Goal: Information Seeking & Learning: Check status

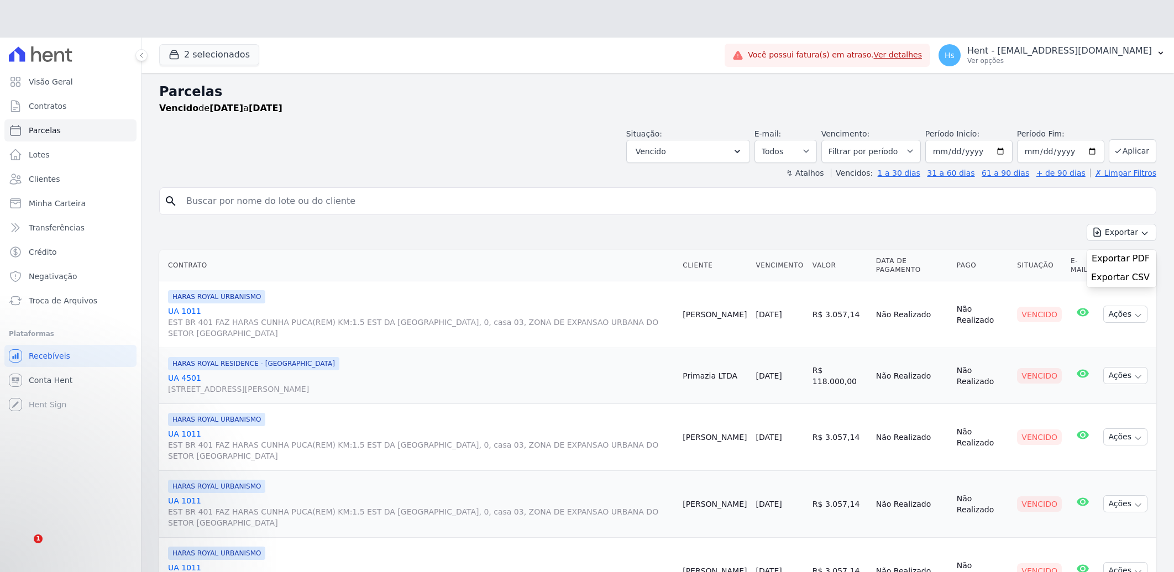
select select
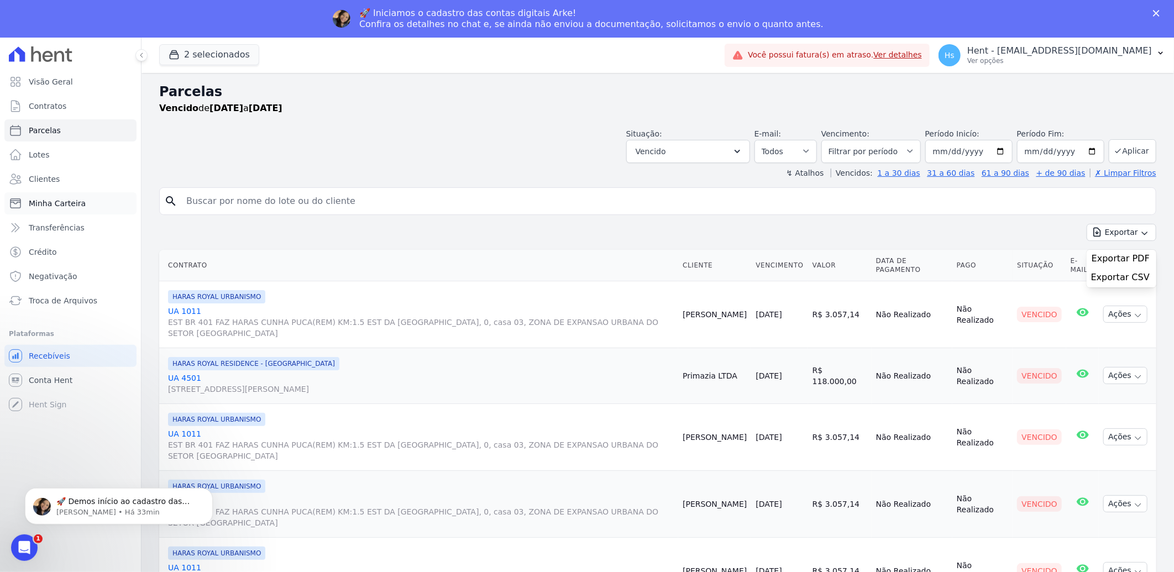
scroll to position [61, 0]
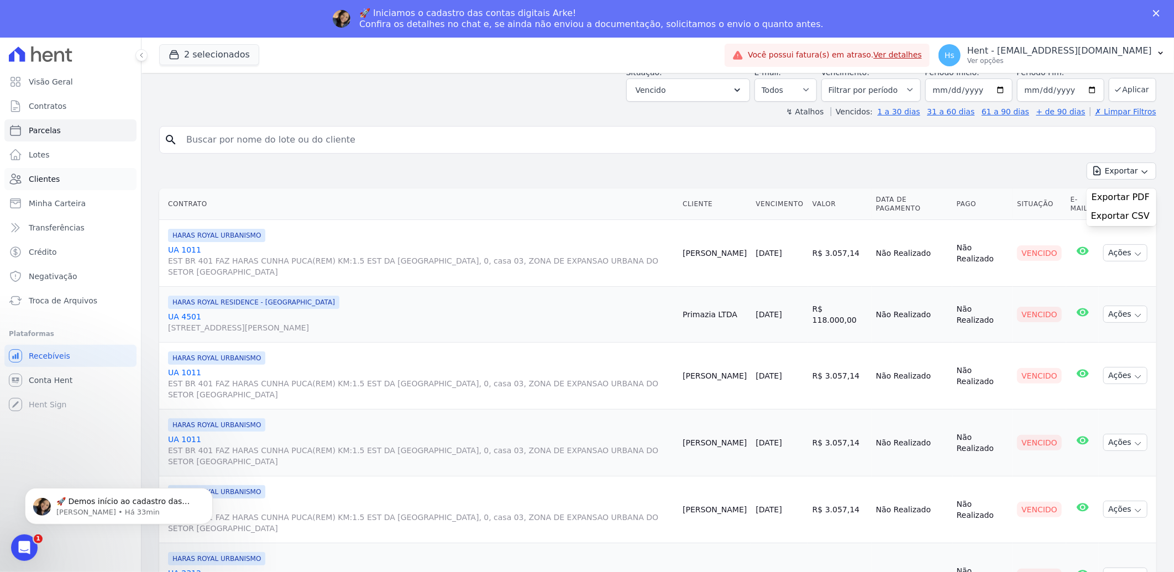
click at [77, 185] on link "Clientes" at bounding box center [70, 179] width 132 height 22
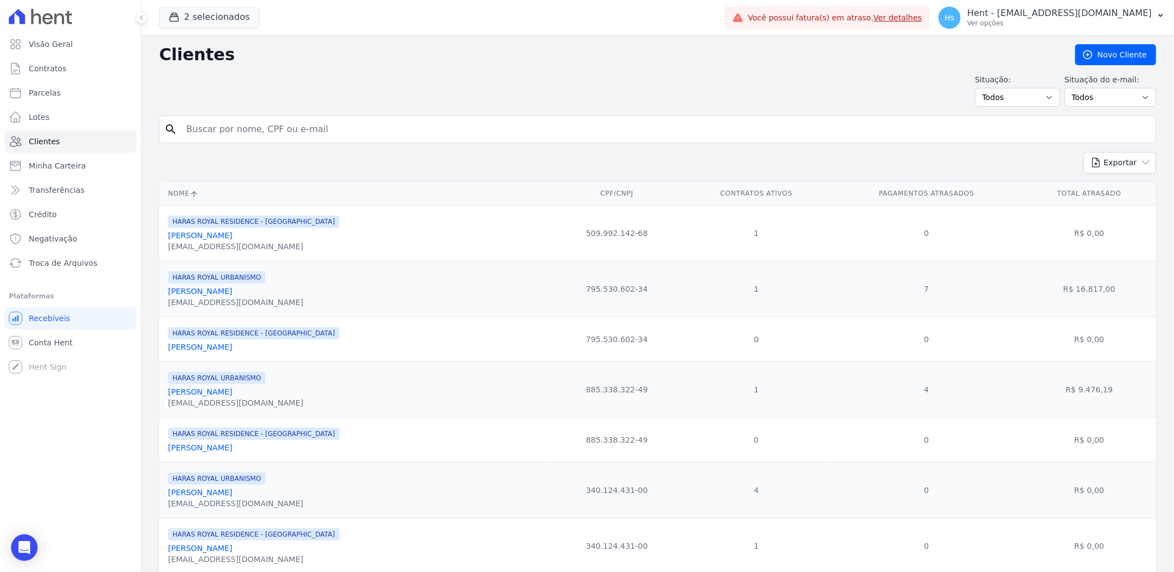
click at [250, 146] on form "search" at bounding box center [657, 133] width 997 height 36
click at [246, 139] on input "search" at bounding box center [665, 129] width 971 height 22
paste input "CELSO ALVES DE ALCANTARA"
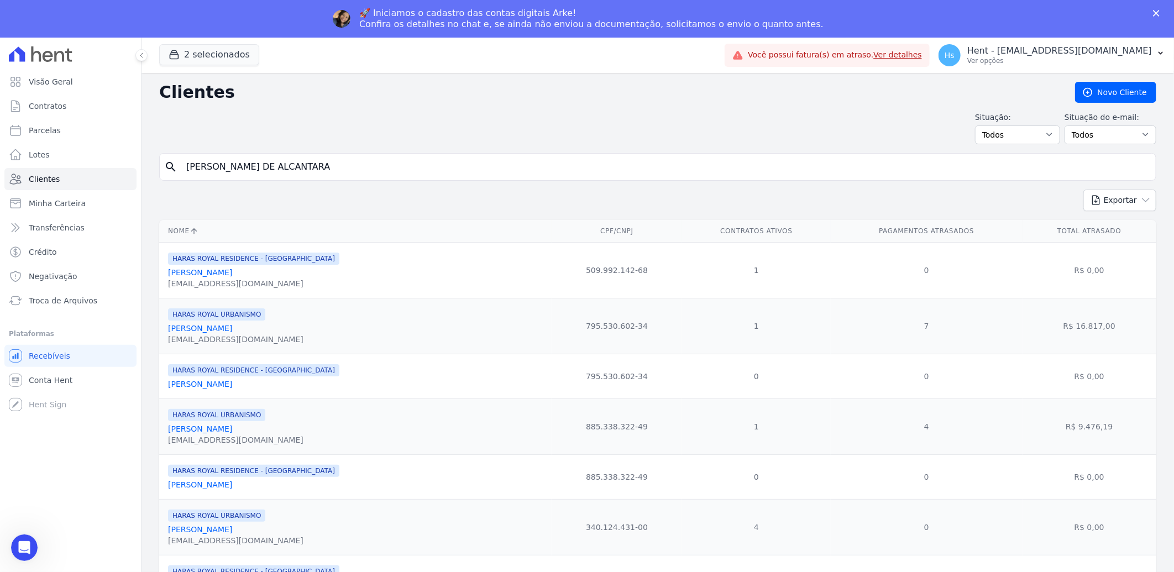
type input "CELSO ALVES DE ALCANTARA"
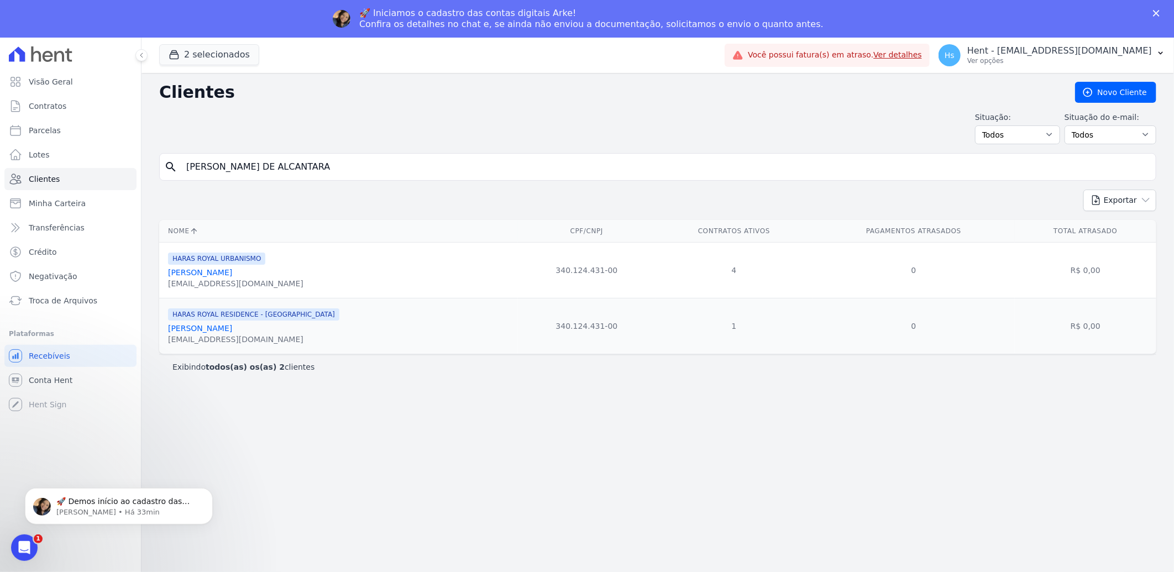
click at [207, 274] on link "Celso Alves De Alcantara" at bounding box center [200, 272] width 64 height 9
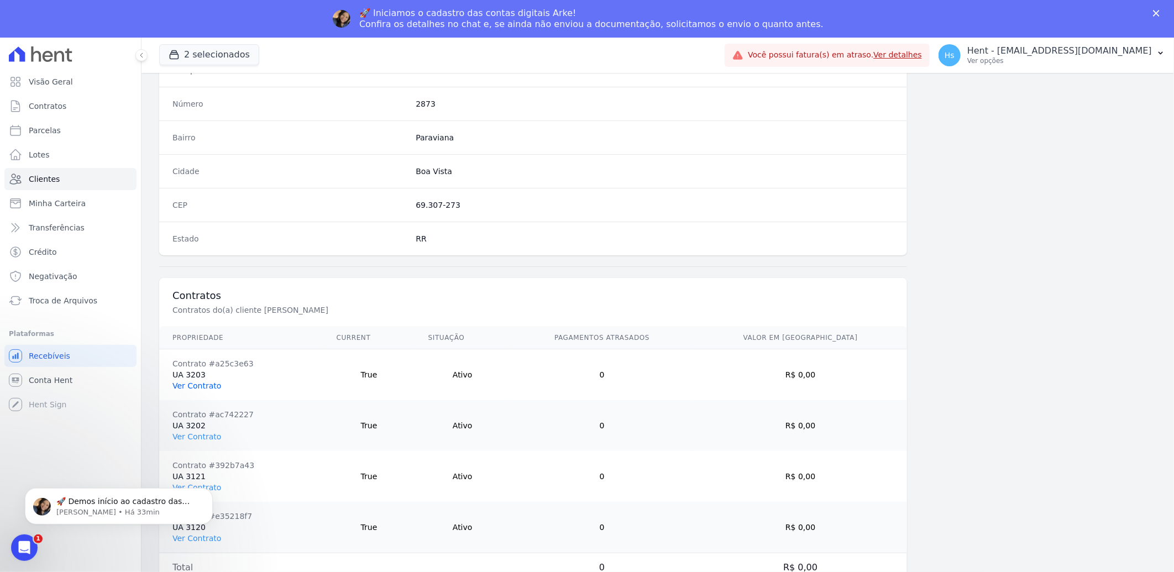
click at [211, 388] on link "Ver Contrato" at bounding box center [196, 385] width 49 height 9
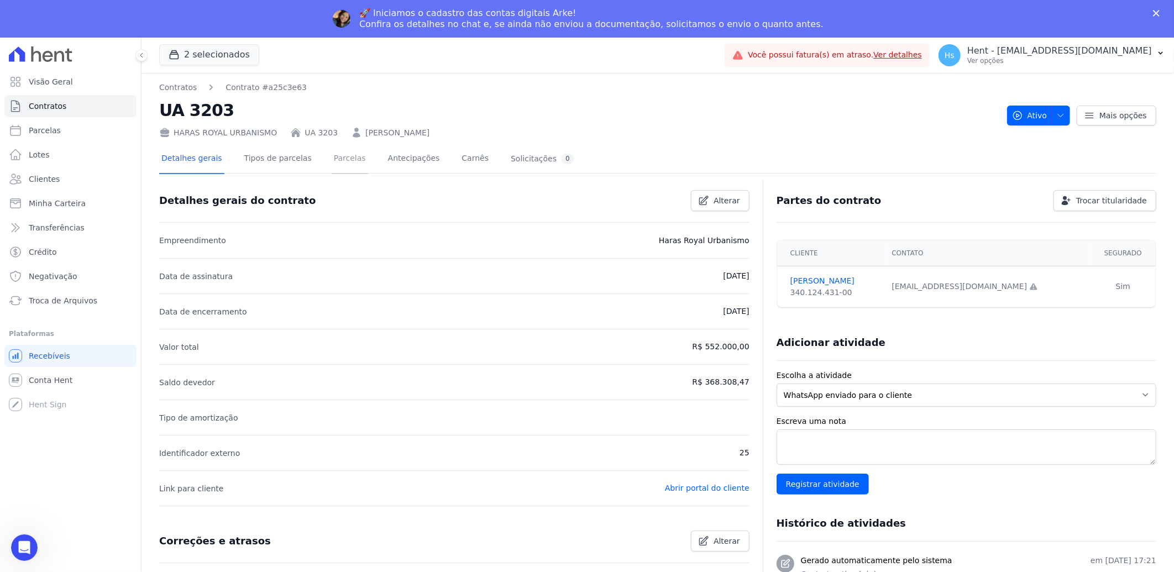
click at [332, 166] on link "Parcelas" at bounding box center [350, 159] width 36 height 29
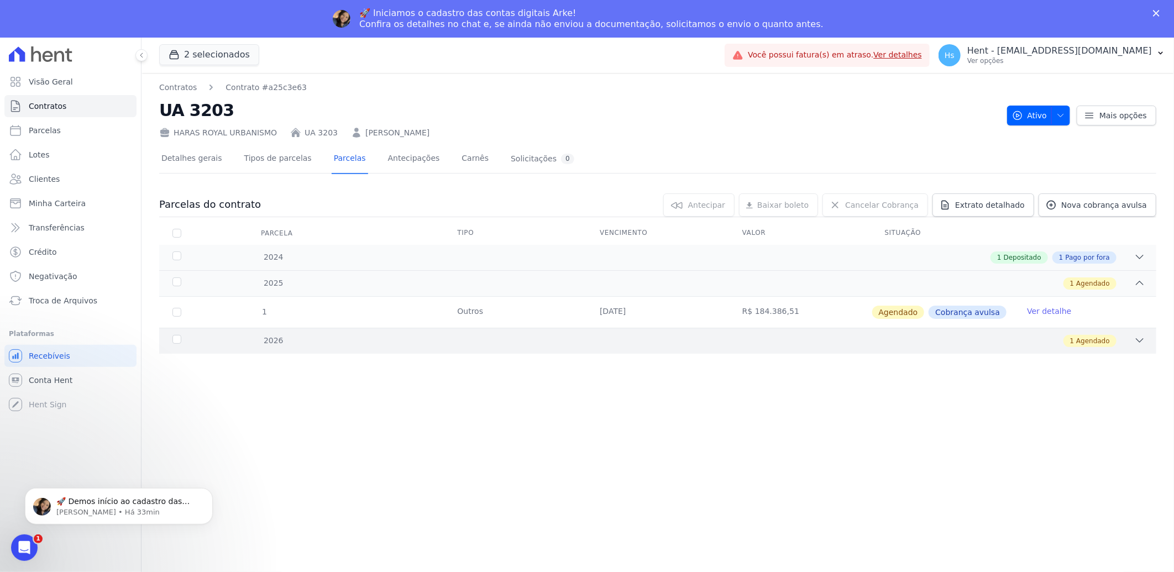
click at [1133, 352] on div "2026 1 Agendado" at bounding box center [657, 341] width 997 height 26
click at [1061, 313] on link "Ver detalhe" at bounding box center [1049, 311] width 44 height 11
click at [51, 180] on span "Clientes" at bounding box center [44, 179] width 31 height 11
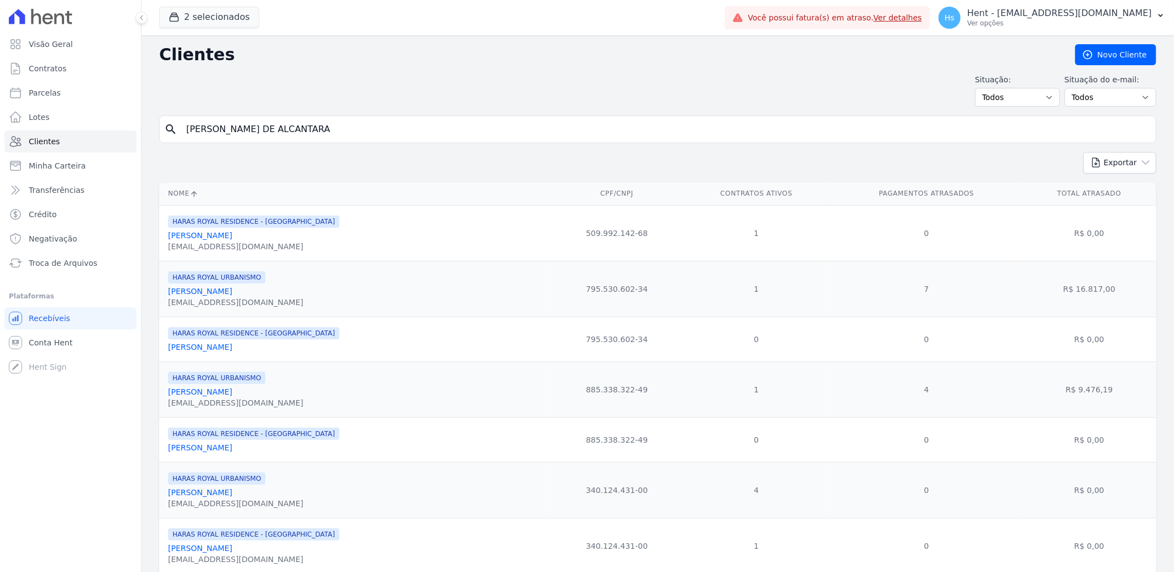
click at [263, 128] on input "CELSO ALVES DE ALCANTARA" at bounding box center [665, 129] width 971 height 22
paste input "Primazia Negocios Imobiliarios LTD"
type input "Primazia Negocios Imobiliarios LTDA"
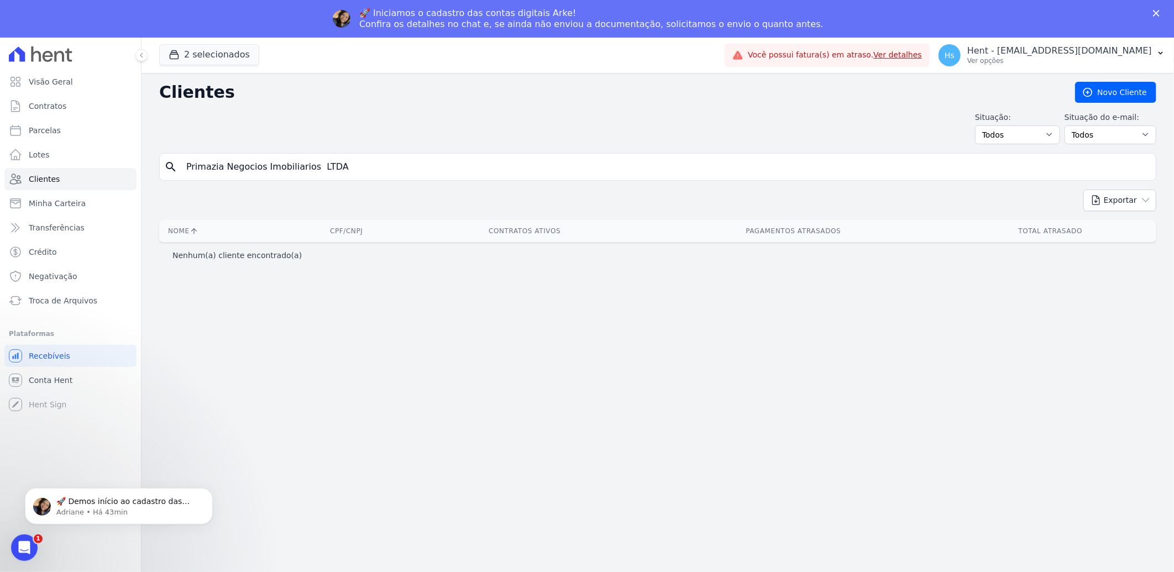
click at [344, 164] on input "Primazia Negocios Imobiliarios LTDA" at bounding box center [665, 167] width 971 height 22
drag, startPoint x: 344, startPoint y: 164, endPoint x: 290, endPoint y: 168, distance: 54.3
click at [290, 168] on input "Primazia Negocios Imobiliarios LTDA" at bounding box center [665, 167] width 971 height 22
click at [373, 159] on input "Primazia Negocios Imobiliarios LTDA" at bounding box center [665, 167] width 971 height 22
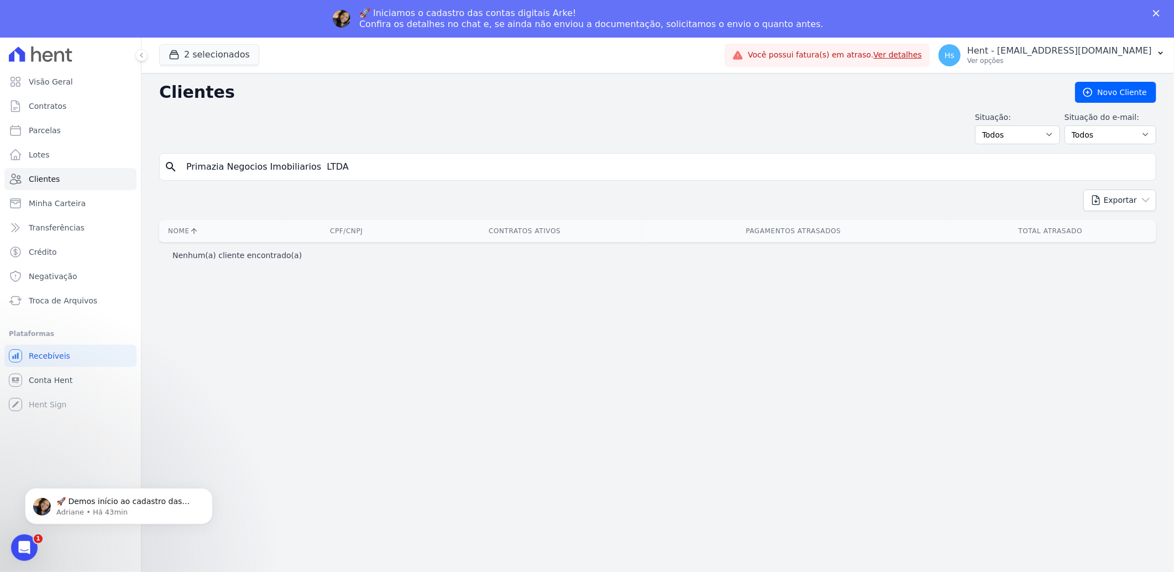
drag, startPoint x: 361, startPoint y: 163, endPoint x: 223, endPoint y: 163, distance: 138.7
click at [223, 163] on input "Primazia Negocios Imobiliarios LTDA" at bounding box center [665, 167] width 971 height 22
type input "Primazia"
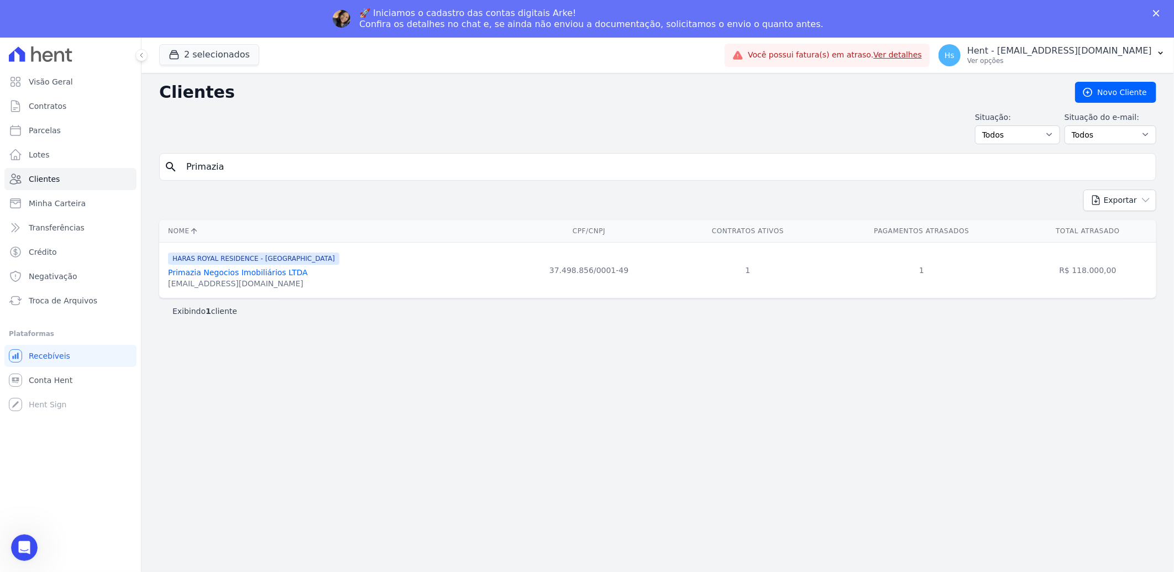
click at [258, 272] on link "Primazia Negocios Imobiliários LTDA" at bounding box center [238, 272] width 140 height 9
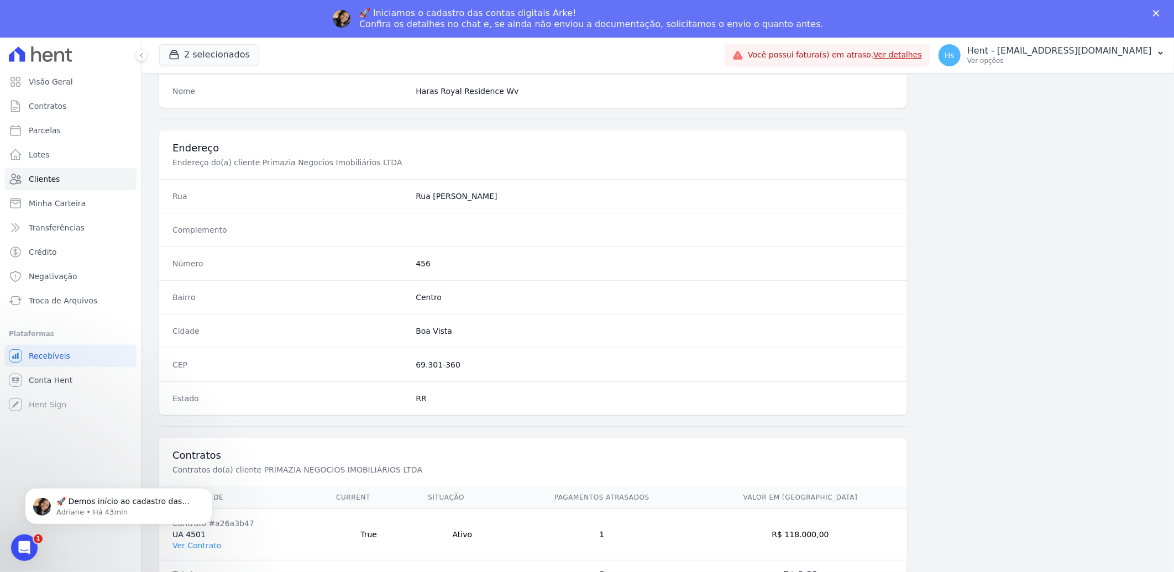
scroll to position [463, 0]
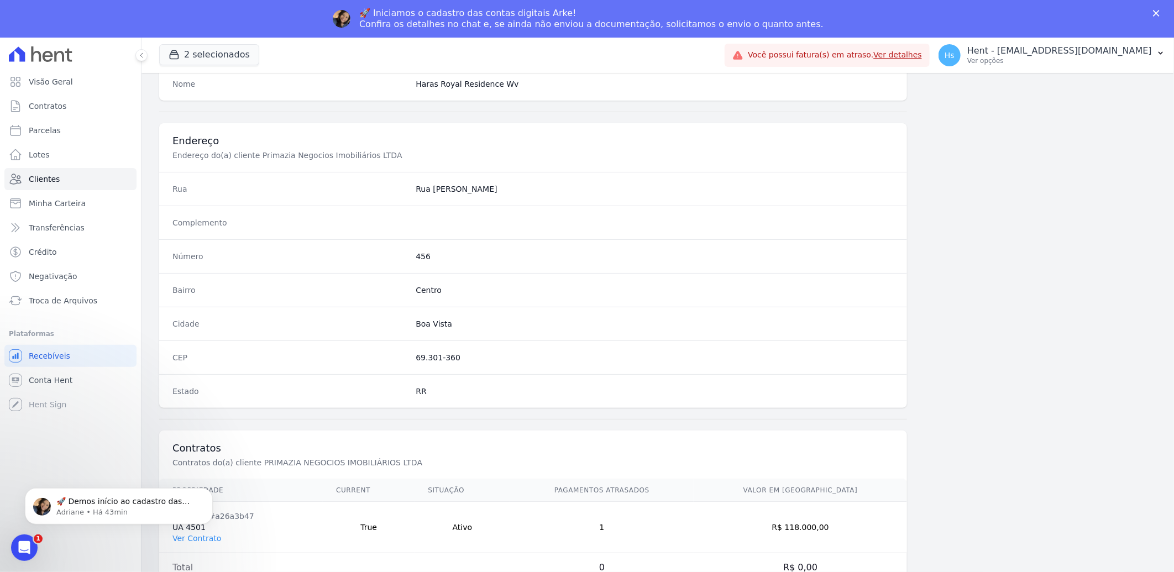
click at [214, 539] on html "🚀 Demos início ao cadastro das Contas Digitais Arke! Iniciamos a abertura para …" at bounding box center [118, 502] width 221 height 77
click at [211, 539] on html "🚀 Demos início ao cadastro das Contas Digitais Arke! Iniciamos a abertura para …" at bounding box center [118, 502] width 221 height 77
click at [195, 539] on html "🚀 Demos início ao cadastro das Contas Digitais Arke! Iniciamos a abertura para …" at bounding box center [118, 502] width 221 height 77
click at [207, 491] on icon "Dismiss notification" at bounding box center [210, 490] width 6 height 6
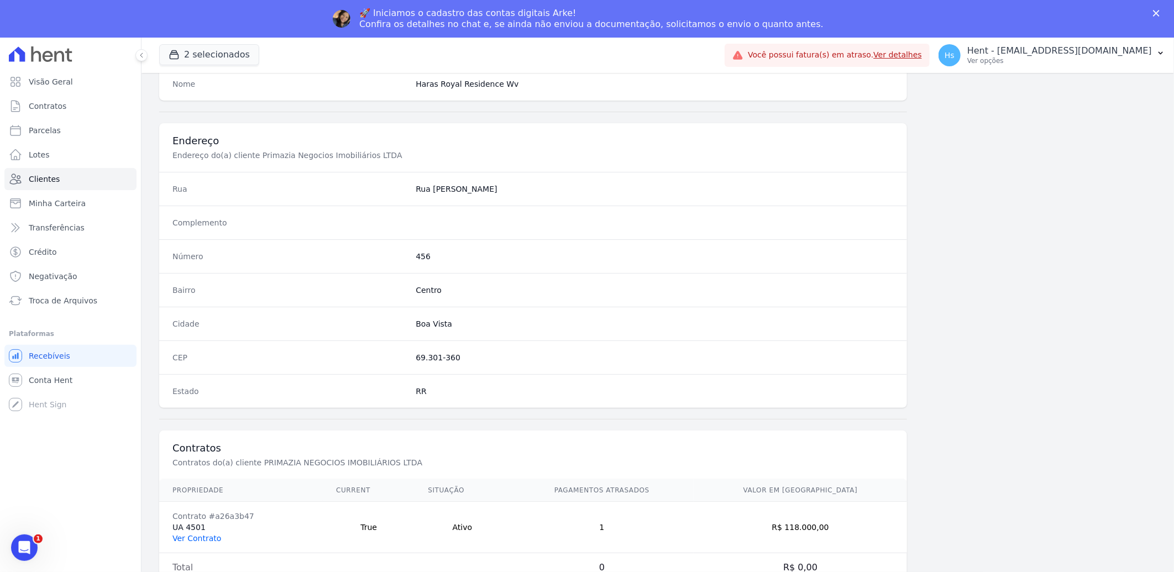
click at [202, 536] on link "Ver Contrato" at bounding box center [196, 538] width 49 height 9
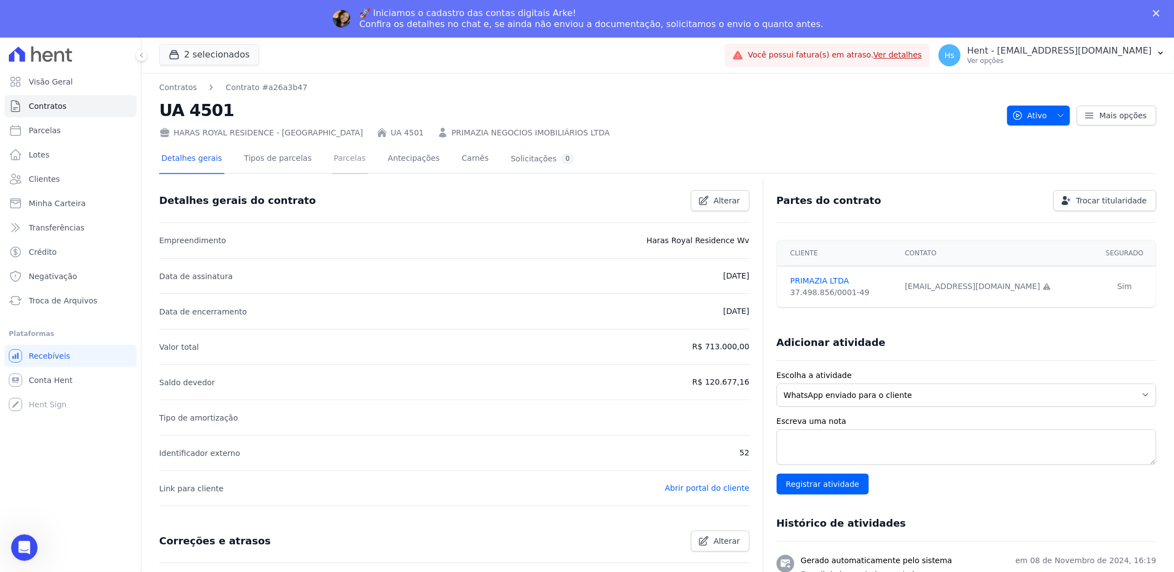
click at [335, 154] on link "Parcelas" at bounding box center [350, 159] width 36 height 29
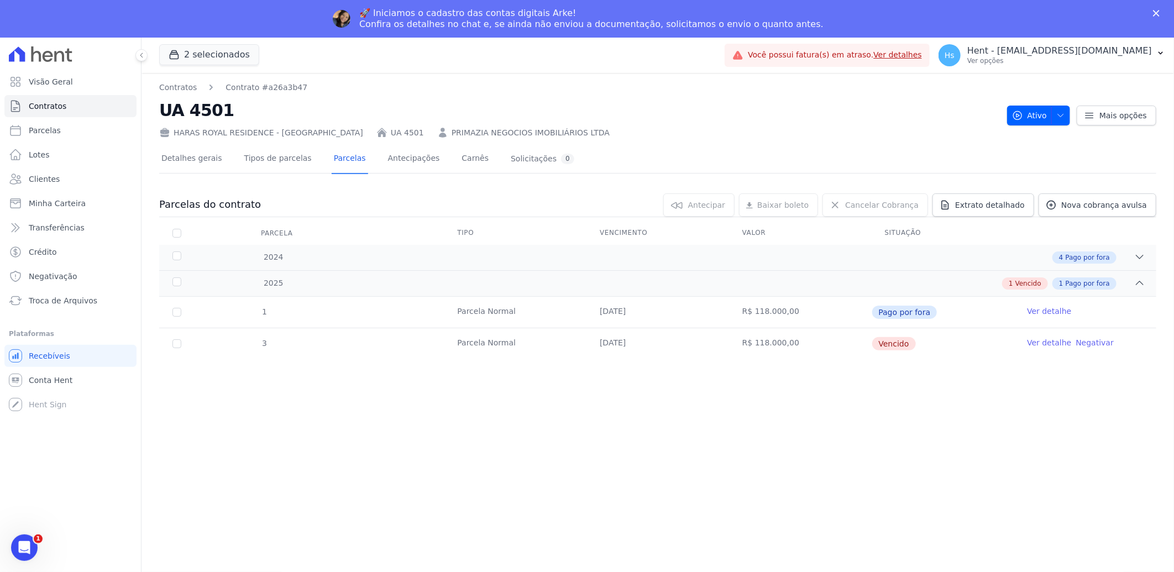
click at [1051, 343] on link "Ver detalhe" at bounding box center [1049, 342] width 44 height 11
click at [1140, 290] on div "2025 1 Vencido 1 Pago por fora" at bounding box center [657, 283] width 997 height 26
click at [1146, 260] on div "2024 4 Pago por fora" at bounding box center [657, 257] width 997 height 25
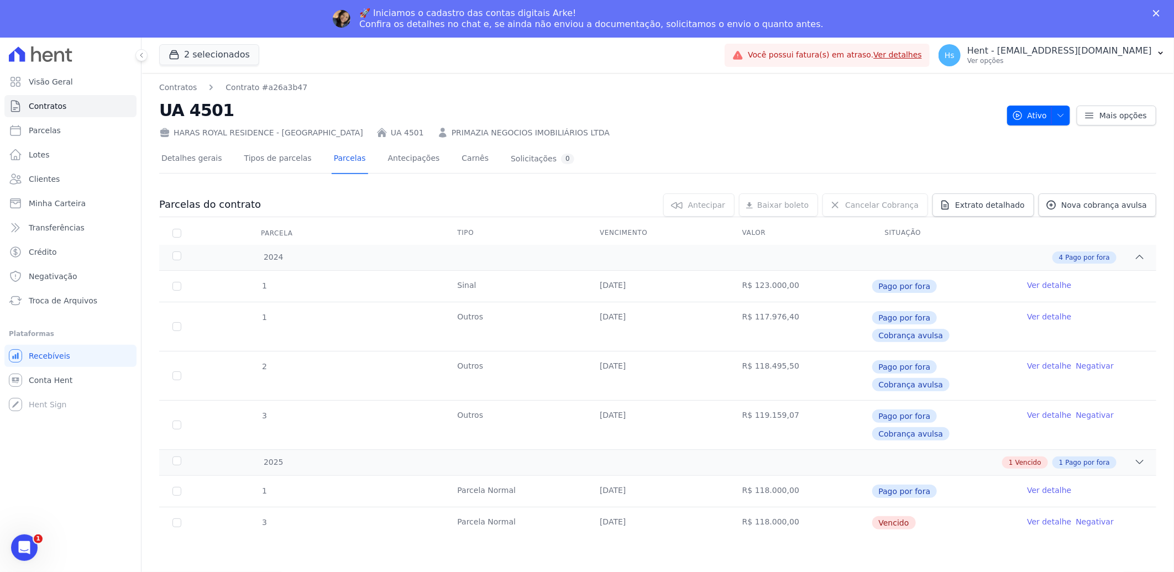
click at [1053, 516] on link "Ver detalhe" at bounding box center [1049, 521] width 44 height 11
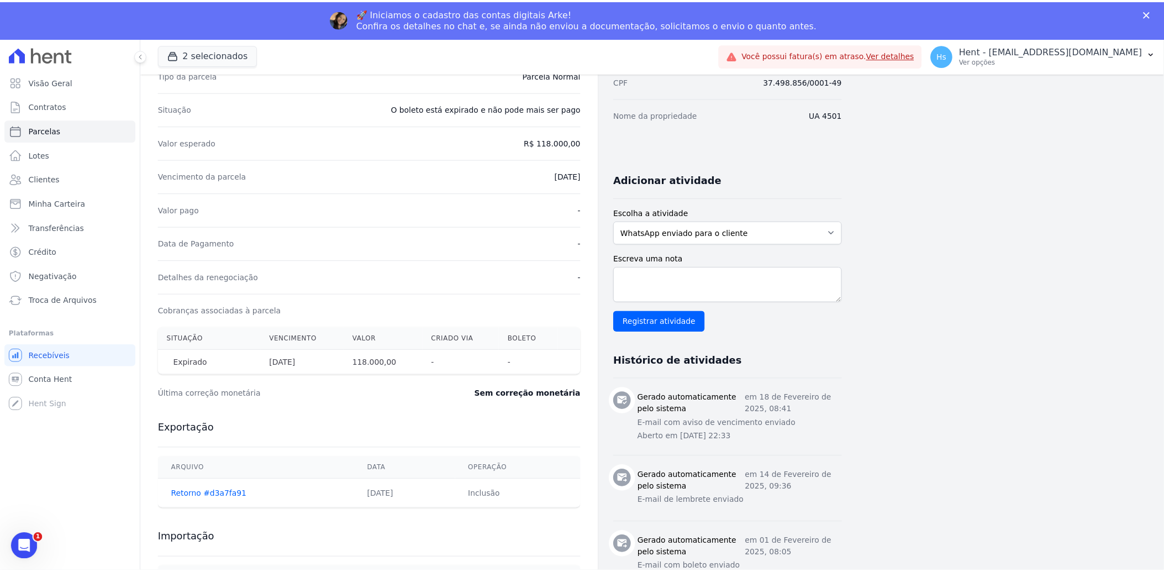
scroll to position [183, 0]
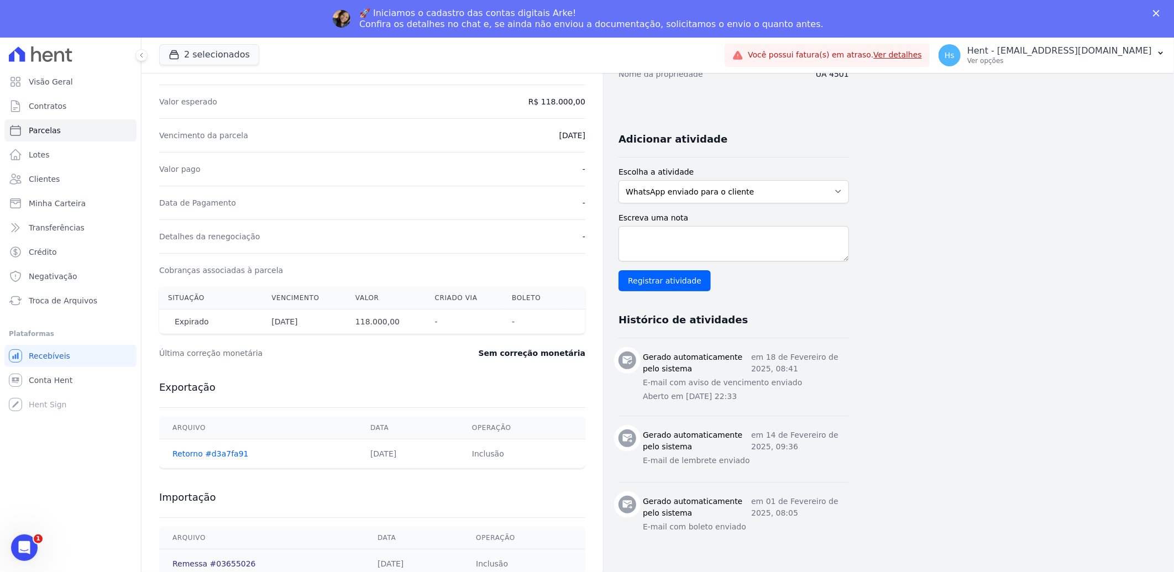
click at [186, 562] on link "Remessa #03655026" at bounding box center [213, 563] width 83 height 9
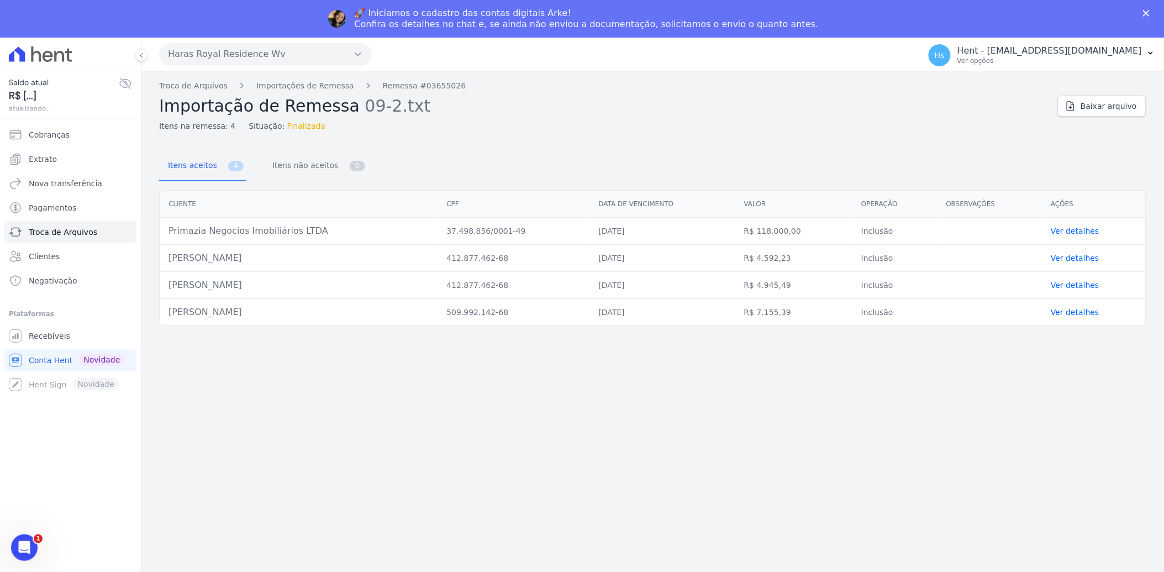
click at [1081, 231] on link "Ver detalhes" at bounding box center [1075, 231] width 49 height 9
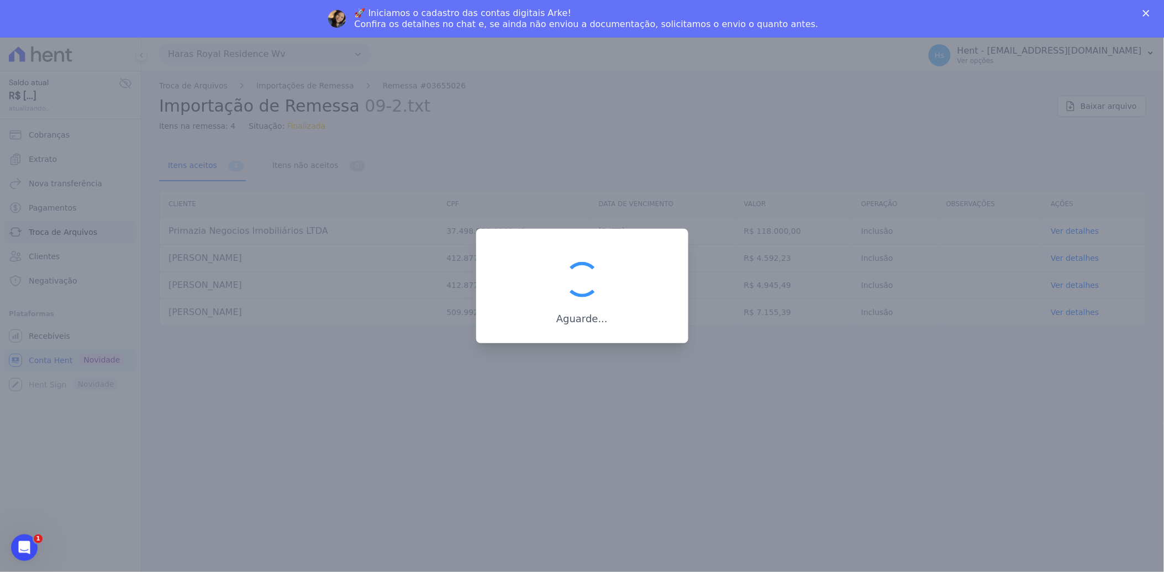
click at [1150, 12] on polygon "Fechar" at bounding box center [1146, 13] width 7 height 7
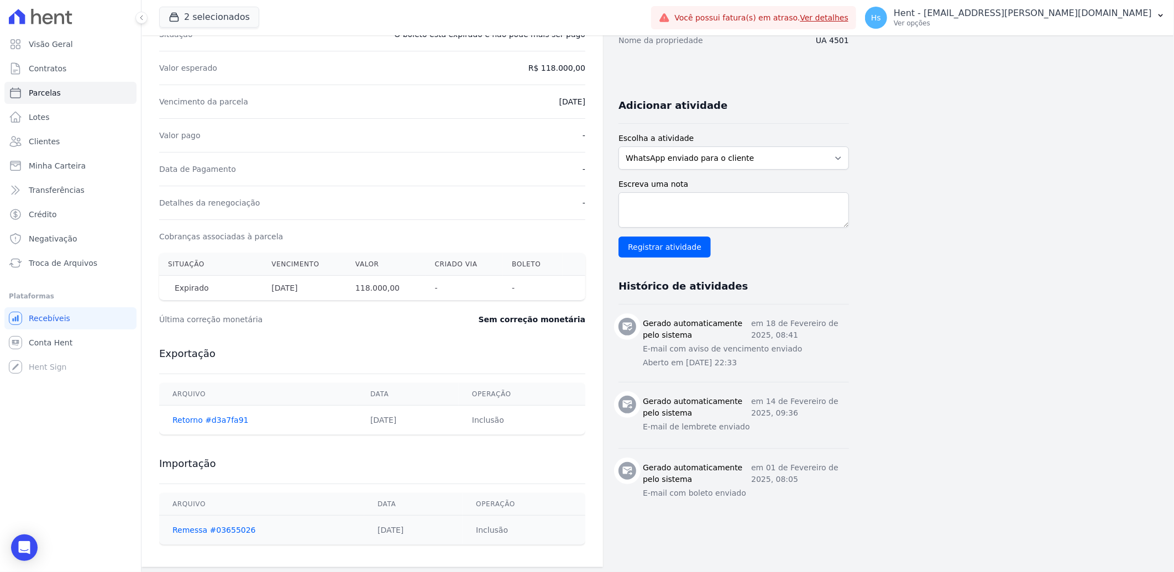
scroll to position [183, 0]
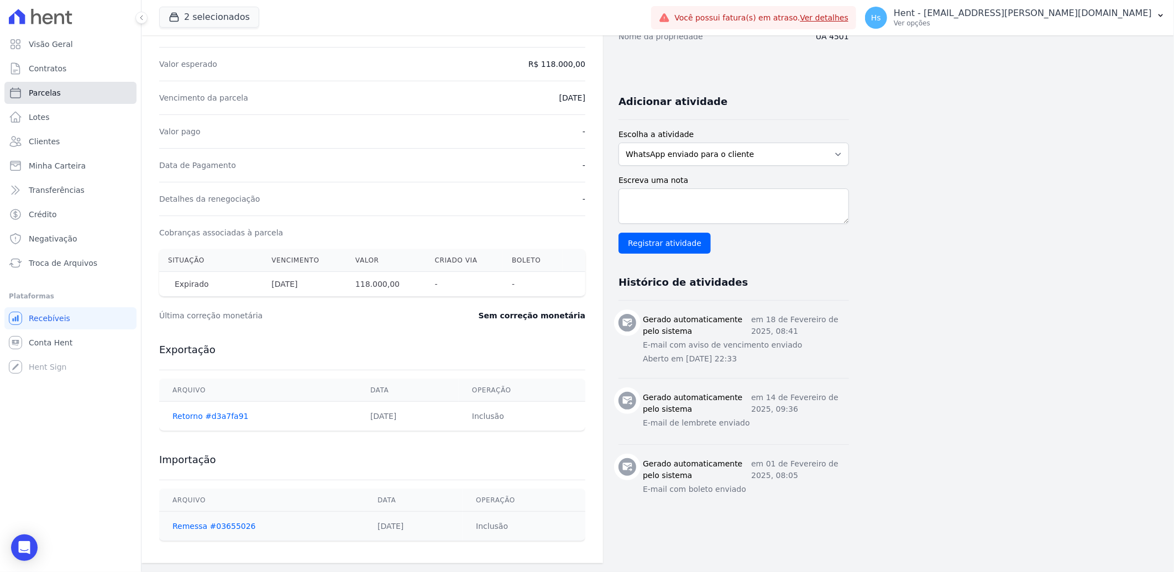
click at [54, 98] on span "Parcelas" at bounding box center [45, 92] width 32 height 11
select select
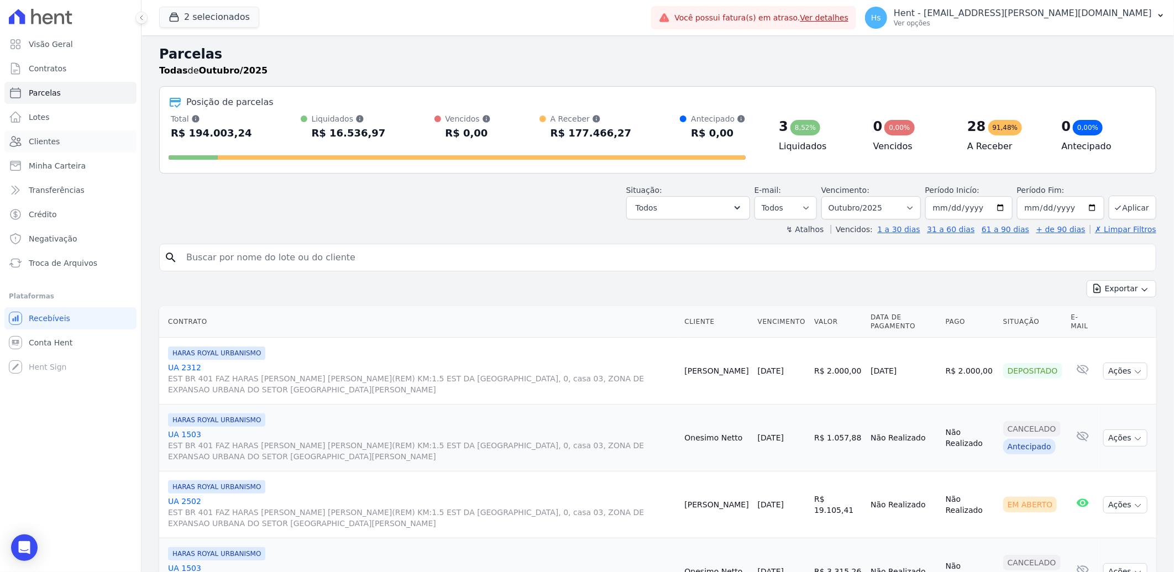
click at [52, 139] on span "Clientes" at bounding box center [44, 141] width 31 height 11
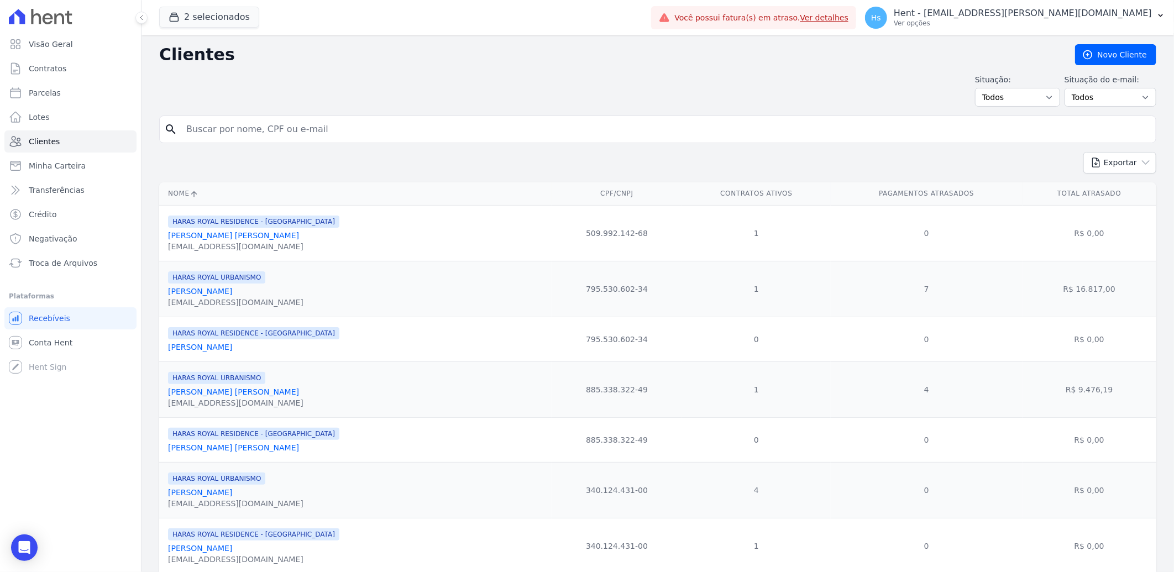
click at [222, 124] on input "search" at bounding box center [665, 129] width 971 height 22
paste input "Camila Lima Pereira"
type input "Camila Lima Pereira"
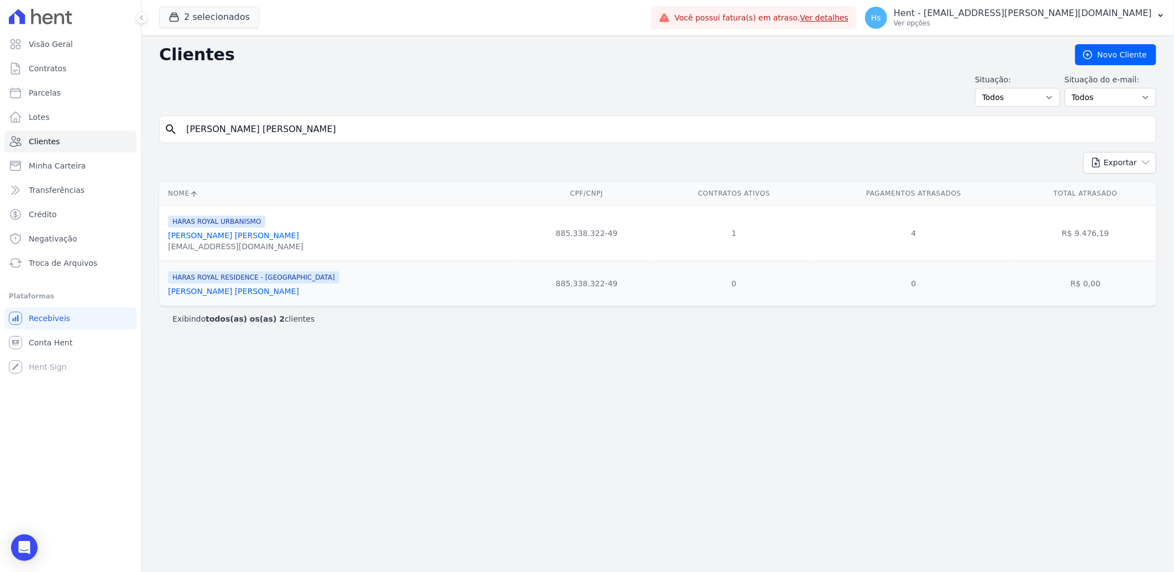
click at [196, 239] on link "Camila Lima Pereira" at bounding box center [233, 235] width 131 height 9
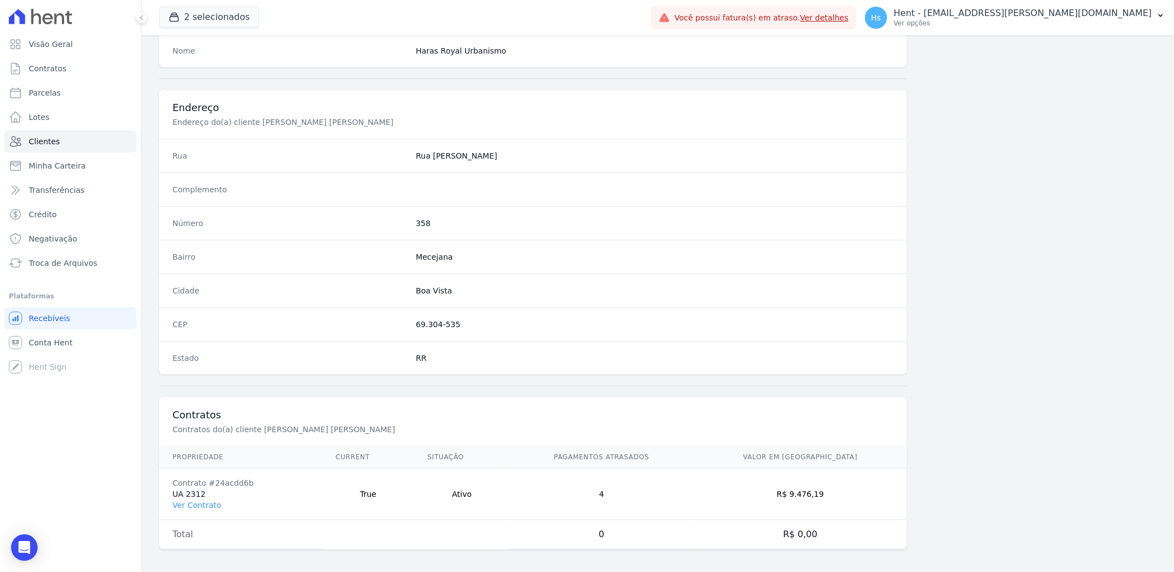
scroll to position [463, 0]
click at [192, 498] on link "Ver Contrato" at bounding box center [196, 500] width 49 height 9
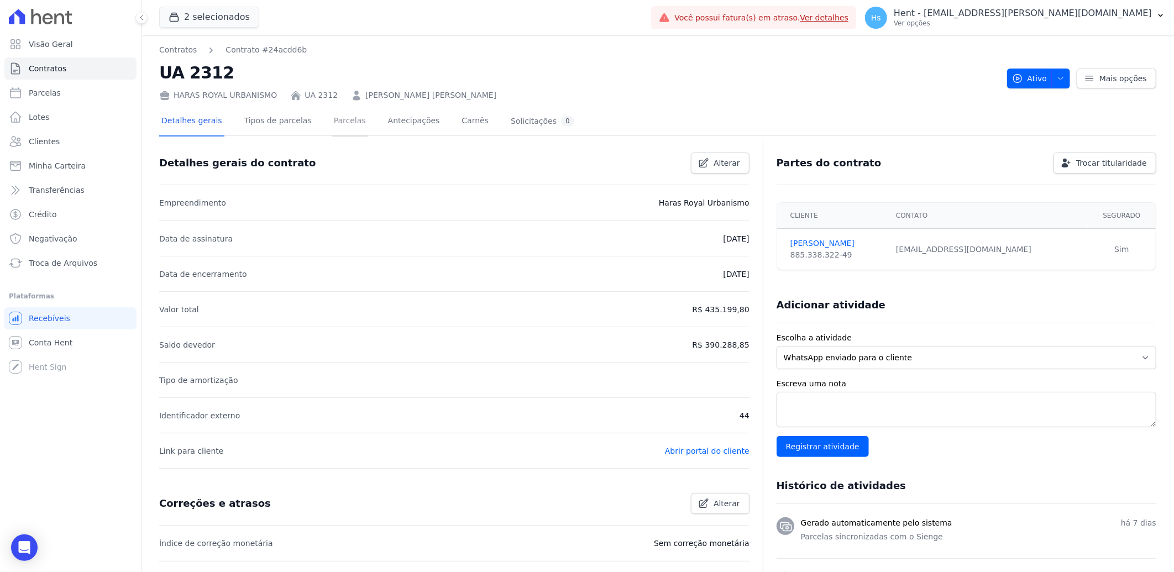
click at [332, 125] on link "Parcelas" at bounding box center [350, 121] width 36 height 29
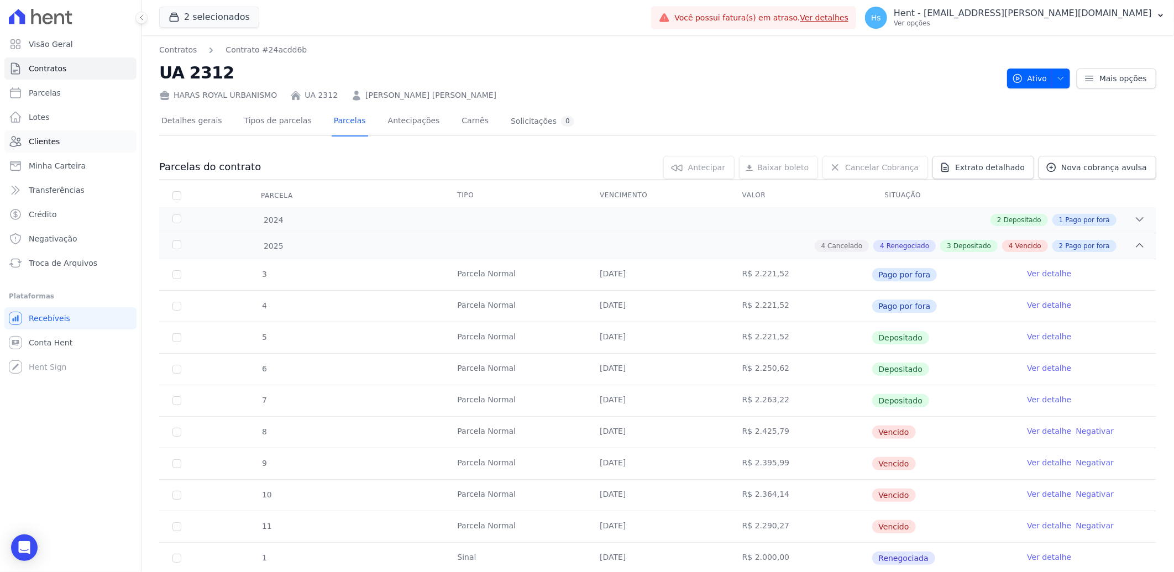
click at [60, 138] on link "Clientes" at bounding box center [70, 141] width 132 height 22
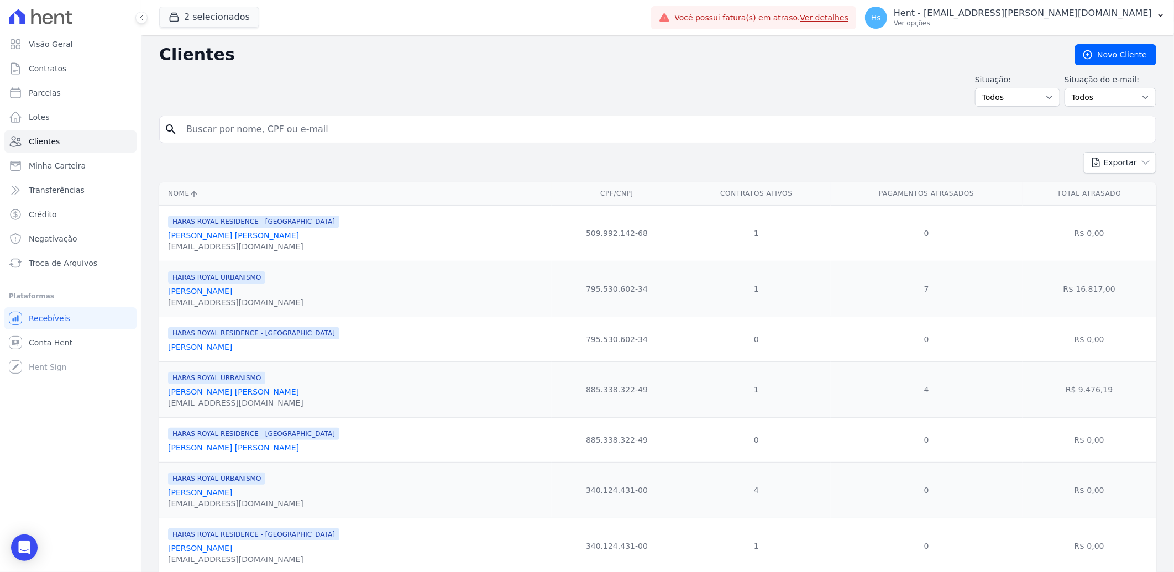
click at [236, 135] on input "search" at bounding box center [665, 129] width 971 height 22
paste input "PAULO HENRIQUE ALMEIDA DAS NEVES"
type input "PAULO HENRIQUE ALMEIDA DAS NEVES"
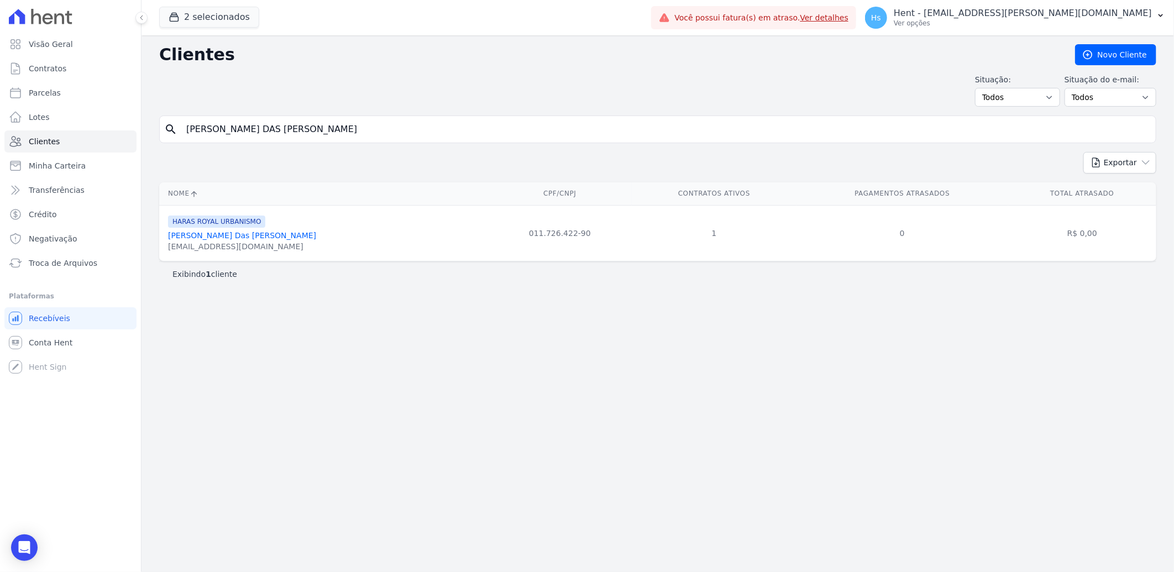
click at [262, 238] on link "Paulo Henrique Almeida Das Neves" at bounding box center [242, 235] width 148 height 9
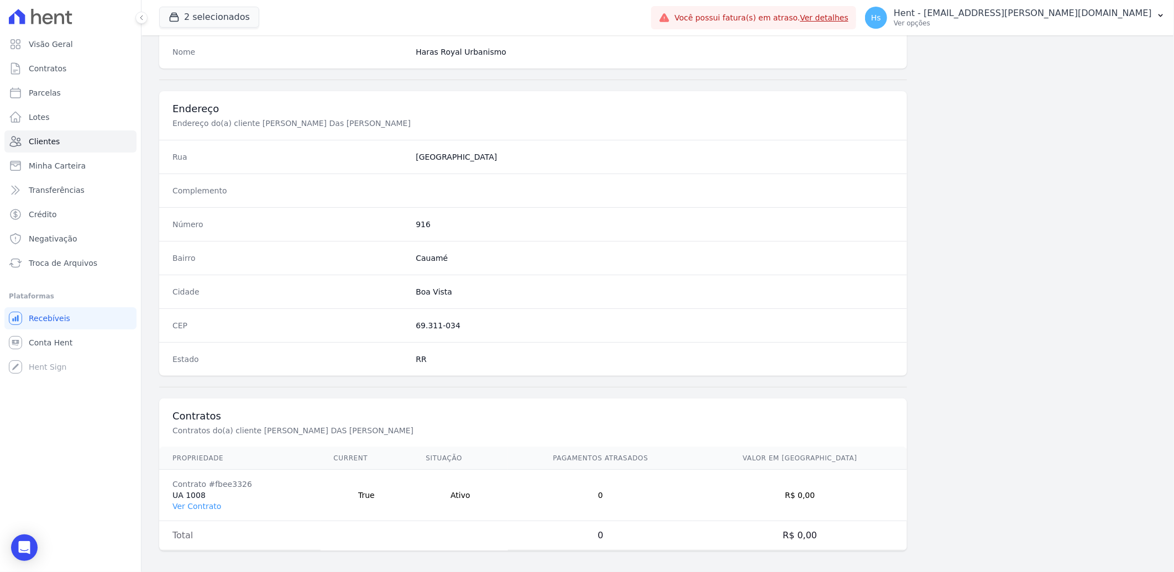
scroll to position [463, 0]
click at [195, 501] on link "Ver Contrato" at bounding box center [196, 500] width 49 height 9
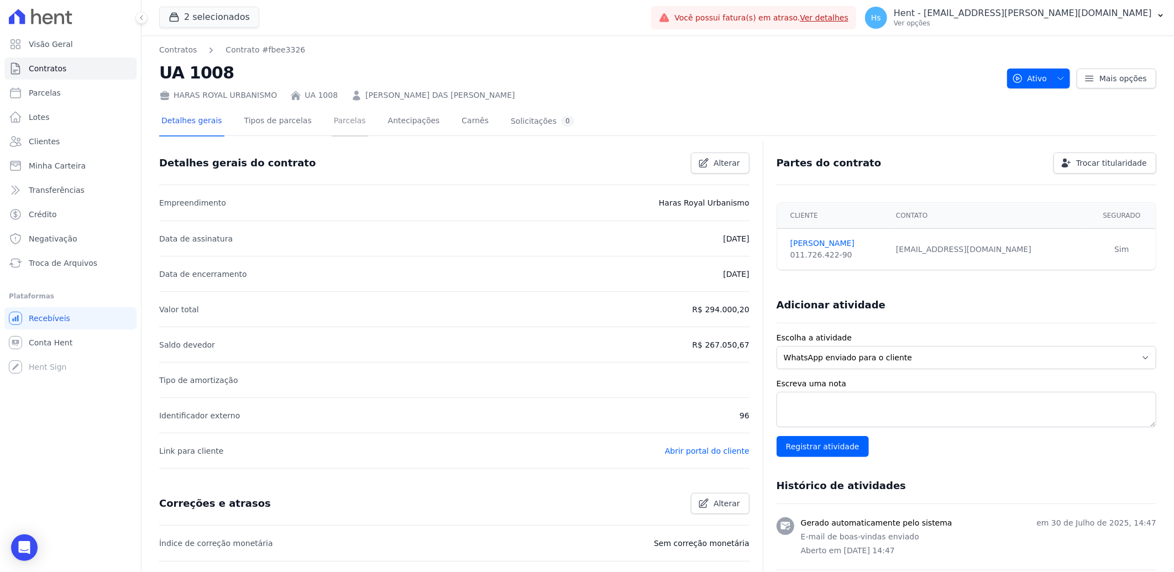
click at [350, 122] on link "Parcelas" at bounding box center [350, 121] width 36 height 29
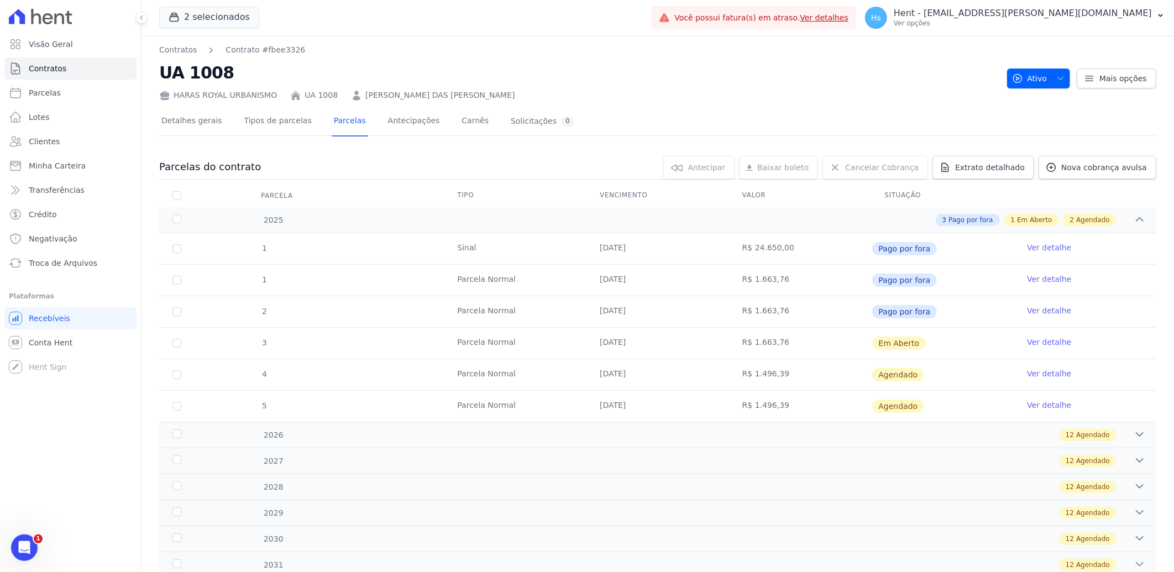
click at [1031, 310] on link "Ver detalhe" at bounding box center [1049, 310] width 44 height 11
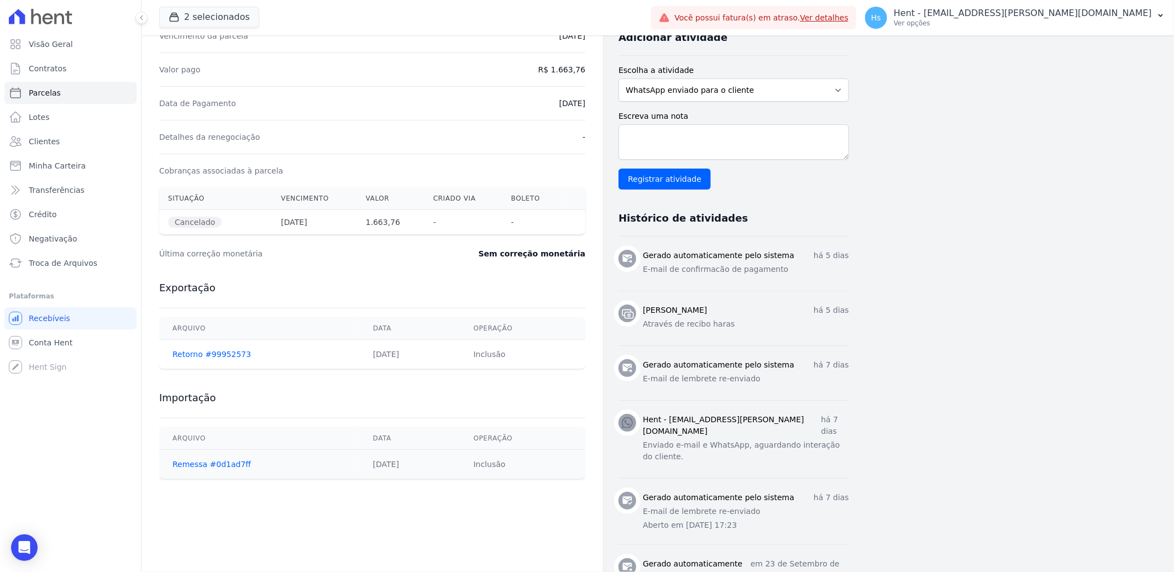
scroll to position [307, 0]
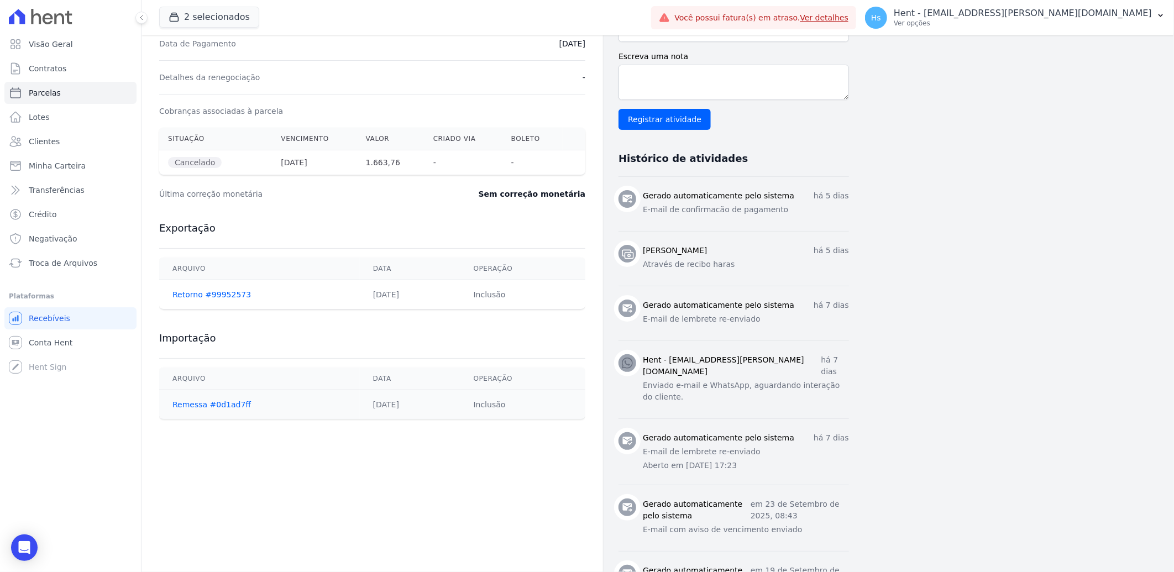
click at [630, 259] on icon at bounding box center [627, 253] width 13 height 13
click at [61, 87] on link "Parcelas" at bounding box center [70, 93] width 132 height 22
select select
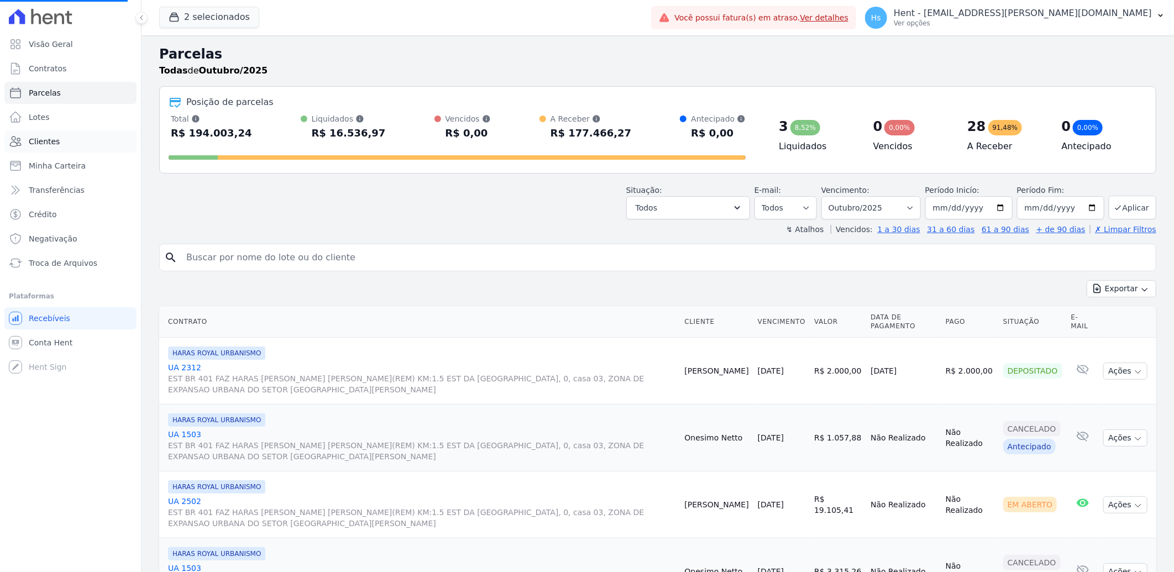
click at [46, 136] on span "Clientes" at bounding box center [44, 141] width 31 height 11
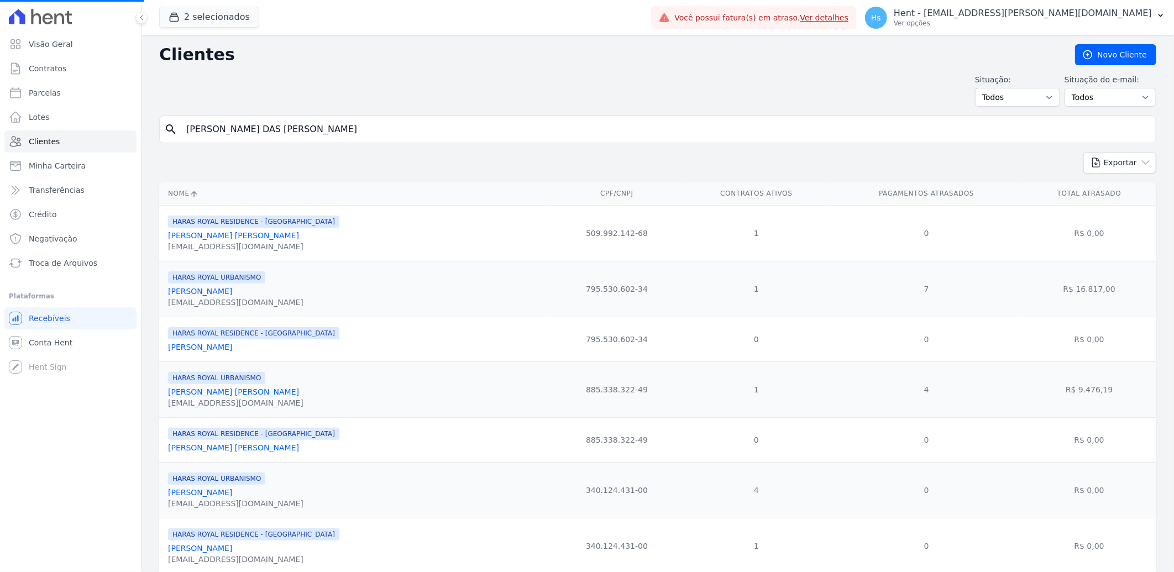
select select
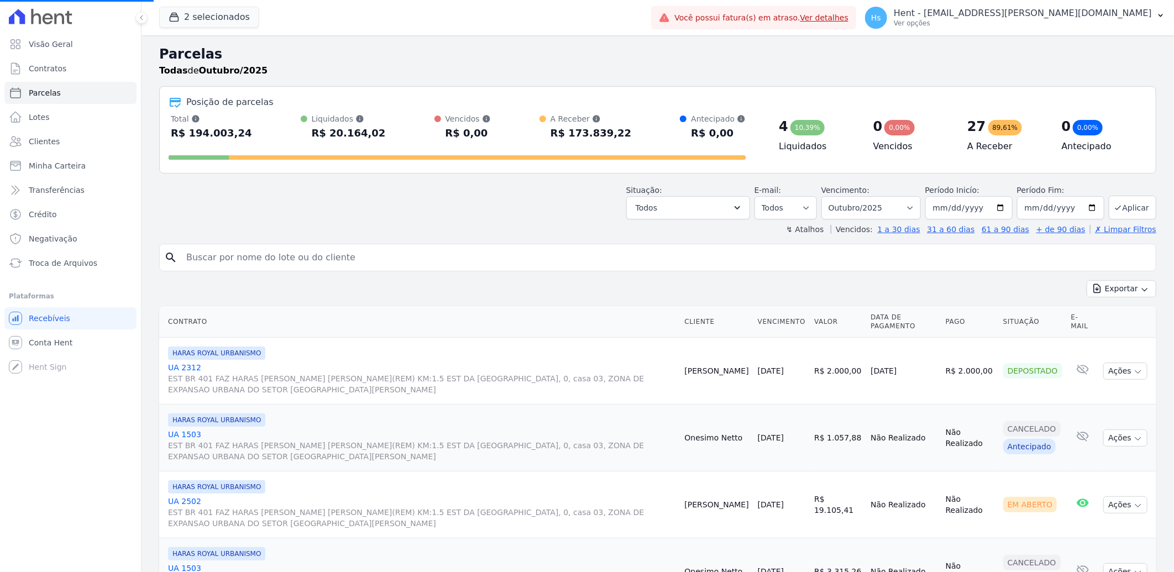
drag, startPoint x: 242, startPoint y: 120, endPoint x: 200, endPoint y: 253, distance: 139.1
click at [200, 253] on input "search" at bounding box center [665, 257] width 971 height 22
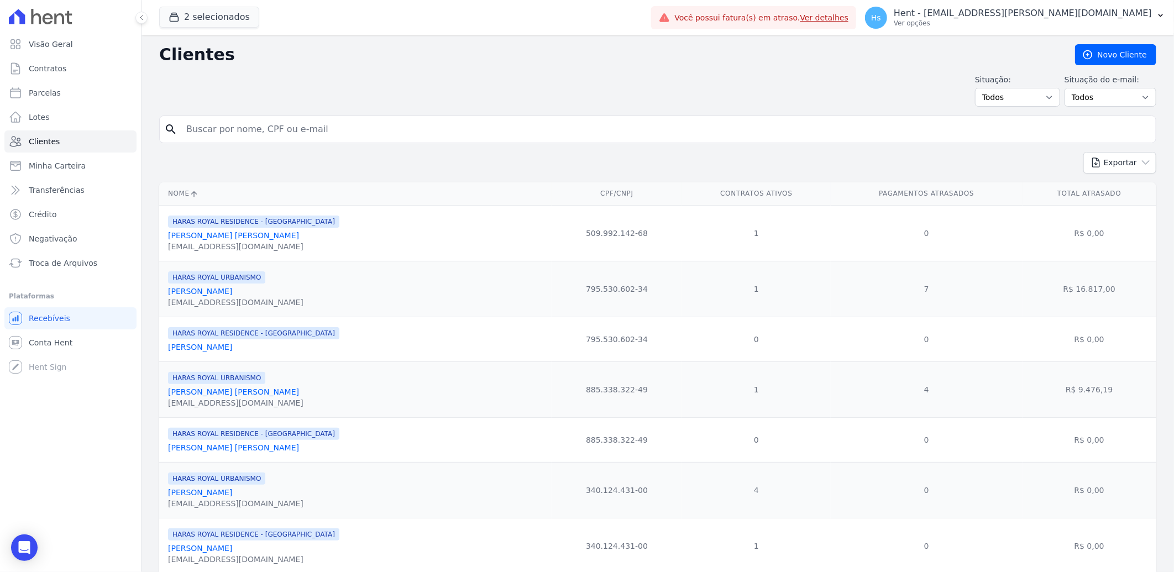
drag, startPoint x: 200, startPoint y: 253, endPoint x: 216, endPoint y: 129, distance: 124.2
click at [216, 129] on input "search" at bounding box center [665, 129] width 971 height 22
paste input "JACKSON ARAUJO DE SOUZA"
type input "JACKSON ARAUJO DE SOUZA"
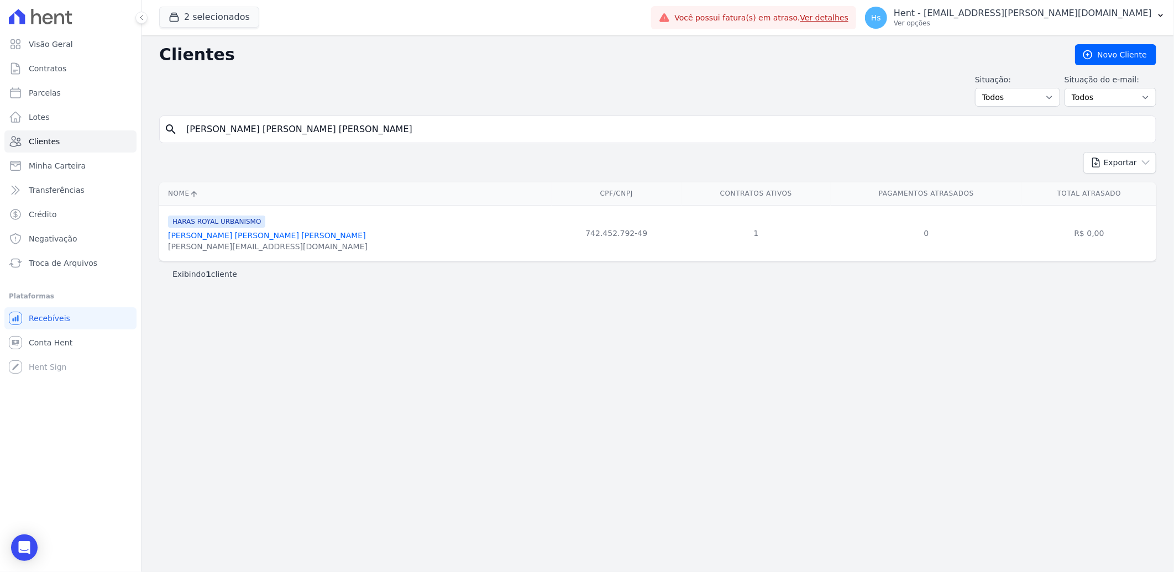
click at [223, 236] on link "Jackson Araujo De Souza" at bounding box center [267, 235] width 198 height 9
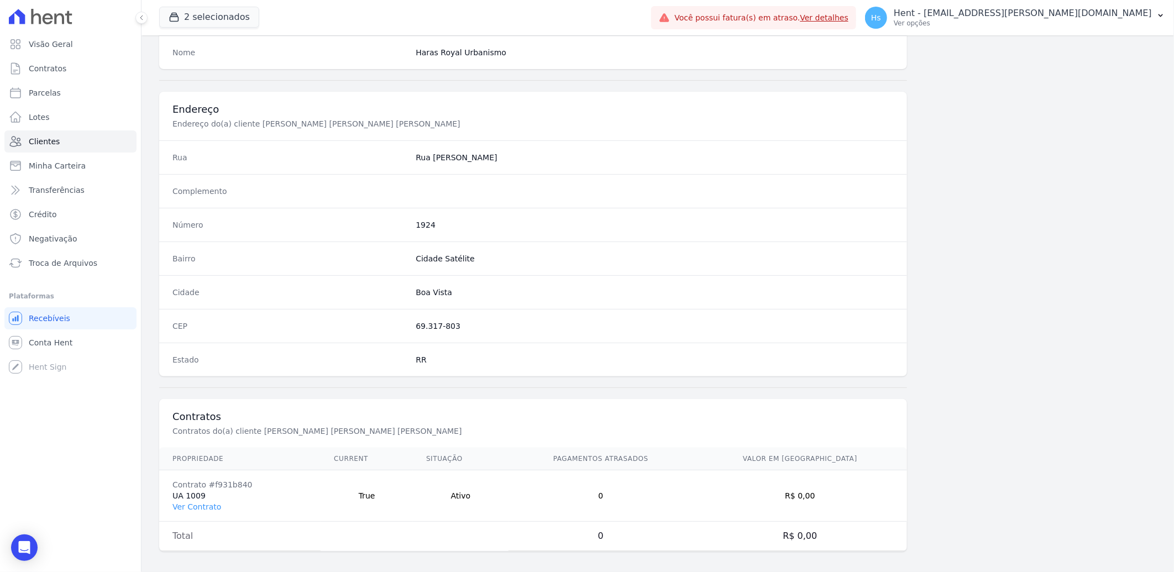
scroll to position [463, 0]
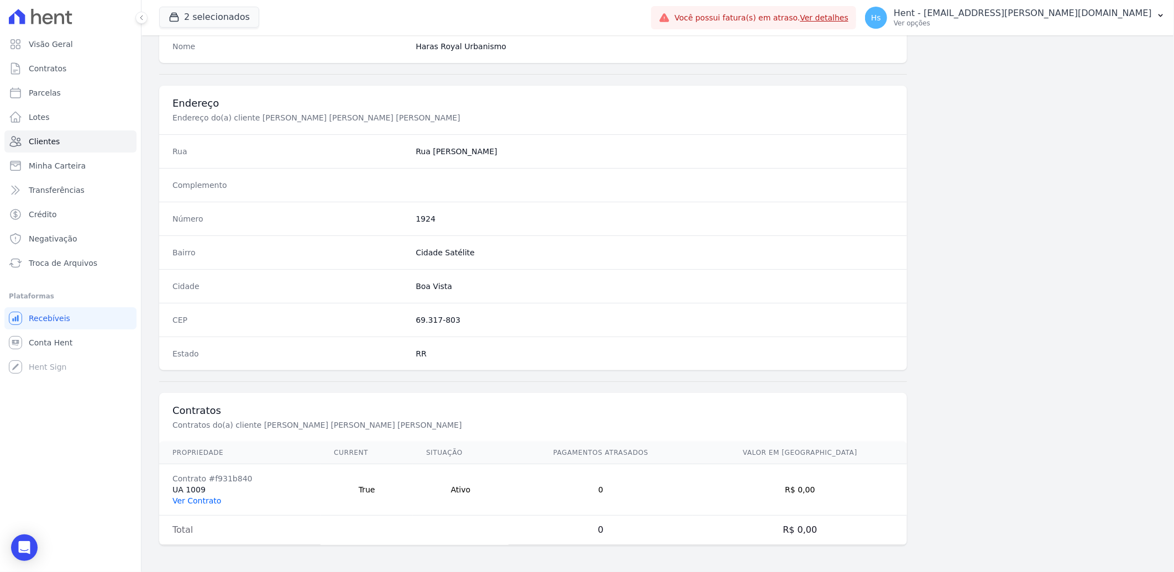
click at [201, 500] on link "Ver Contrato" at bounding box center [196, 500] width 49 height 9
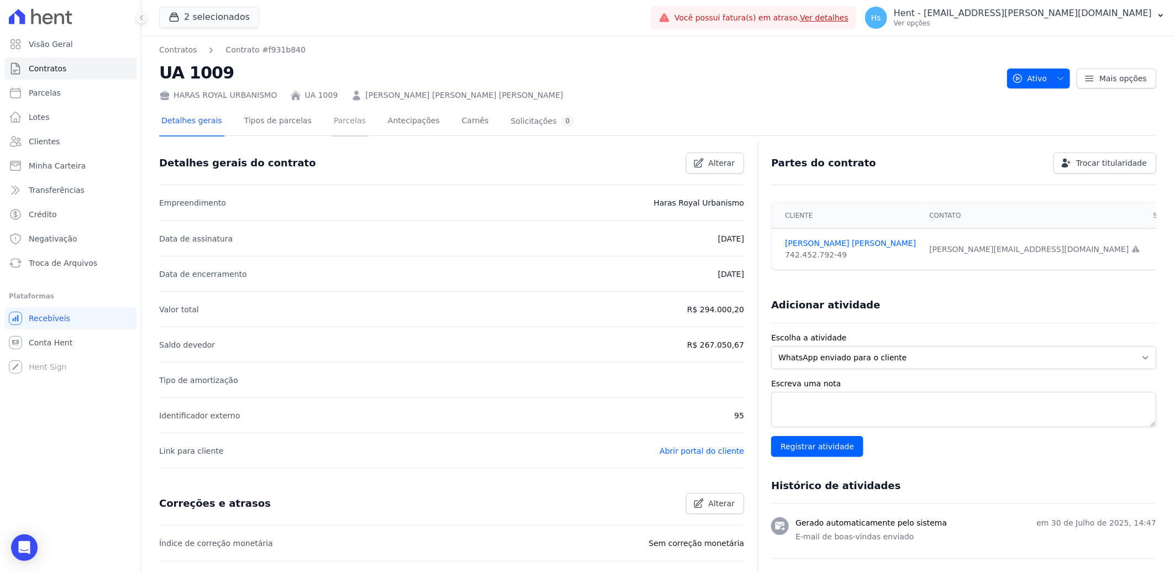
click at [348, 126] on link "Parcelas" at bounding box center [350, 121] width 36 height 29
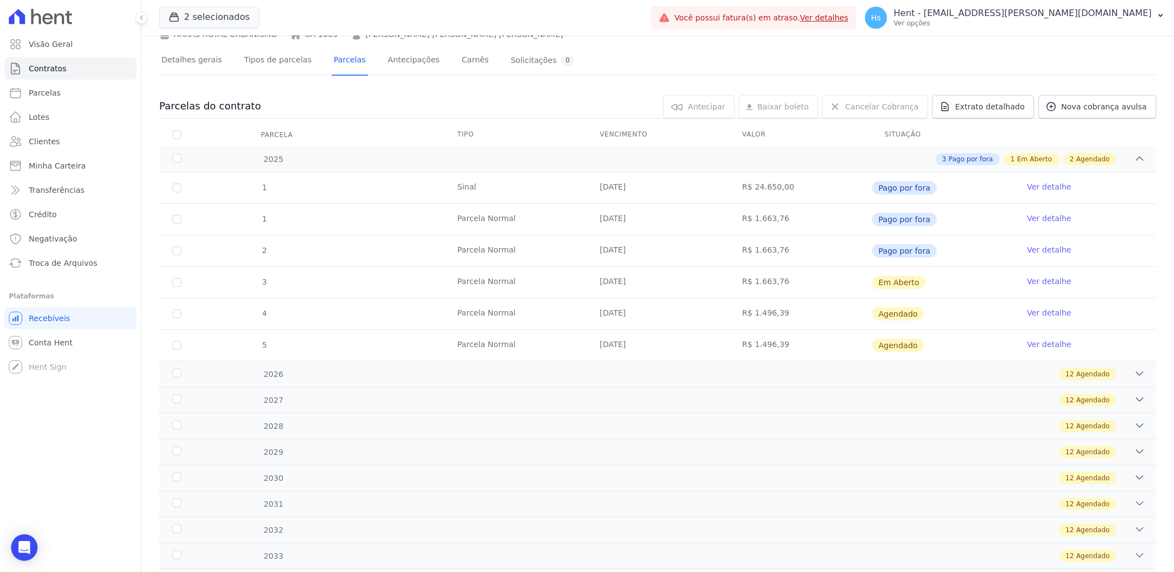
scroll to position [61, 0]
click at [1037, 246] on link "Ver detalhe" at bounding box center [1049, 249] width 44 height 11
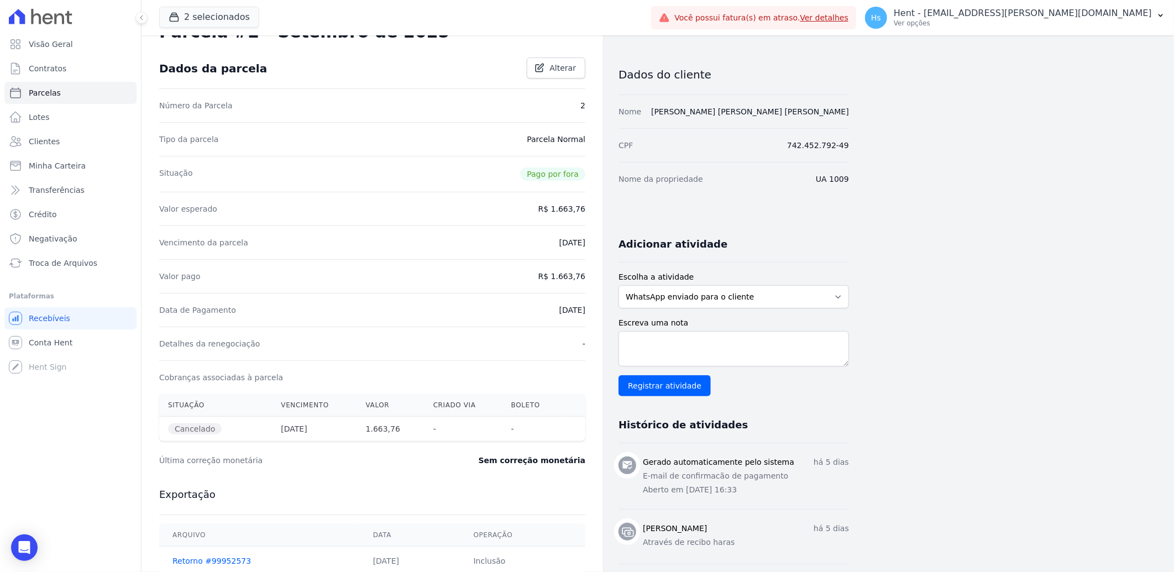
scroll to position [123, 0]
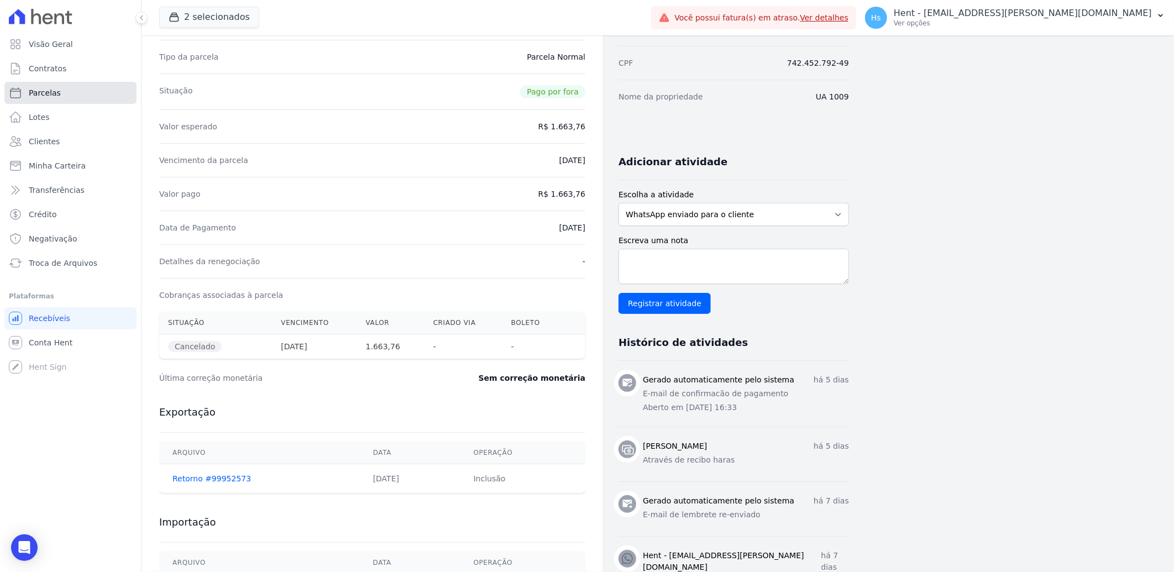
click at [76, 94] on link "Parcelas" at bounding box center [70, 93] width 132 height 22
select select
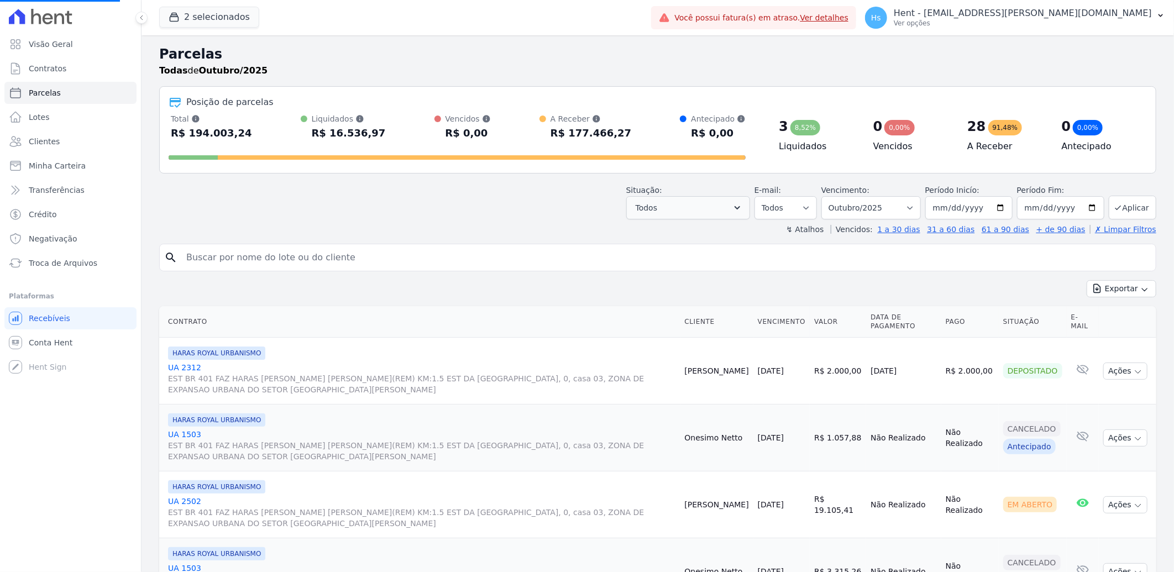
select select
click at [233, 256] on input "search" at bounding box center [665, 257] width 971 height 22
drag, startPoint x: 233, startPoint y: 256, endPoint x: 39, endPoint y: 142, distance: 225.7
click at [39, 142] on span "Clientes" at bounding box center [44, 141] width 31 height 11
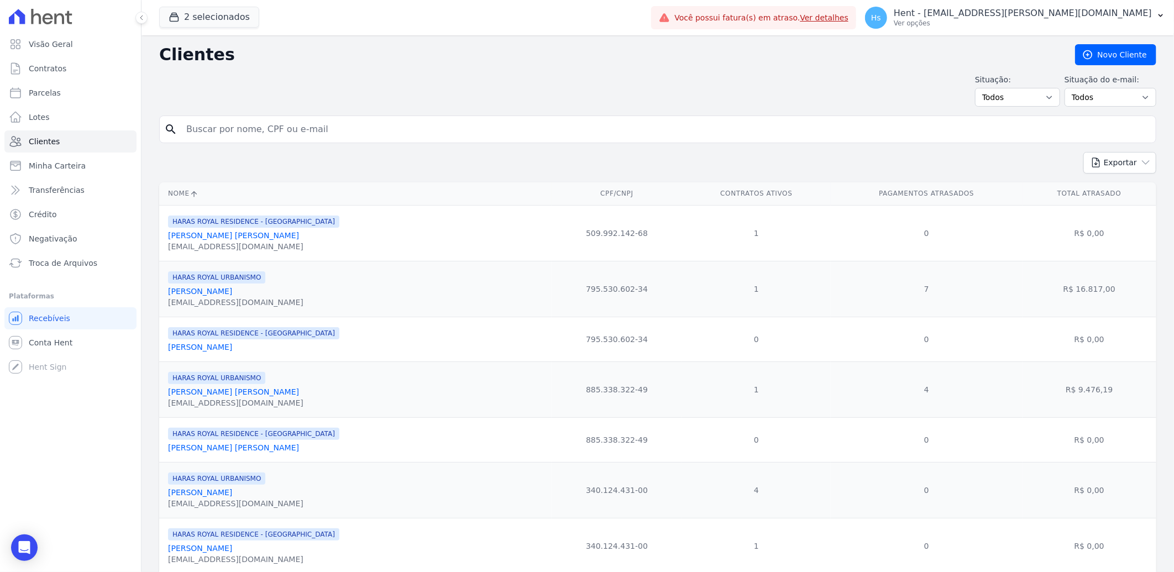
click at [233, 134] on input "search" at bounding box center [665, 129] width 971 height 22
paste input "MEDEIROS, DOMENICO E LIMA LTDA"
type input "MEDEIROS, DOMENICO E LIMA LTDA"
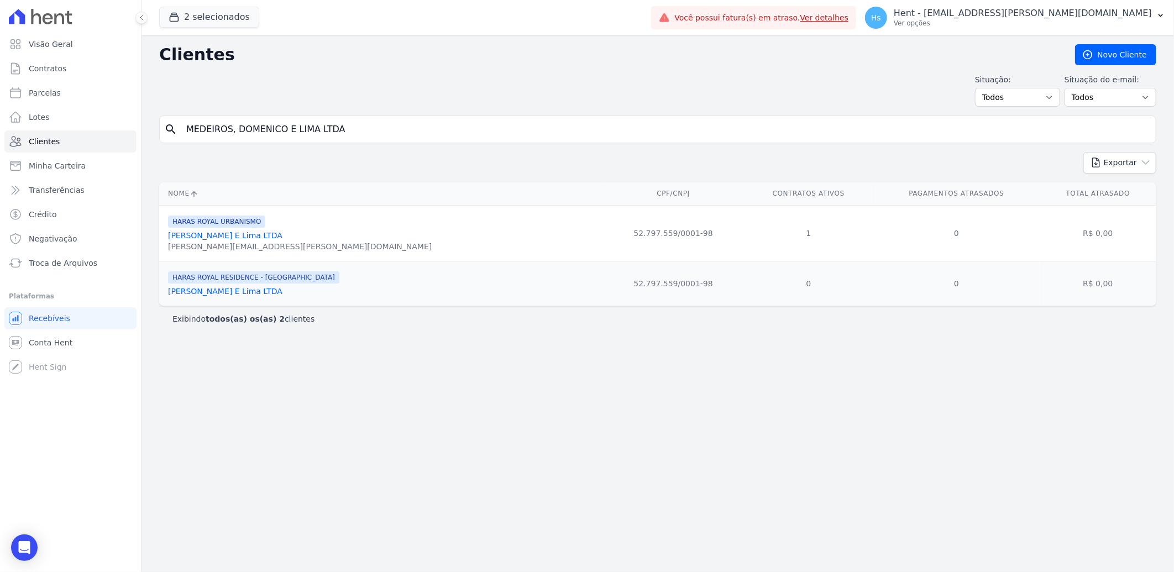
click at [239, 235] on link "Medeiros, Domenico E Lima LTDA" at bounding box center [225, 235] width 114 height 9
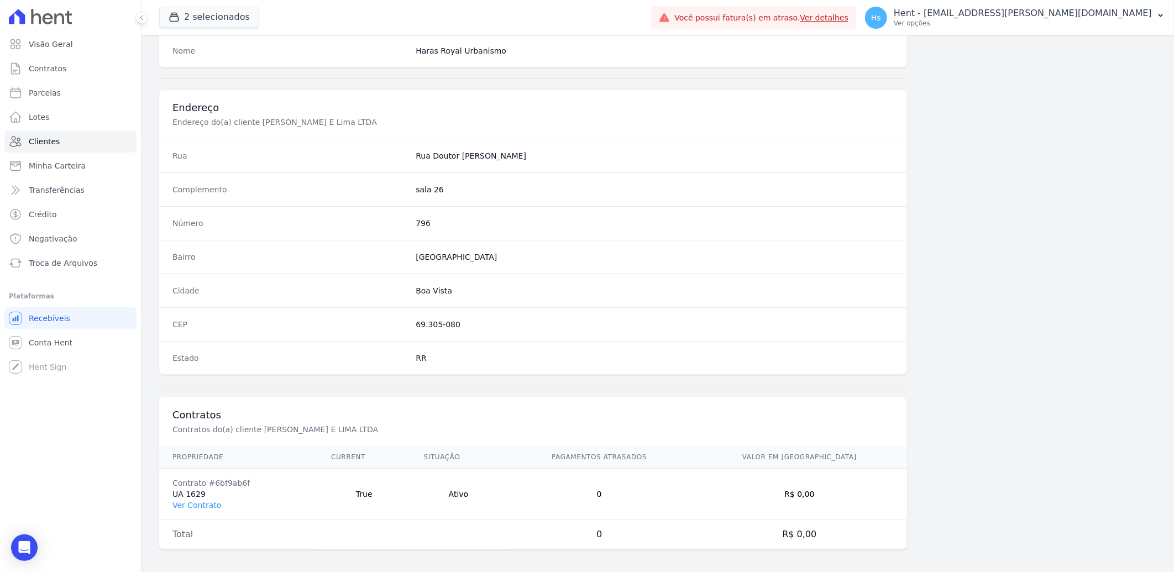
scroll to position [463, 0]
click at [192, 503] on link "Ver Contrato" at bounding box center [196, 500] width 49 height 9
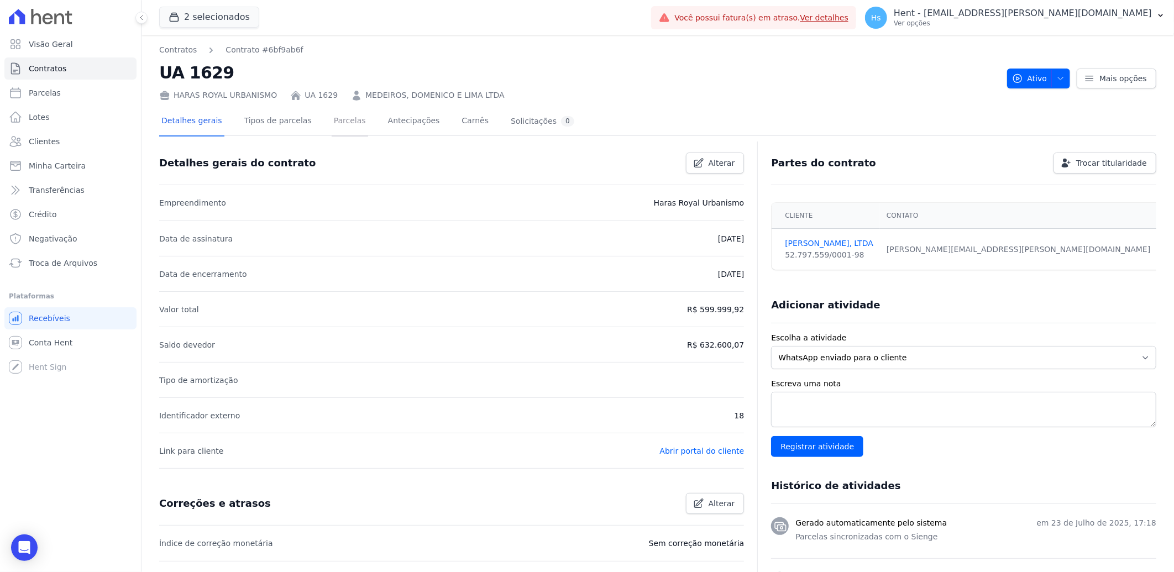
click at [334, 129] on link "Parcelas" at bounding box center [350, 121] width 36 height 29
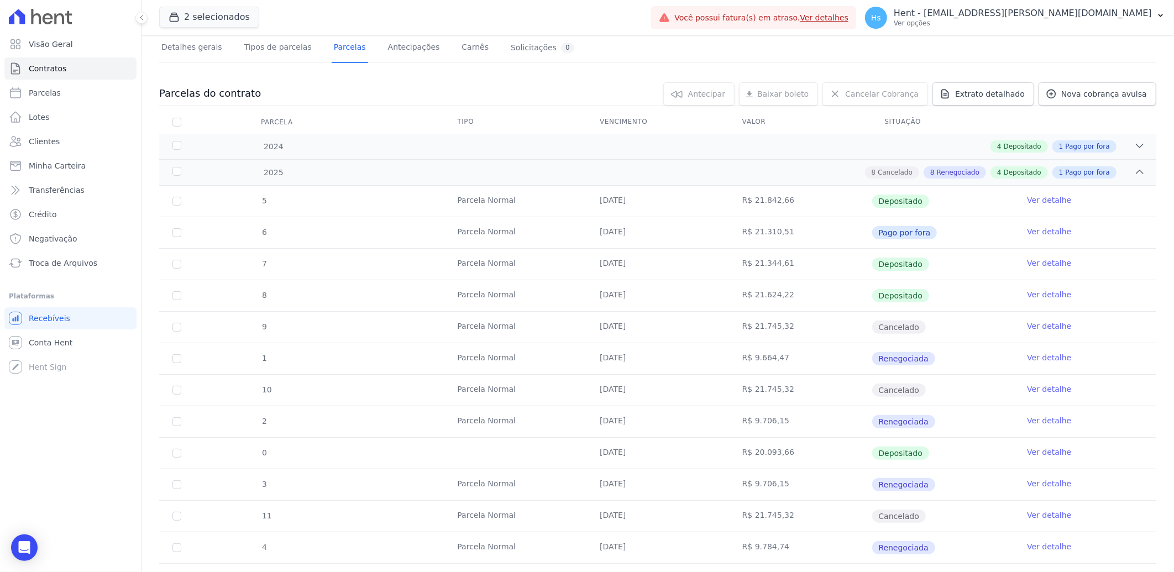
scroll to position [61, 0]
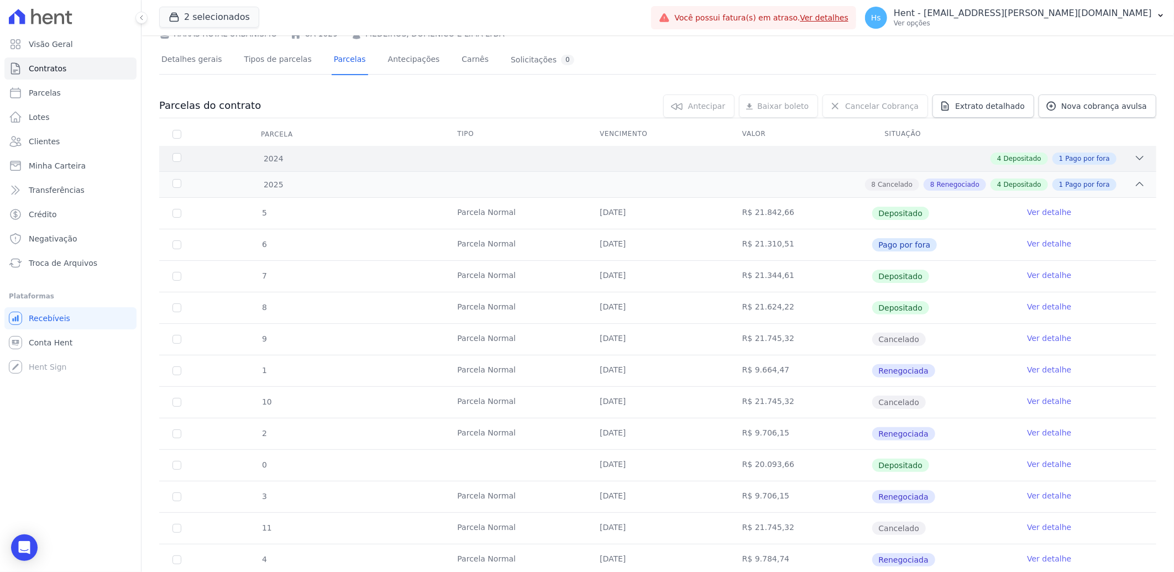
click at [1134, 156] on icon at bounding box center [1139, 158] width 11 height 11
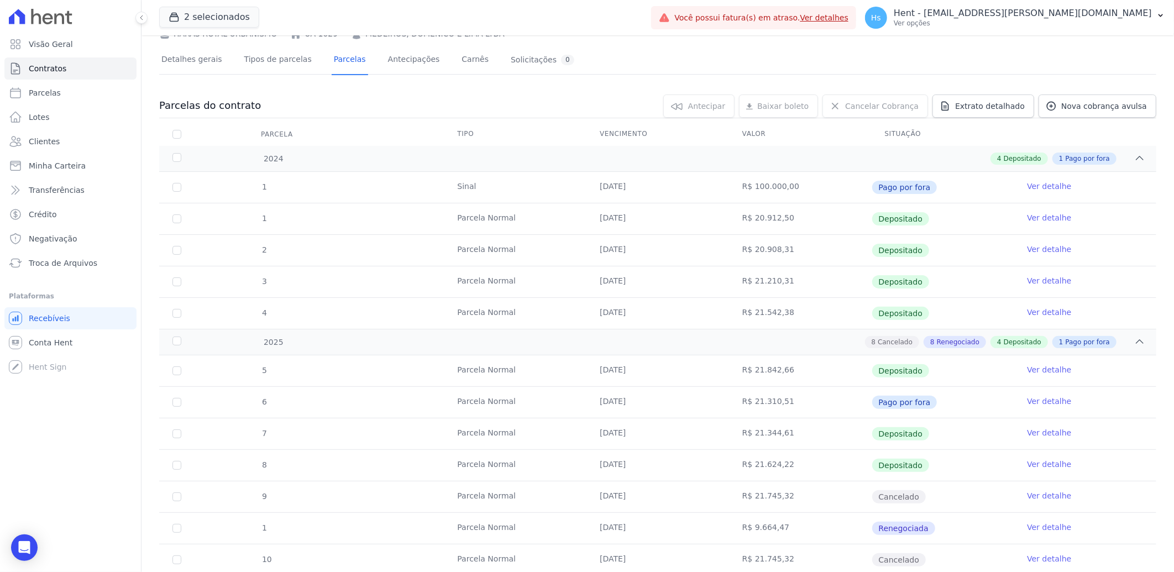
click at [1032, 250] on link "Ver detalhe" at bounding box center [1049, 249] width 44 height 11
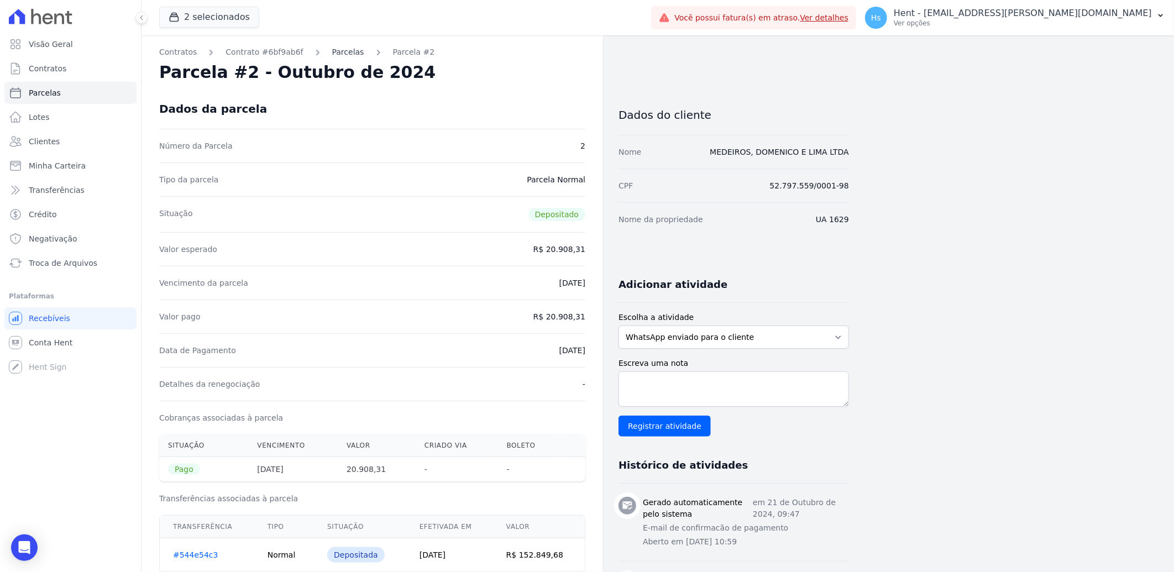
click at [333, 51] on link "Parcelas" at bounding box center [348, 52] width 32 height 12
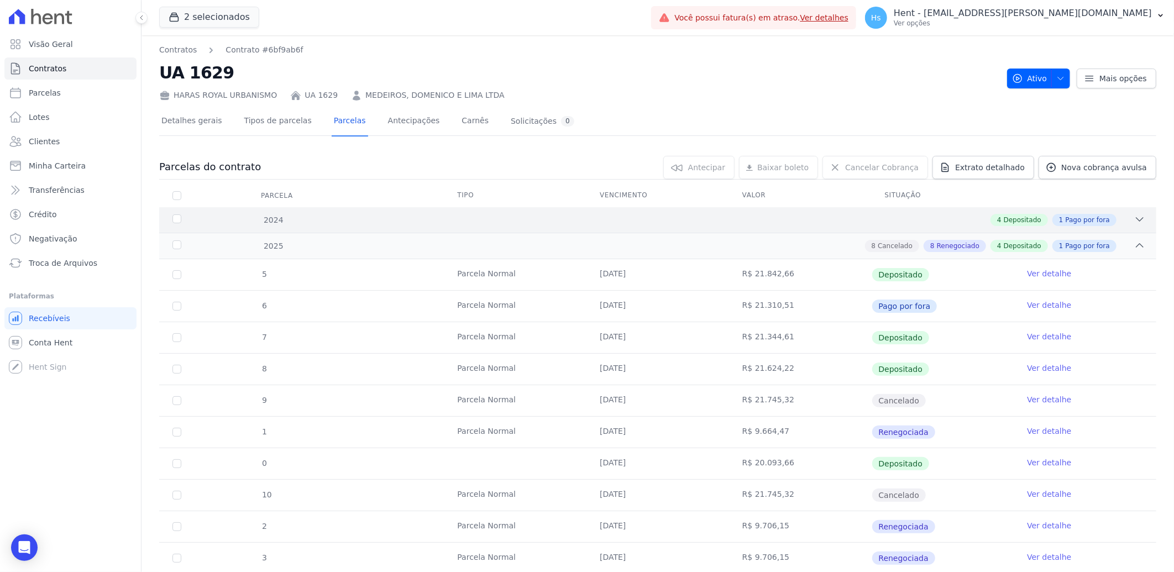
click at [1121, 225] on div "2024 4 Depositado 1 Pago por fora" at bounding box center [657, 219] width 997 height 25
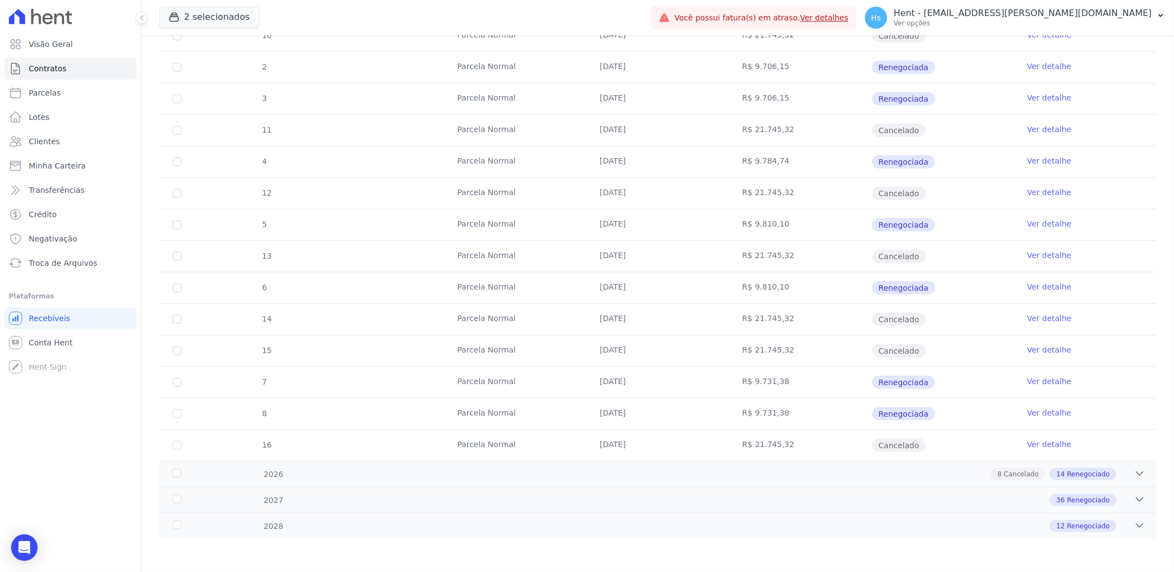
scroll to position [617, 0]
click at [1138, 476] on div "2026 8 Cancelado 14 Renegociado" at bounding box center [657, 474] width 997 height 26
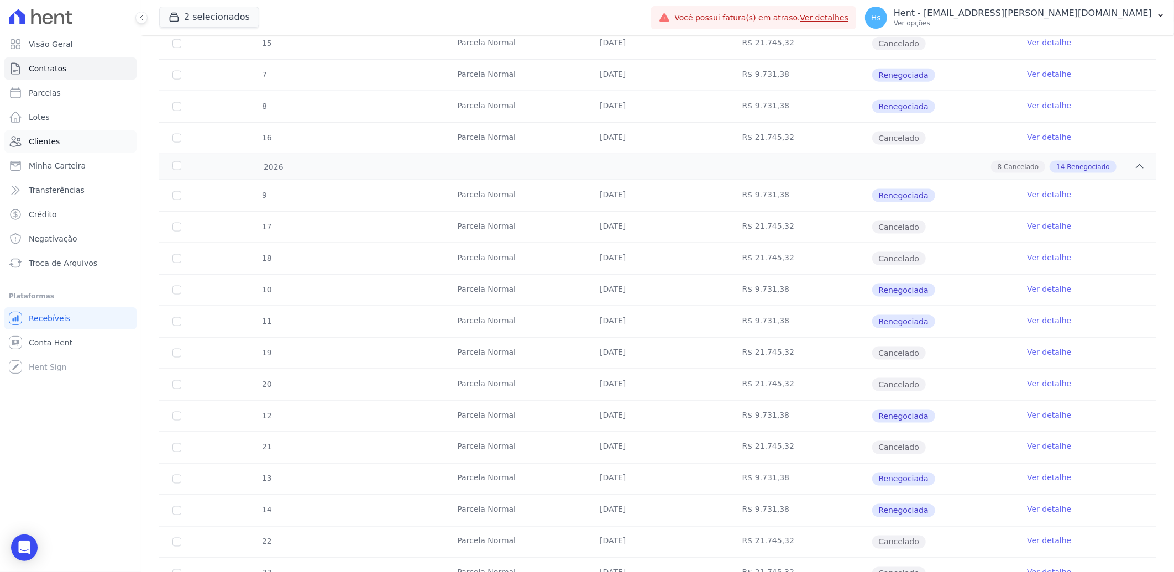
scroll to position [924, 0]
click at [43, 136] on span "Clientes" at bounding box center [44, 141] width 31 height 11
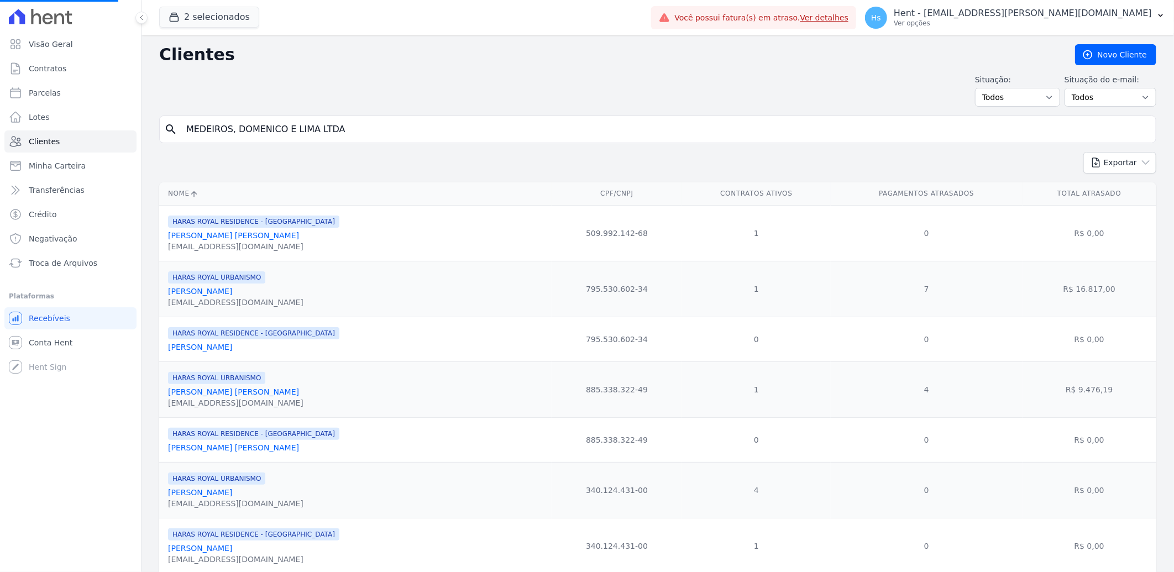
drag, startPoint x: 196, startPoint y: 132, endPoint x: 228, endPoint y: 124, distance: 33.0
click at [197, 132] on input "MEDEIROS, DOMENICO E LIMA LTDA" at bounding box center [665, 129] width 971 height 22
click at [228, 124] on input "MEDEIROS, DOMENICO E LIMA LTDA" at bounding box center [665, 129] width 971 height 22
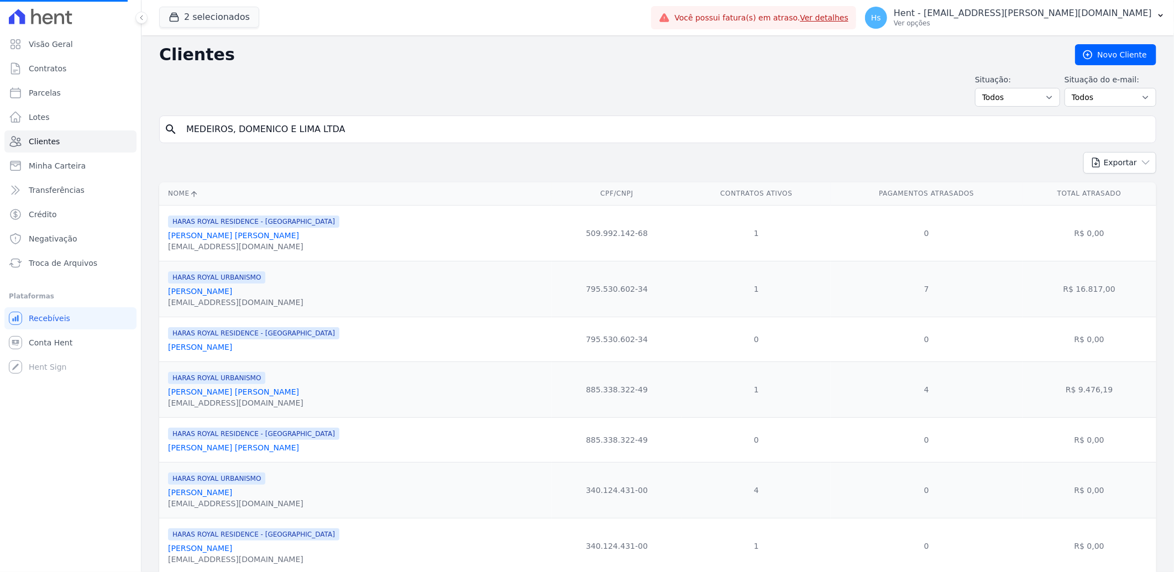
click at [228, 124] on input "MEDEIROS, DOMENICO E LIMA LTDA" at bounding box center [665, 129] width 971 height 22
click at [229, 133] on input "search" at bounding box center [665, 129] width 971 height 22
paste input "PAULO FERNANDO CERESOLI"
type input "PAULO FERNANDO CERESOLI"
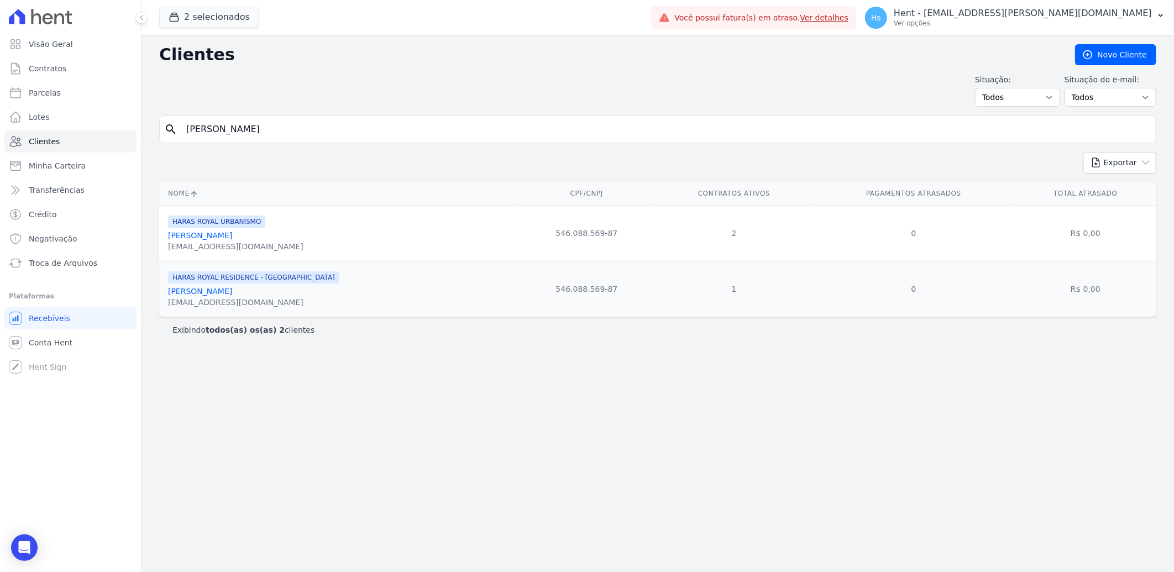
click at [192, 231] on link "Paulo Fernando Ceresoli" at bounding box center [200, 235] width 64 height 9
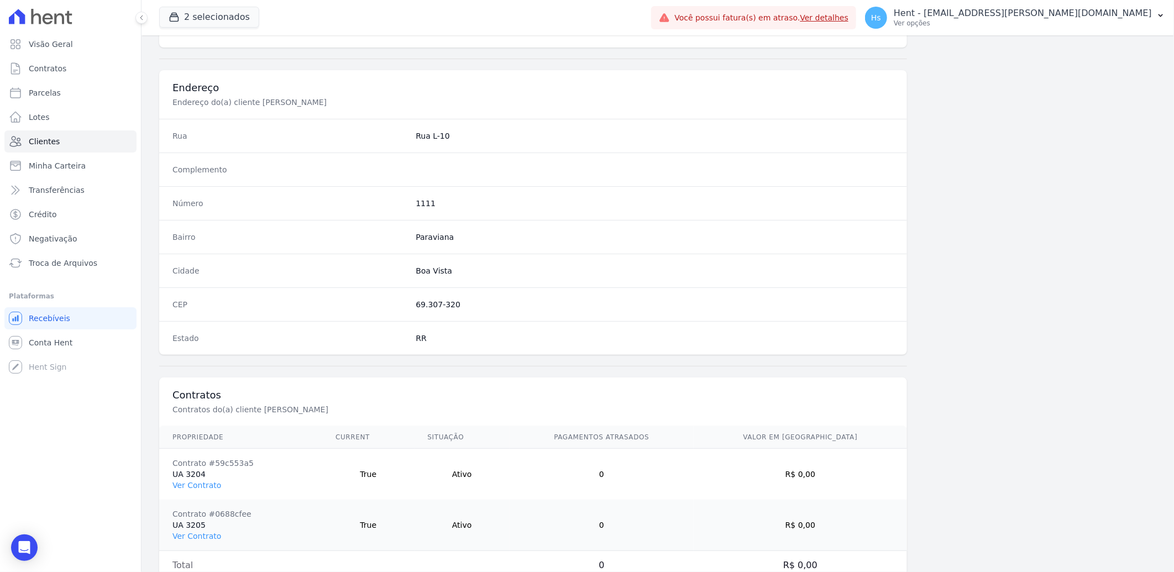
scroll to position [514, 0]
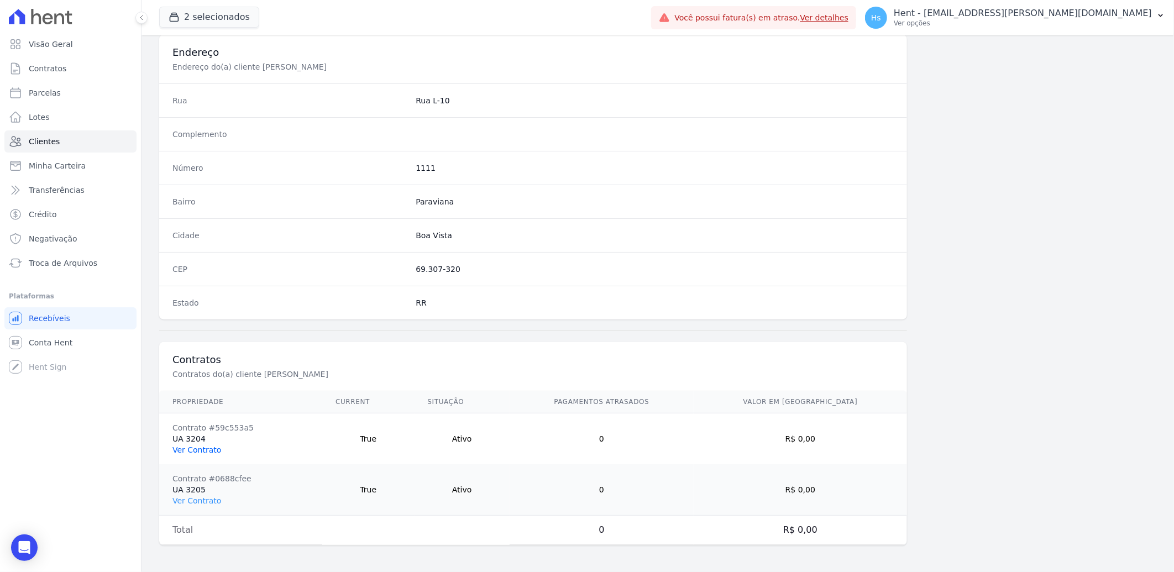
click at [201, 451] on link "Ver Contrato" at bounding box center [196, 449] width 49 height 9
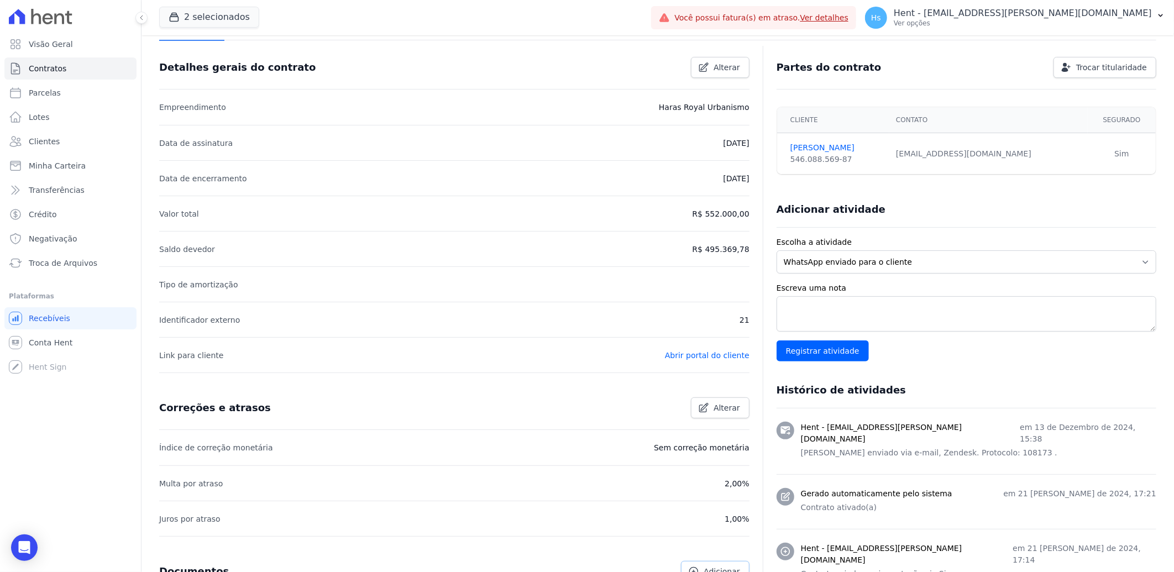
scroll to position [34, 0]
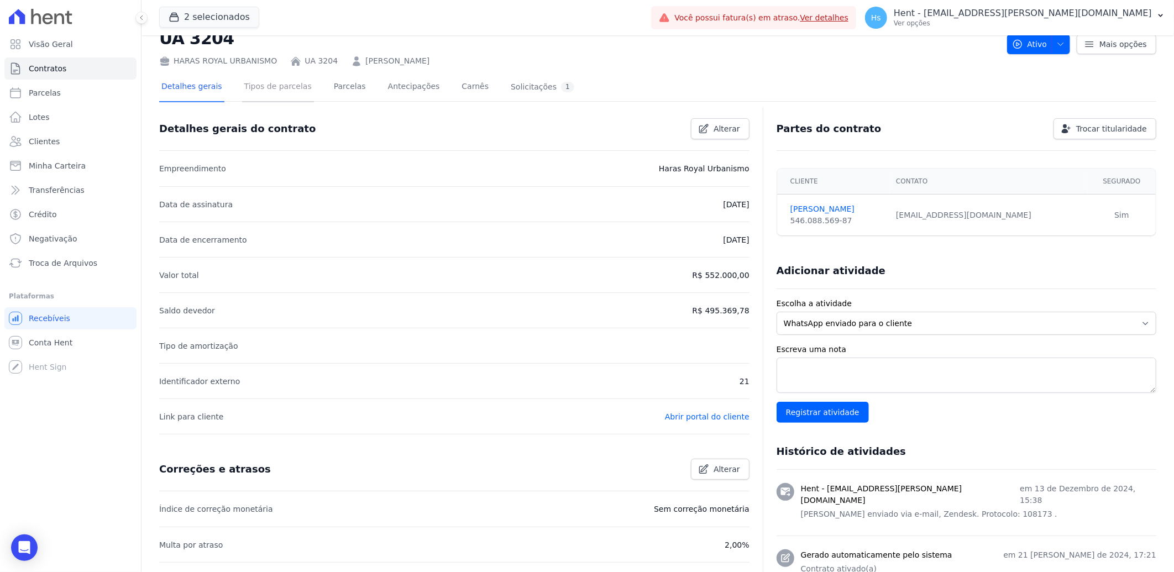
click at [259, 88] on link "Tipos de parcelas" at bounding box center [278, 87] width 72 height 29
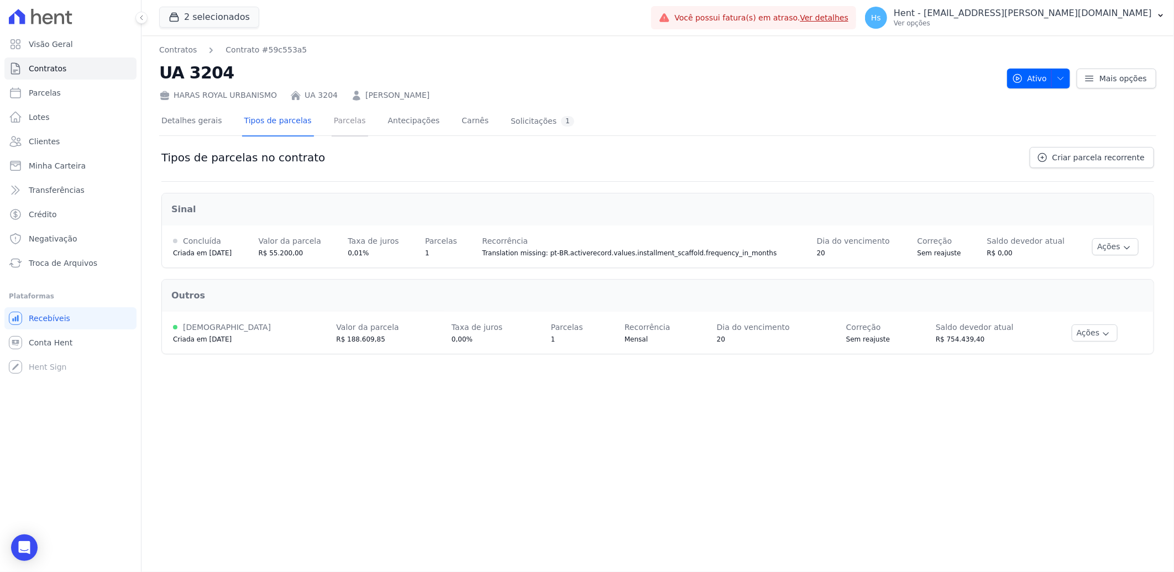
click at [336, 123] on link "Parcelas" at bounding box center [350, 121] width 36 height 29
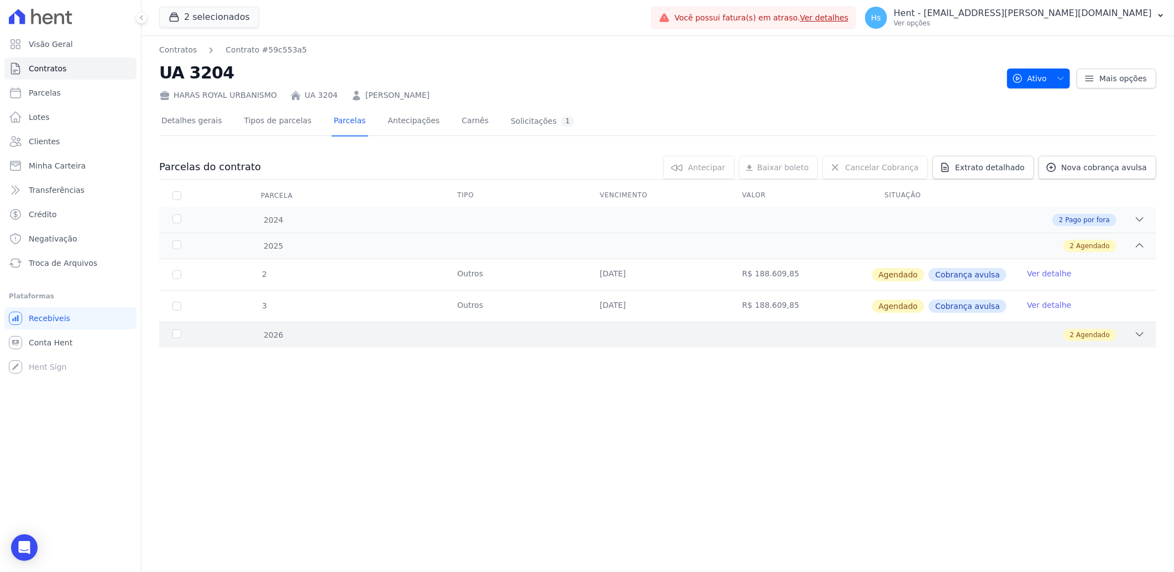
click at [1140, 332] on icon at bounding box center [1139, 334] width 11 height 11
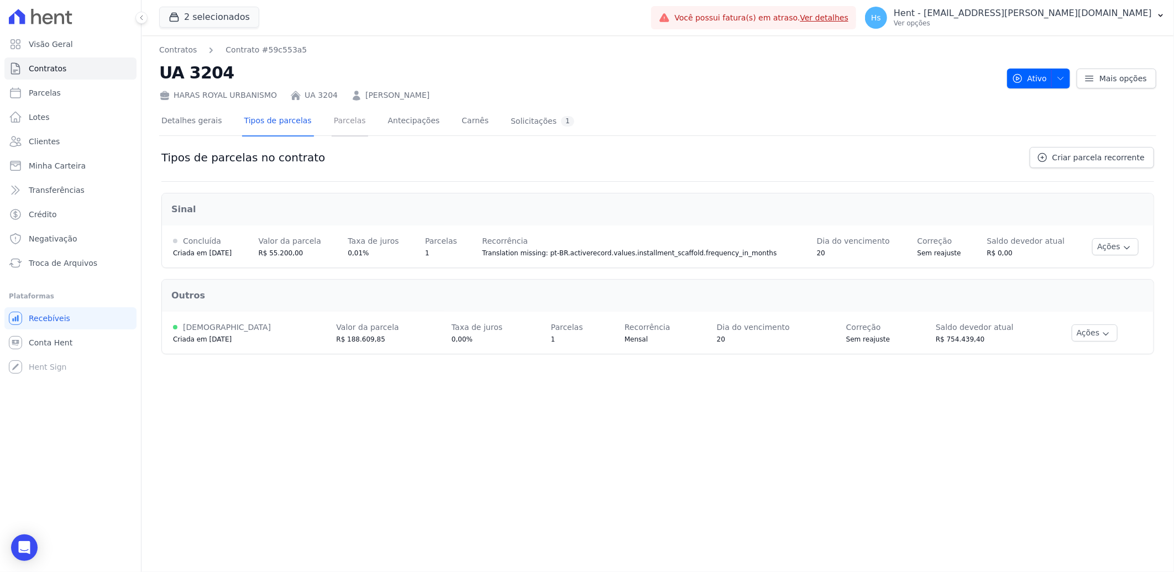
click at [345, 120] on link "Parcelas" at bounding box center [350, 121] width 36 height 29
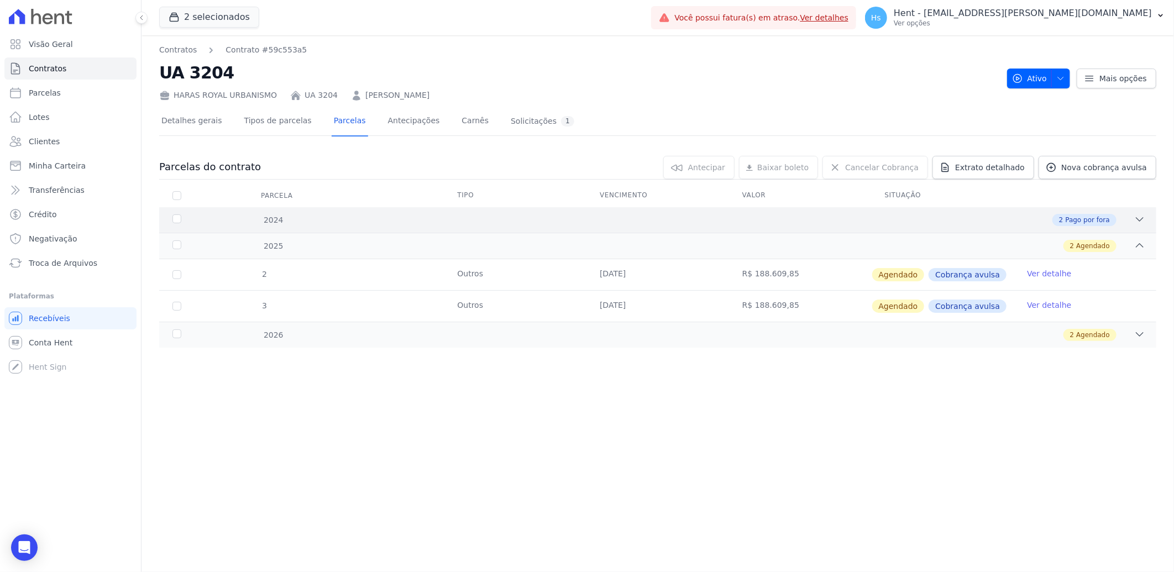
click at [1136, 214] on icon at bounding box center [1139, 219] width 11 height 11
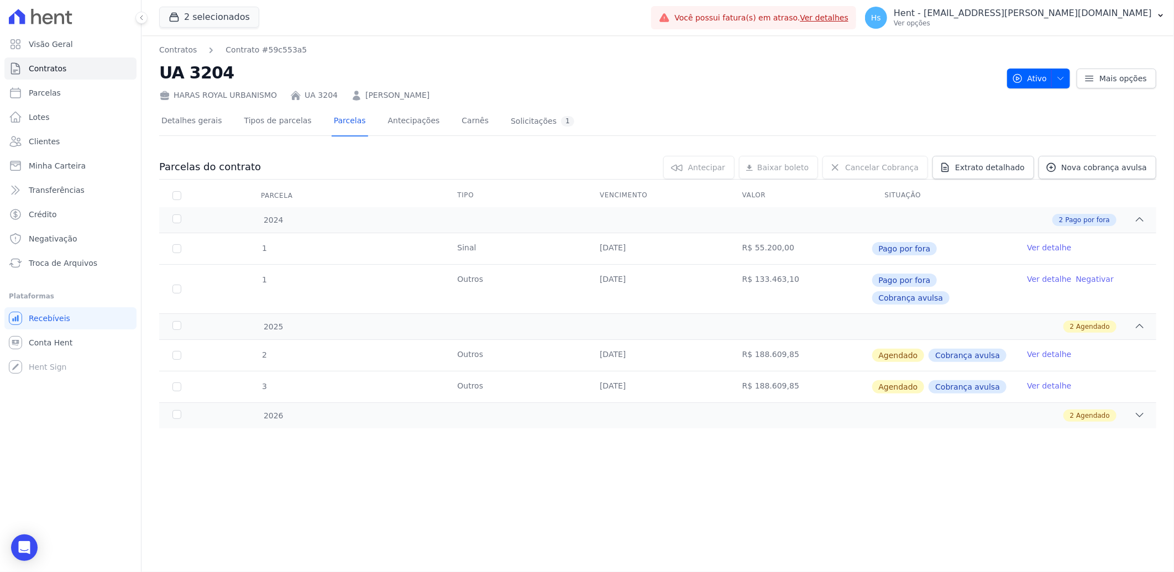
click at [1059, 283] on link "Ver detalhe" at bounding box center [1049, 279] width 44 height 11
click at [423, 98] on link "Paulo Fernando Ceresoli" at bounding box center [397, 96] width 64 height 12
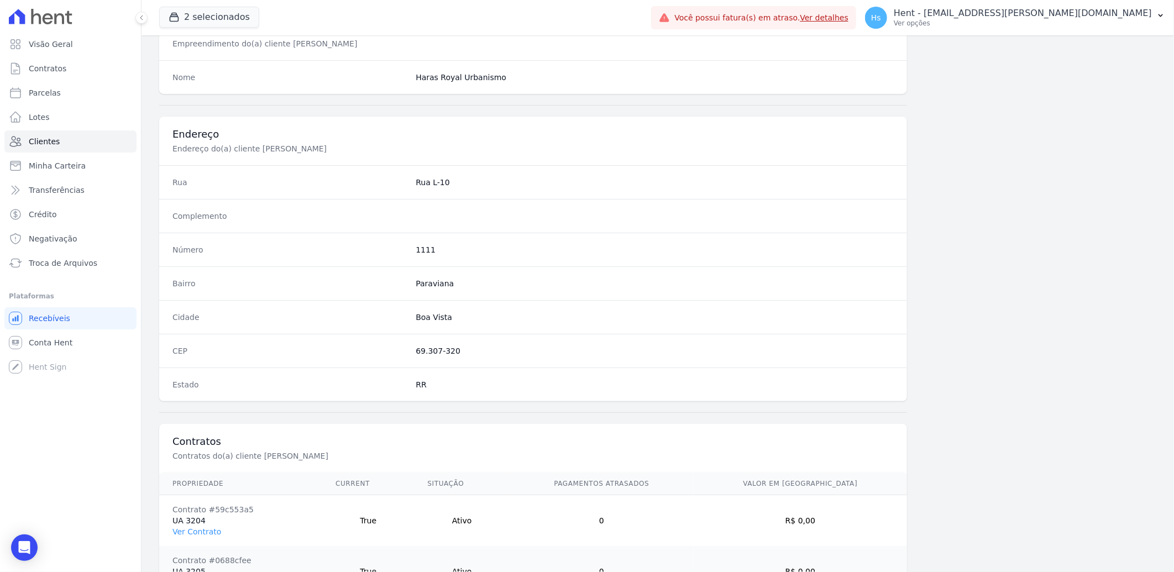
scroll to position [514, 0]
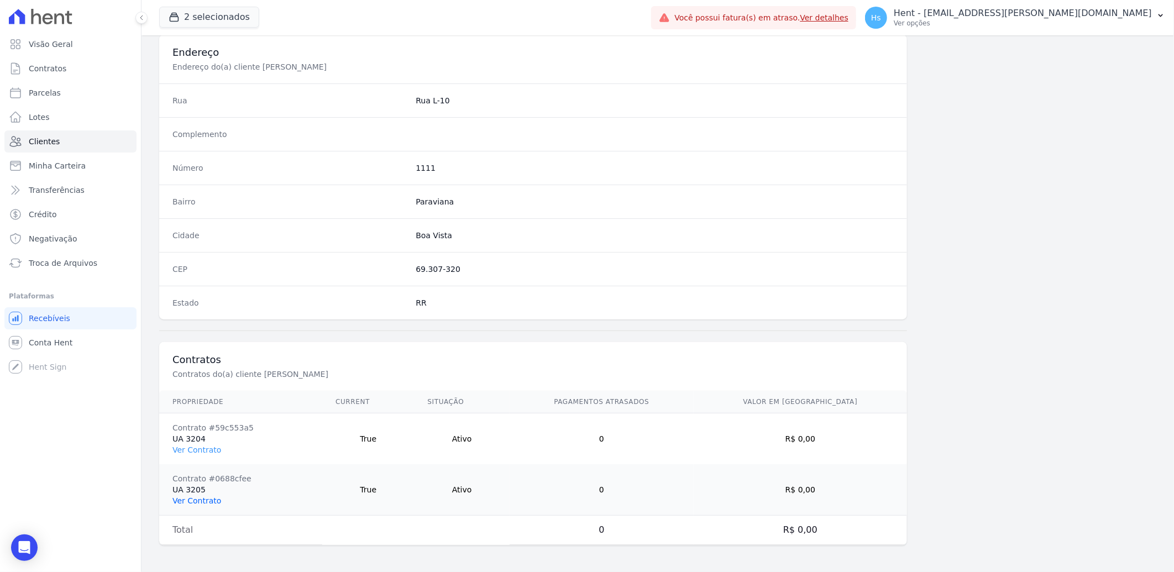
click at [197, 503] on link "Ver Contrato" at bounding box center [196, 500] width 49 height 9
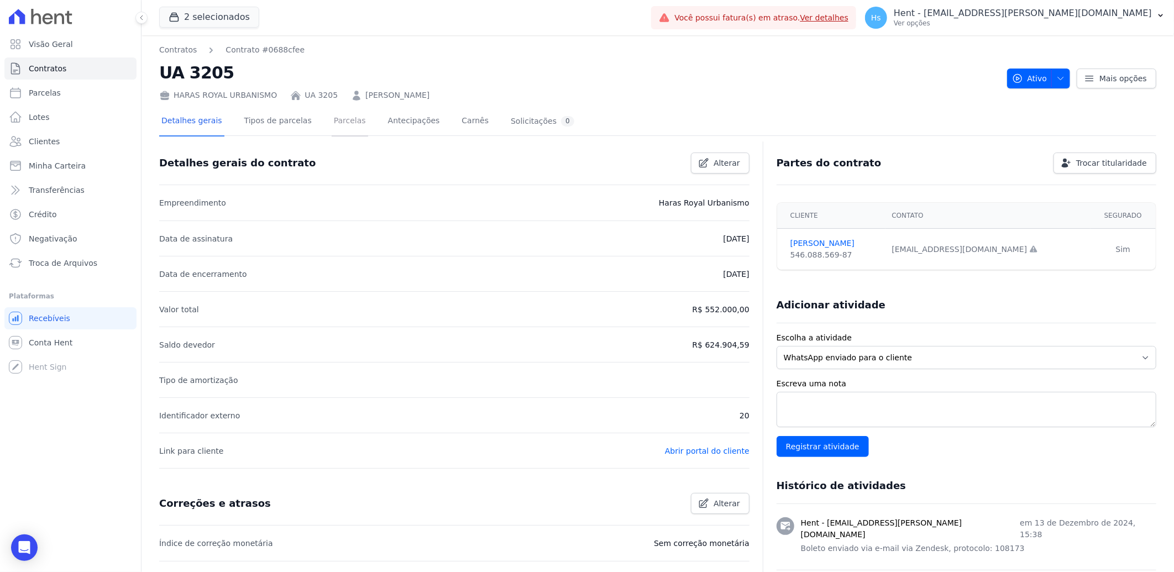
click at [343, 119] on link "Parcelas" at bounding box center [350, 121] width 36 height 29
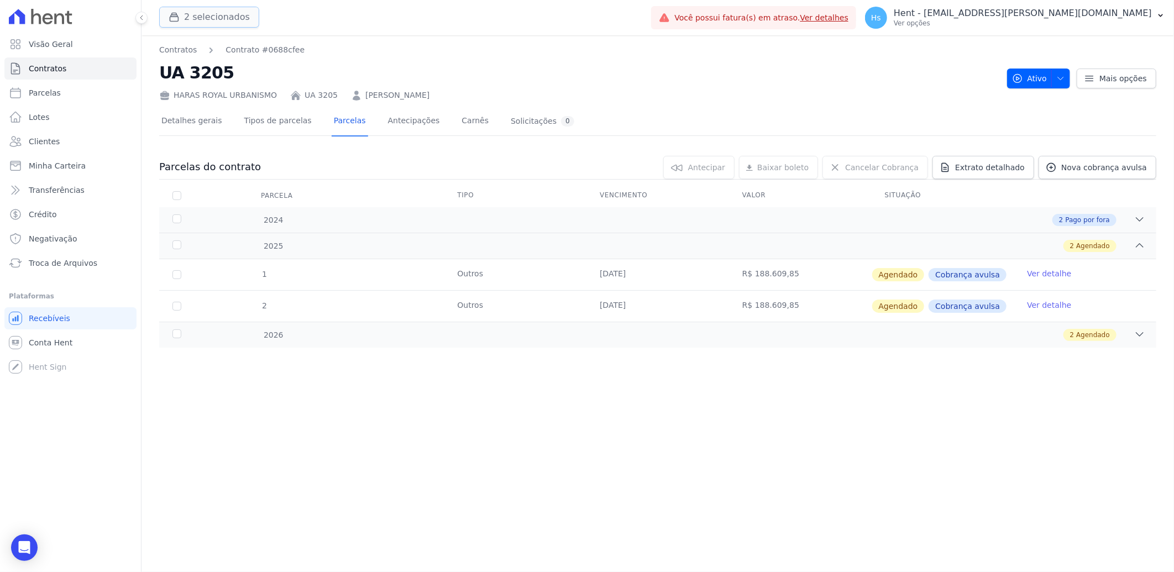
click at [209, 18] on button "2 selecionados" at bounding box center [209, 17] width 100 height 21
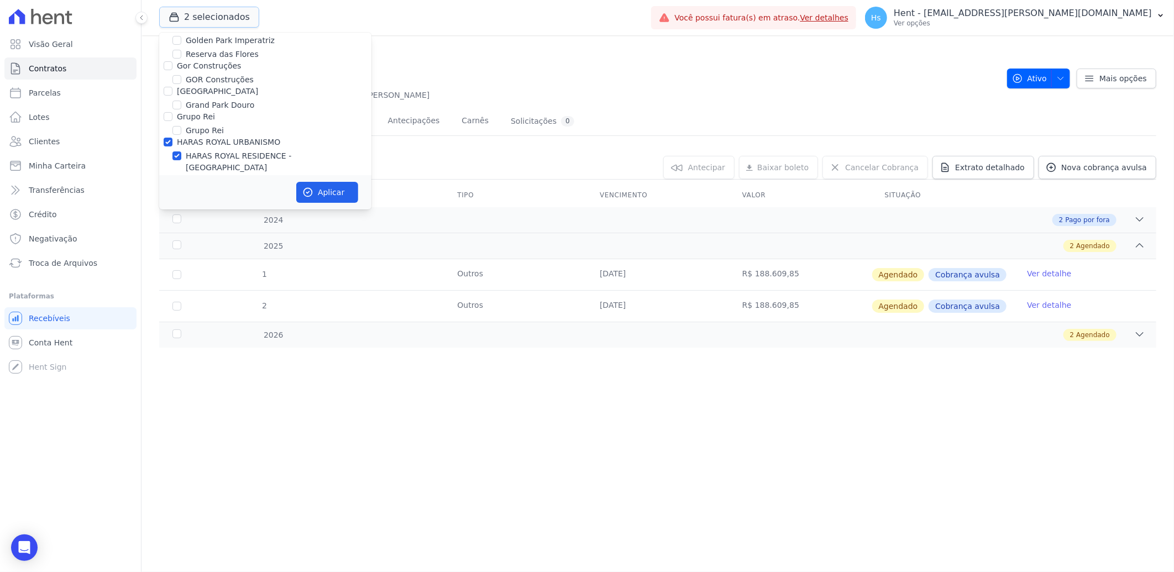
scroll to position [2701, 0]
click at [166, 170] on input "HARAS ROYAL URBANISMO" at bounding box center [168, 174] width 9 height 9
checkbox input "false"
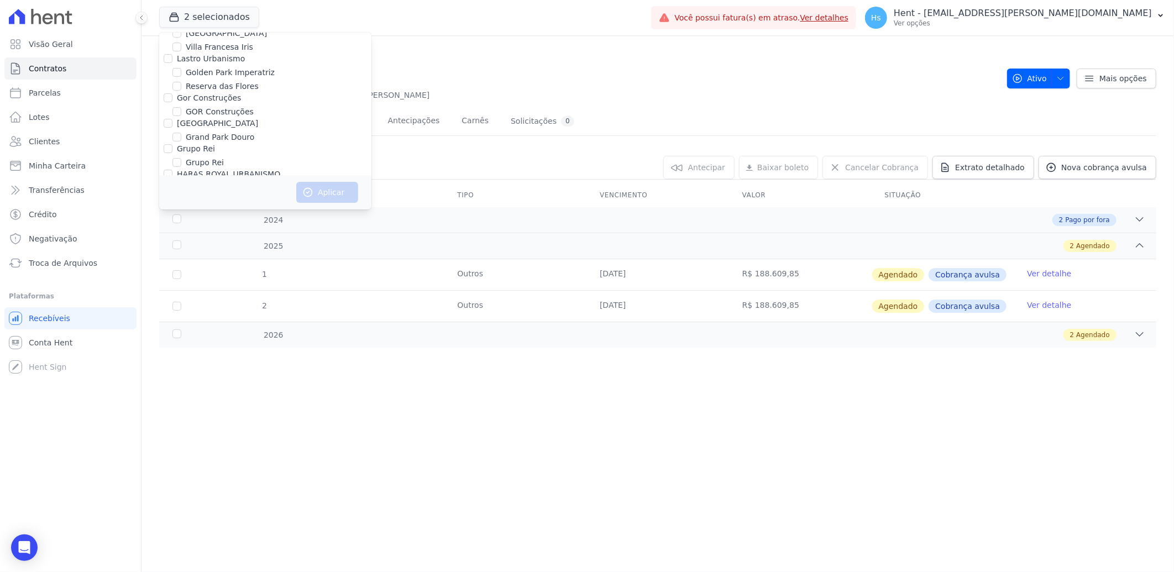
click at [608, 157] on div "0 selecionada(s) Antecipar Antecipar Baixar boleto Baixar boleto default Cancel…" at bounding box center [708, 167] width 895 height 23
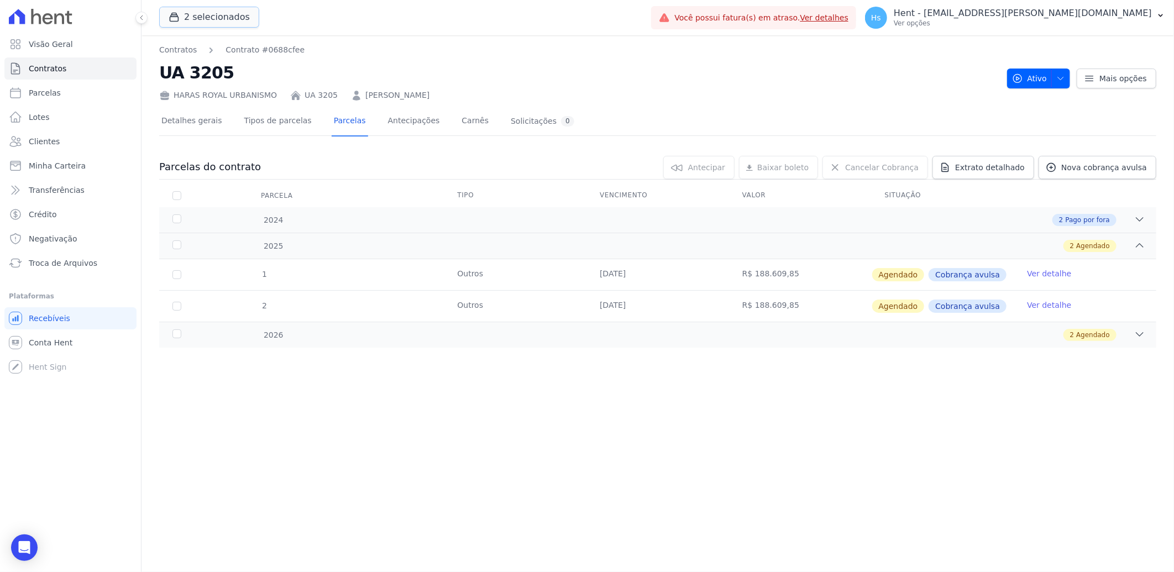
drag, startPoint x: 211, startPoint y: 17, endPoint x: 354, endPoint y: 6, distance: 143.6
click at [211, 17] on button "2 selecionados" at bounding box center [209, 17] width 100 height 21
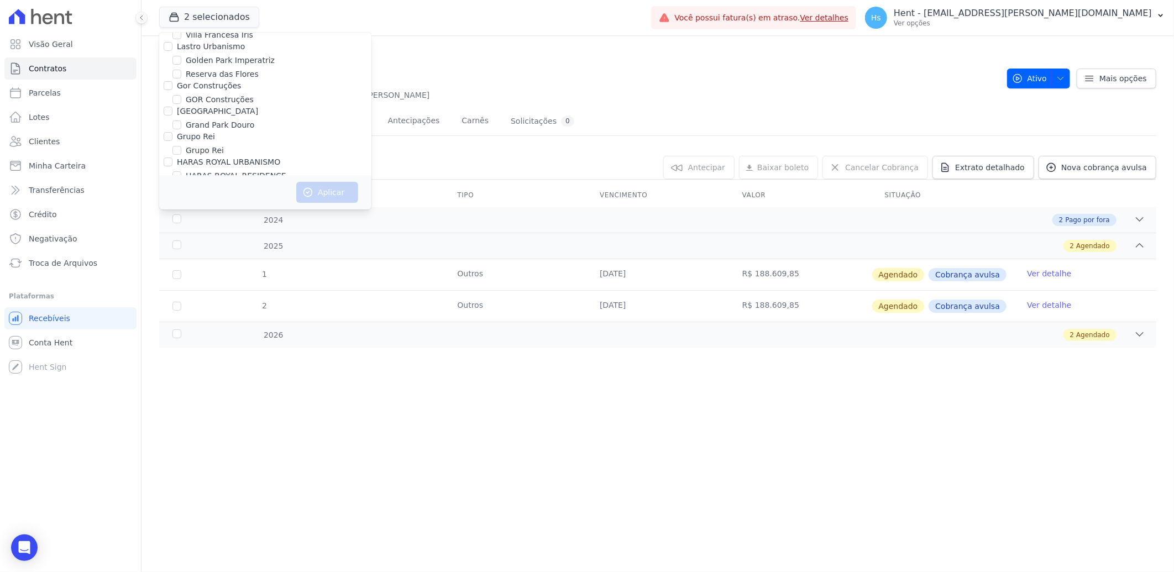
scroll to position [4544, 0]
click at [240, 241] on label "Pau-Ferro Ecoresidence" at bounding box center [231, 247] width 90 height 12
click at [181, 242] on input "Pau-Ferro Ecoresidence" at bounding box center [176, 246] width 9 height 9
checkbox input "true"
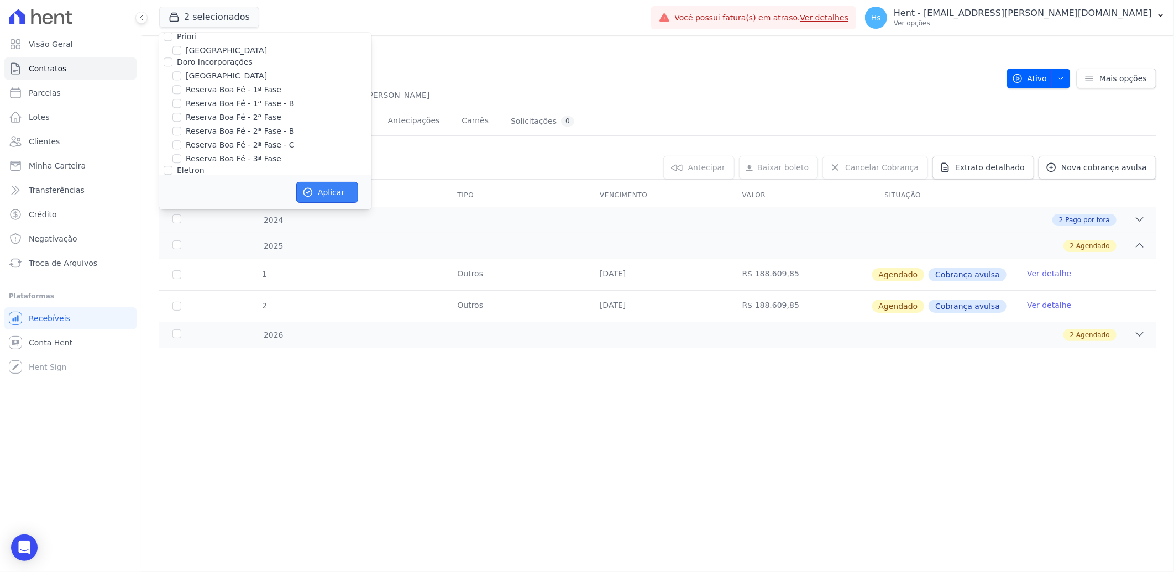
click at [335, 190] on button "Aplicar" at bounding box center [327, 192] width 62 height 21
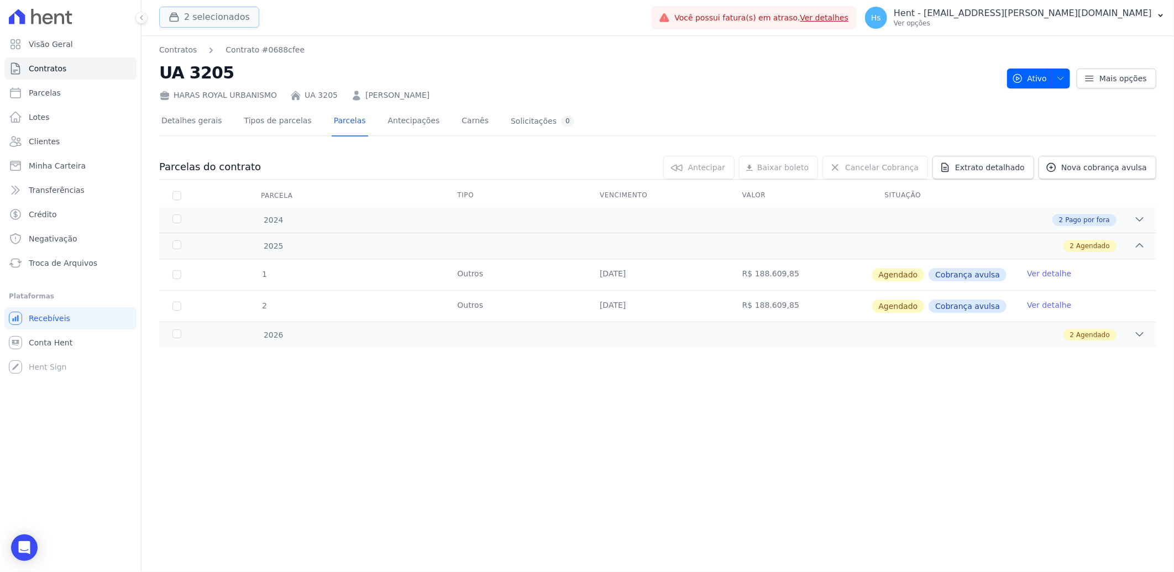
click at [199, 10] on button "2 selecionados" at bounding box center [209, 17] width 100 height 21
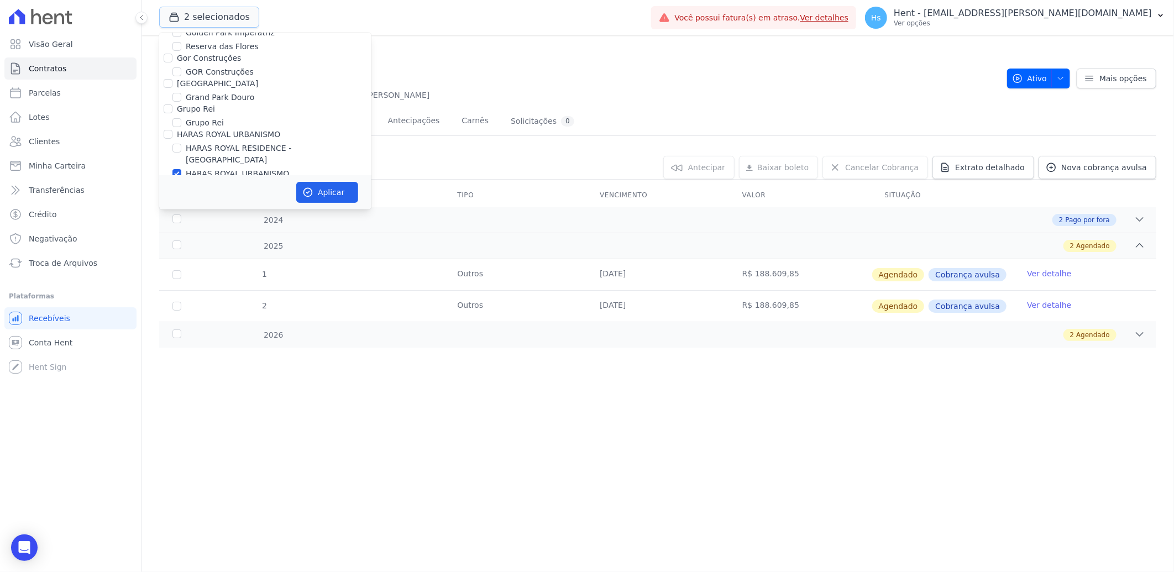
scroll to position [2701, 0]
click at [178, 209] on input "HARAS ROYAL URBANISMO" at bounding box center [176, 213] width 9 height 9
checkbox input "false"
click at [330, 190] on button "Aplicar" at bounding box center [327, 192] width 62 height 21
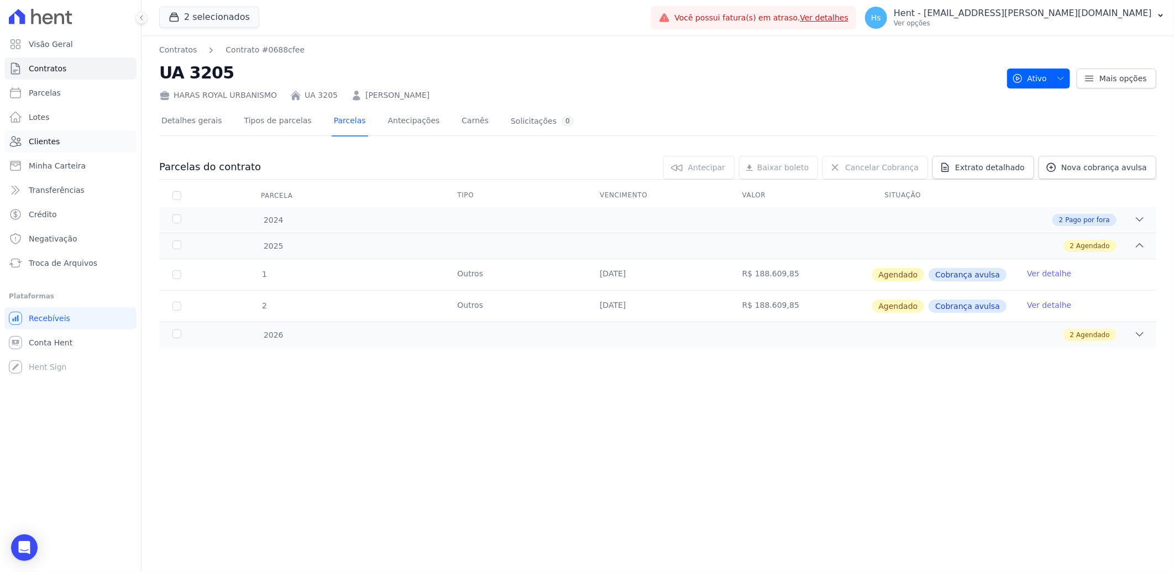
click at [38, 137] on span "Clientes" at bounding box center [44, 141] width 31 height 11
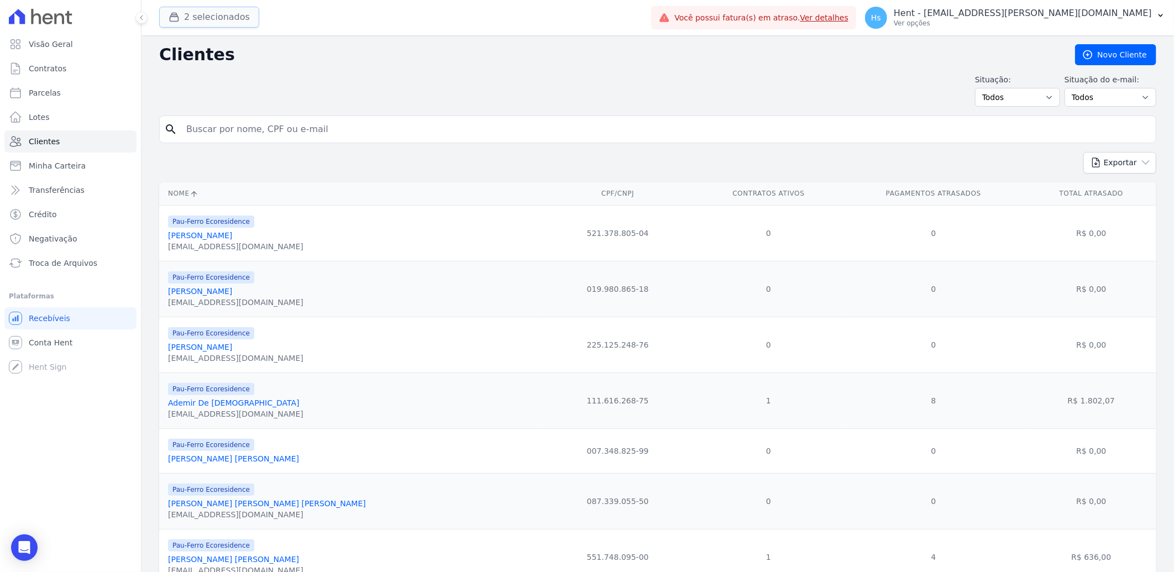
click at [229, 17] on button "2 selecionados" at bounding box center [209, 17] width 100 height 21
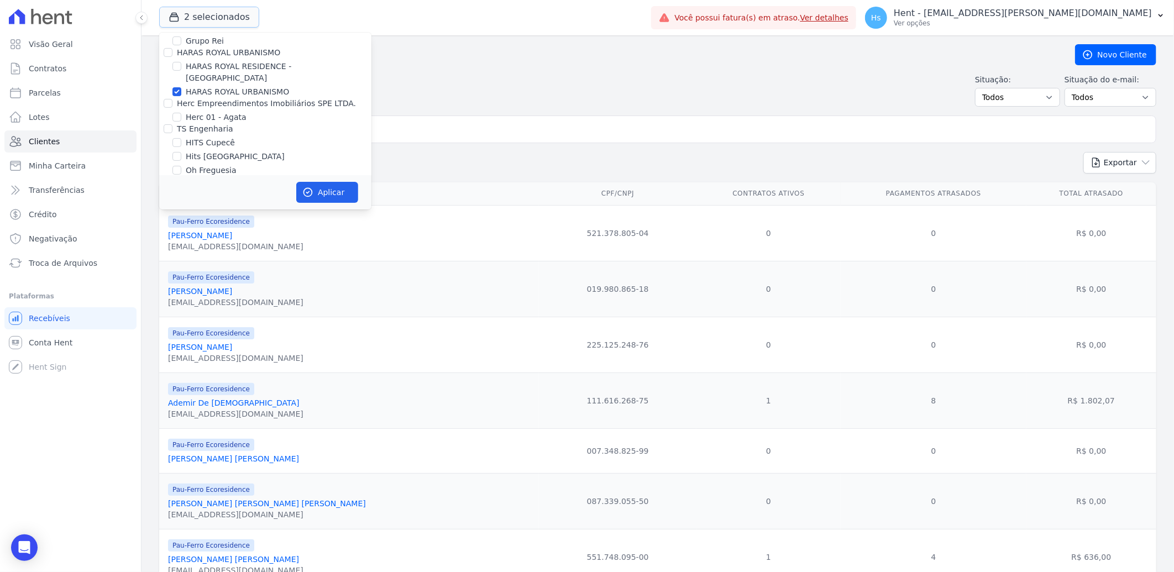
scroll to position [2763, 0]
click at [245, 146] on label "HARAS ROYAL URBANISMO" at bounding box center [237, 152] width 103 height 12
click at [181, 147] on input "HARAS ROYAL URBANISMO" at bounding box center [176, 151] width 9 height 9
checkbox input "false"
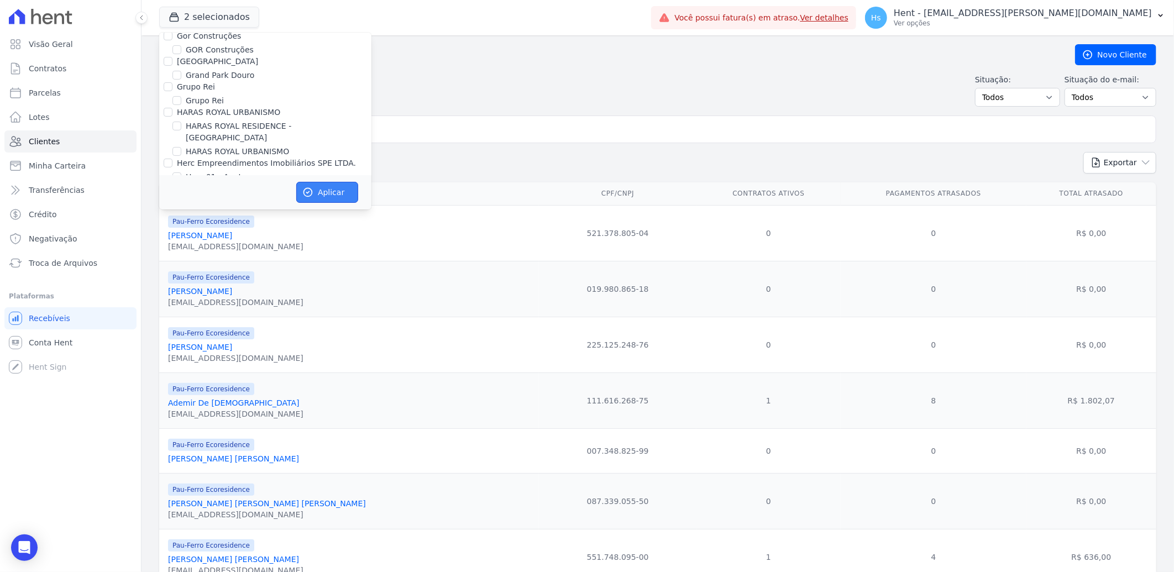
click at [320, 190] on button "Aplicar" at bounding box center [327, 192] width 62 height 21
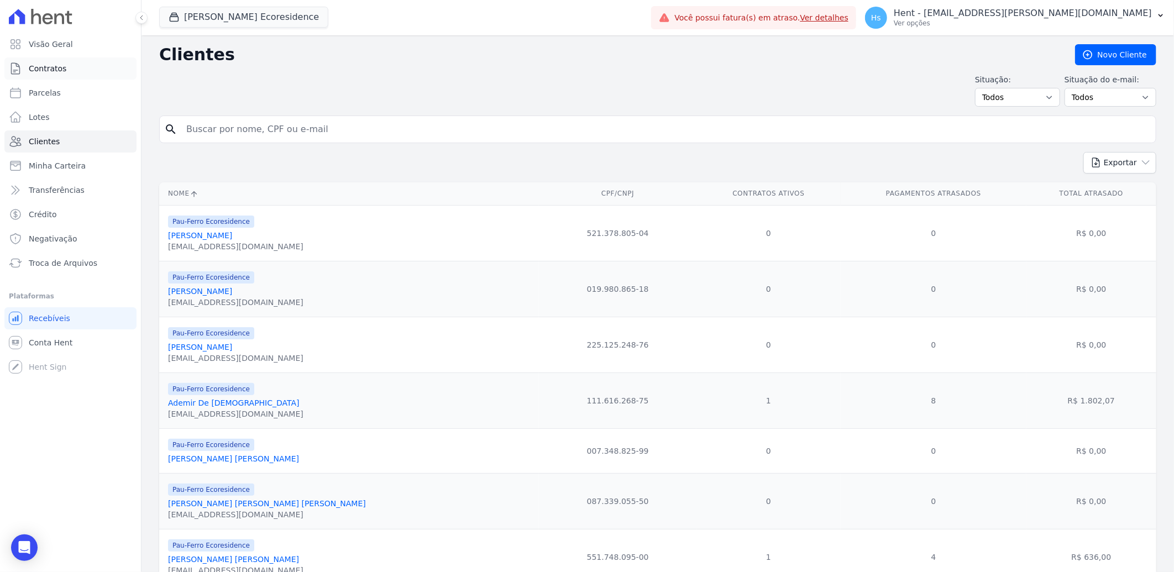
click at [39, 67] on span "Contratos" at bounding box center [48, 68] width 38 height 11
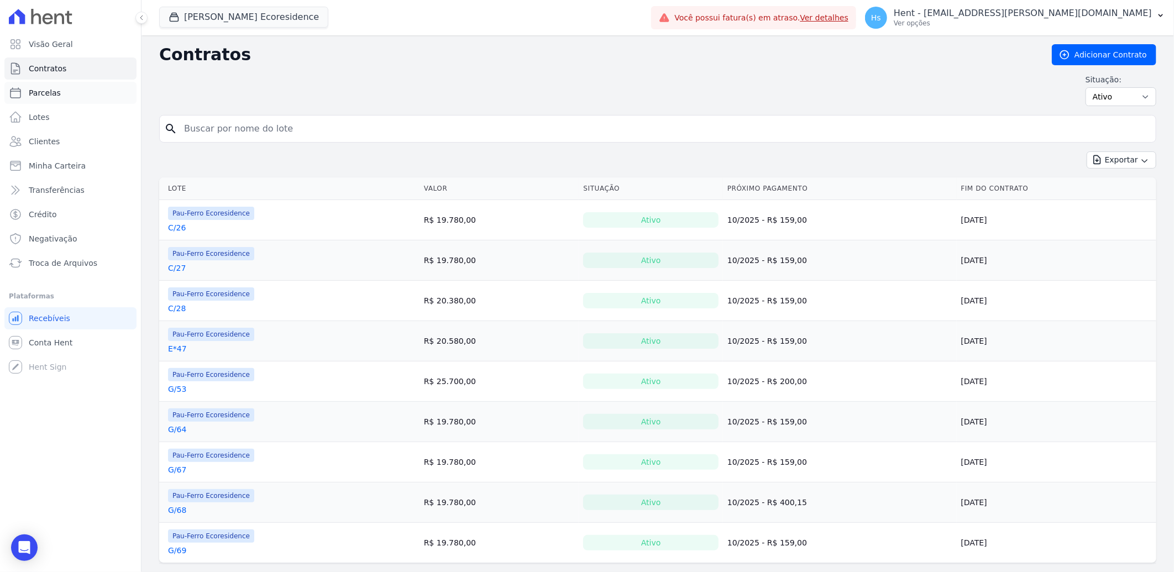
click at [48, 91] on span "Parcelas" at bounding box center [45, 92] width 32 height 11
select select
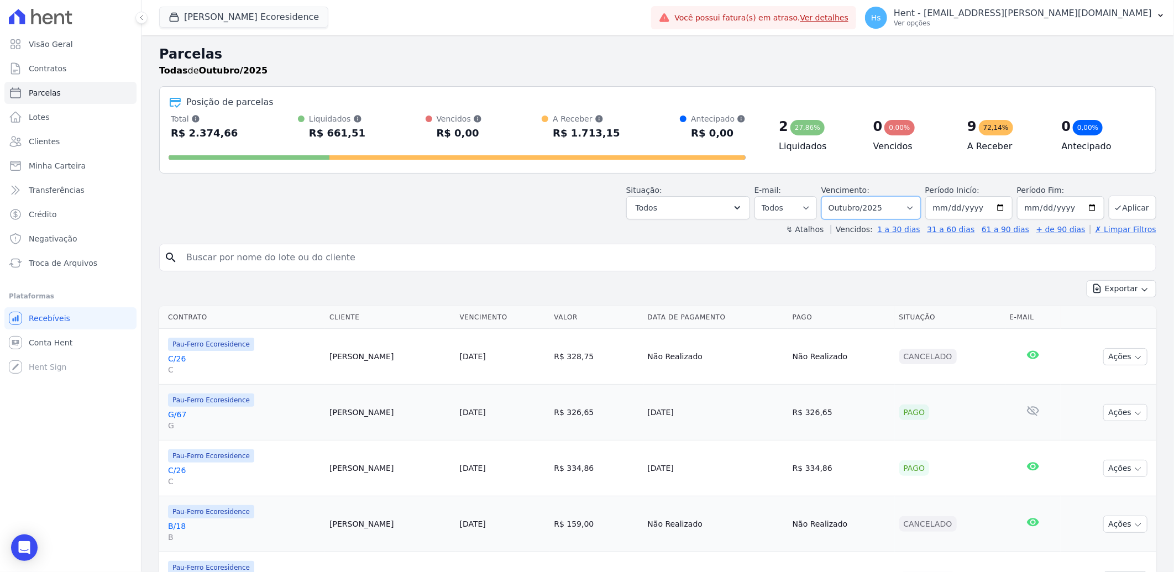
click at [874, 206] on select "Filtrar por período ──────── Todos os meses Junho/2024 Julho/2024 Agosto/2024 S…" at bounding box center [870, 207] width 99 height 23
select select "date_range_filter"
click at [828, 196] on select "Filtrar por período ──────── Todos os meses Junho/2024 Julho/2024 Agosto/2024 S…" at bounding box center [870, 207] width 99 height 23
click at [715, 210] on button "Todos" at bounding box center [688, 207] width 124 height 23
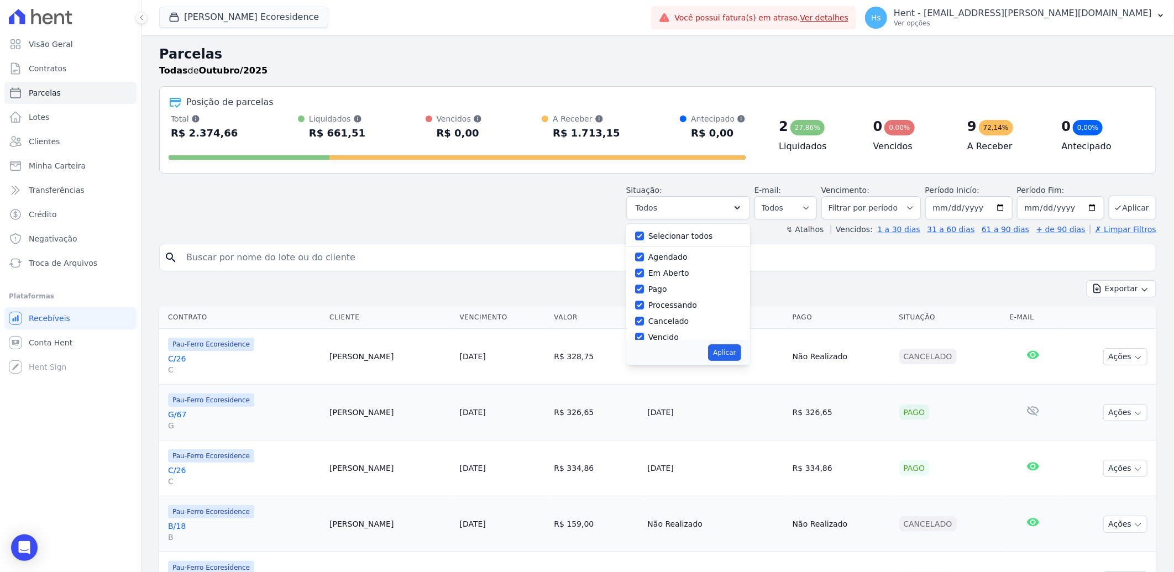
click at [685, 240] on label "Selecionar todos" at bounding box center [680, 236] width 65 height 9
click at [644, 240] on input "Selecionar todos" at bounding box center [639, 236] width 9 height 9
checkbox input "false"
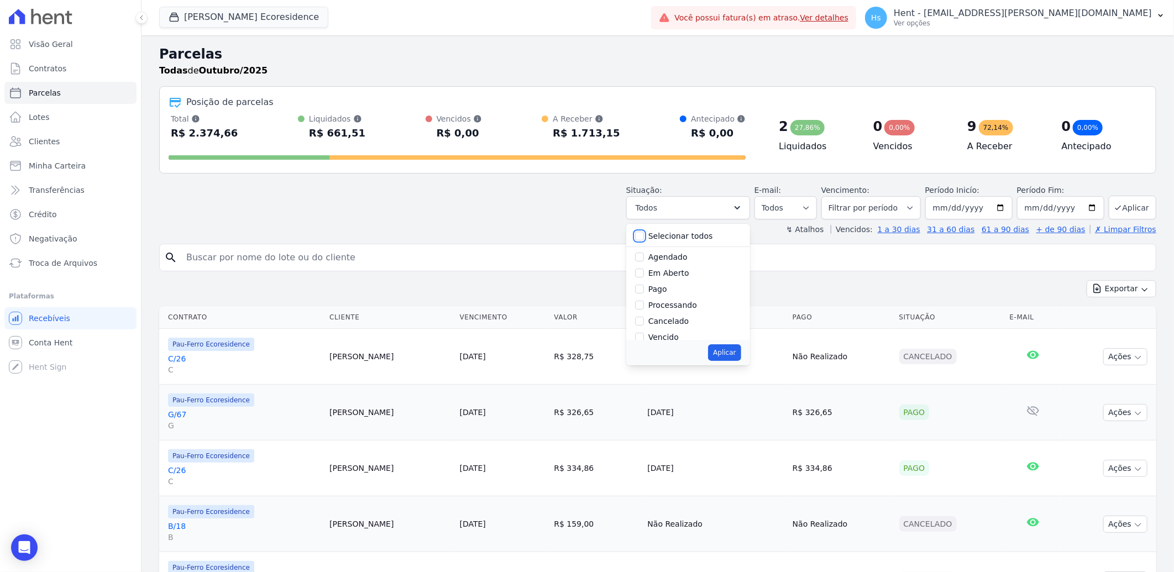
checkbox input "false"
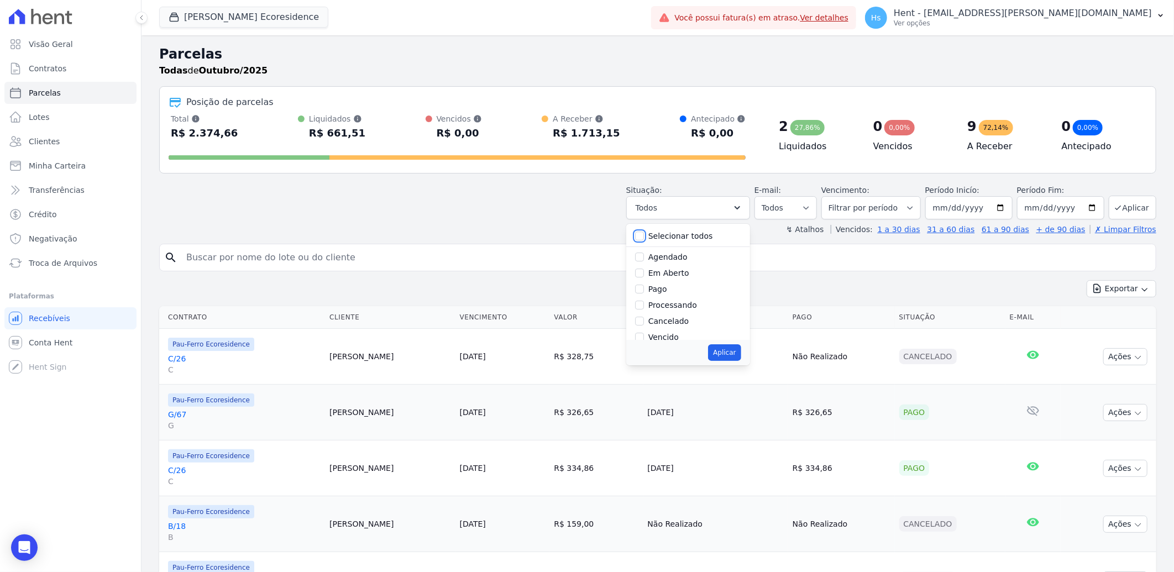
checkbox input "false"
click at [679, 277] on label "Vencido" at bounding box center [663, 275] width 30 height 9
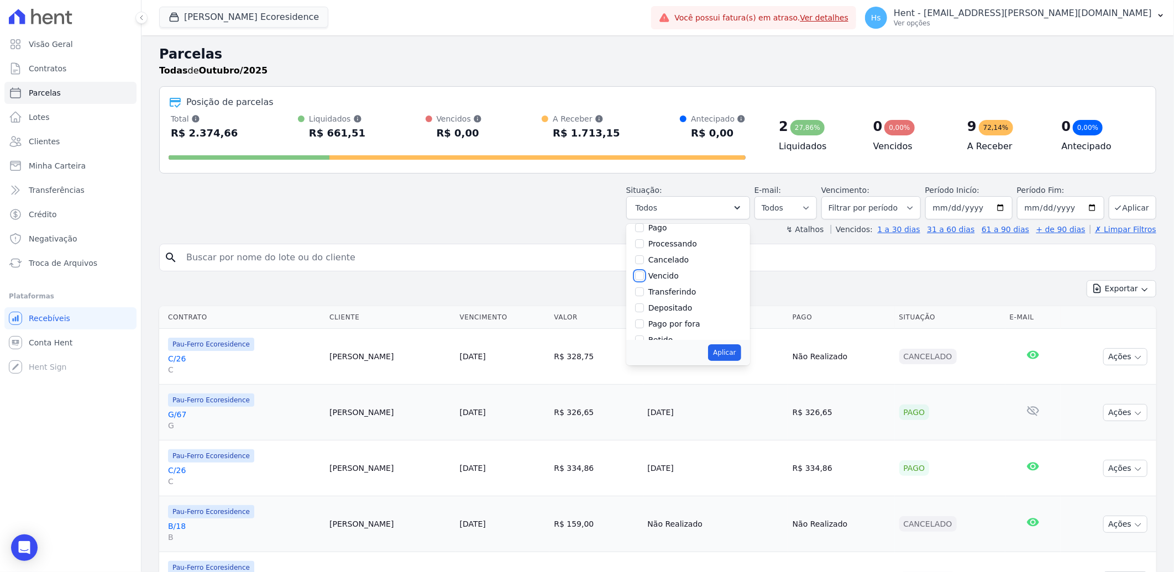
click at [644, 277] on input "Vencido" at bounding box center [639, 275] width 9 height 9
checkbox input "true"
click at [727, 354] on button "Aplicar" at bounding box center [724, 352] width 33 height 17
select select "overdue"
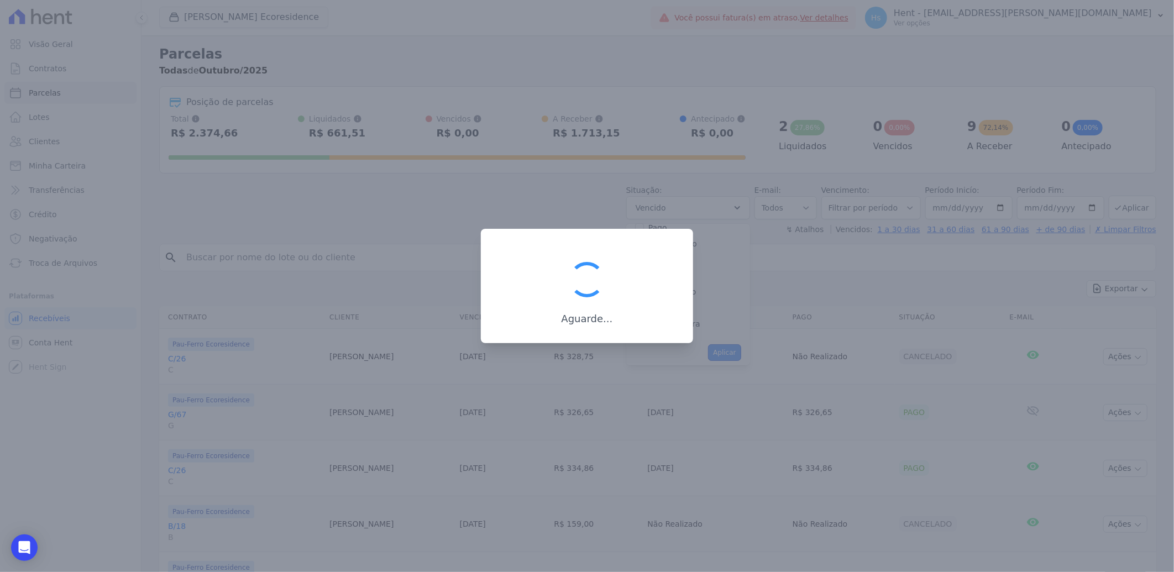
scroll to position [21, 0]
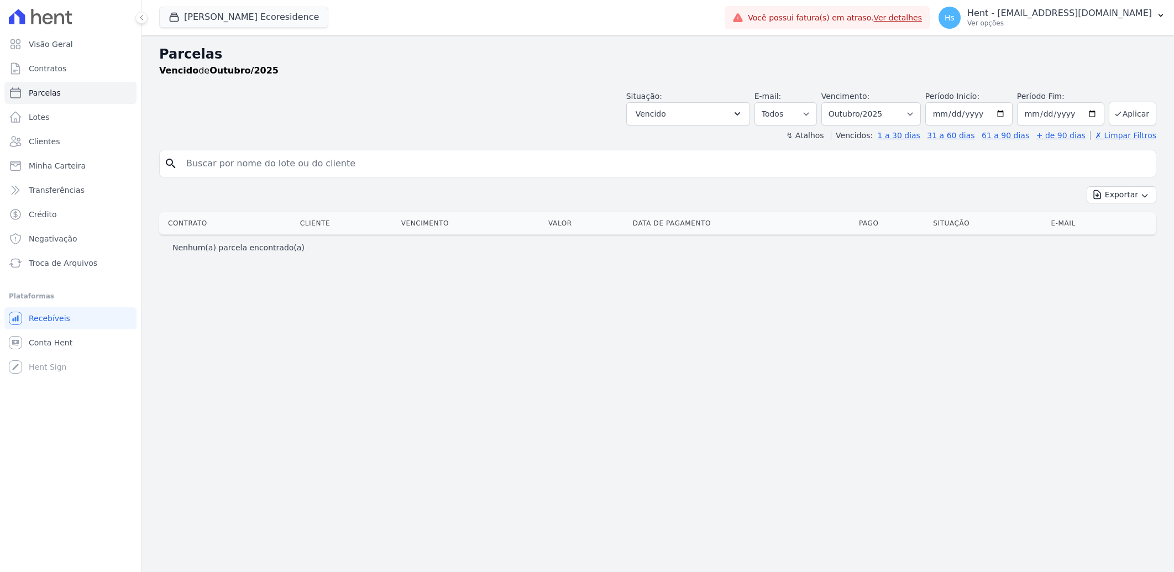
select select
click at [920, 114] on select "Filtrar por período ──────── Todos os meses Junho/2024 Julho/2024 Agosto/2024 S…" at bounding box center [870, 113] width 99 height 23
select select "date_range_filter"
click at [837, 102] on select "Filtrar por período ──────── Todos os meses Junho/2024 Julho/2024 Agosto/2024 S…" at bounding box center [870, 113] width 99 height 23
click at [946, 117] on input "2025-10-01" at bounding box center [968, 113] width 87 height 23
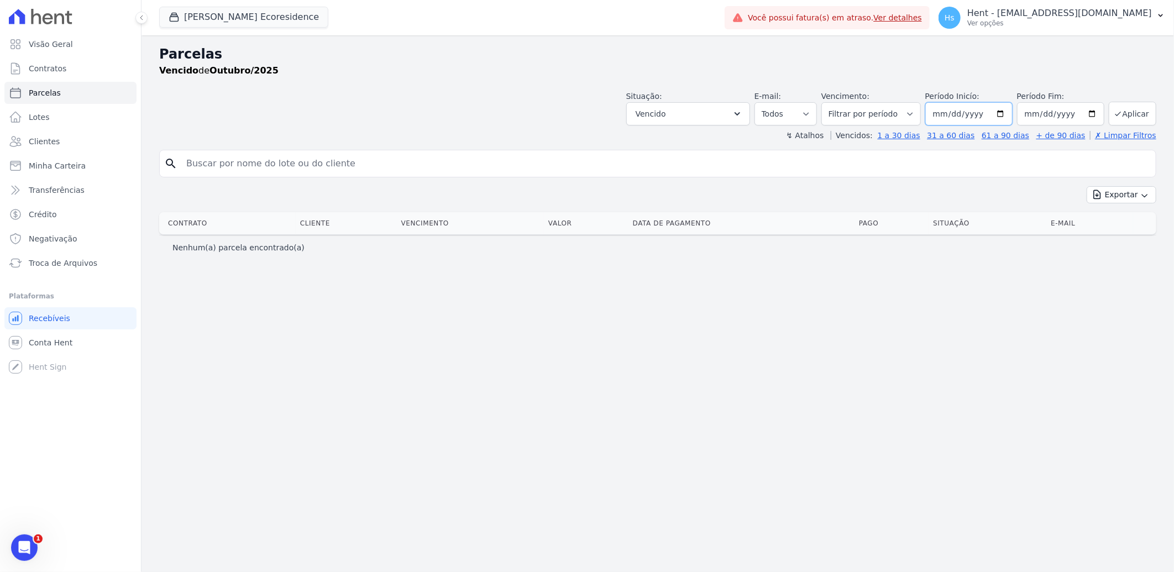
click at [945, 113] on input "2025-10-01" at bounding box center [968, 113] width 87 height 23
type input "2025-10-02"
type input "2025-01-02"
click at [948, 125] on header "Parcelas Vencido de Outubro/2025 Situação: Agendado Em Aberto Pago Processando …" at bounding box center [657, 92] width 997 height 97
click at [948, 115] on input "2025-01-02" at bounding box center [968, 113] width 87 height 23
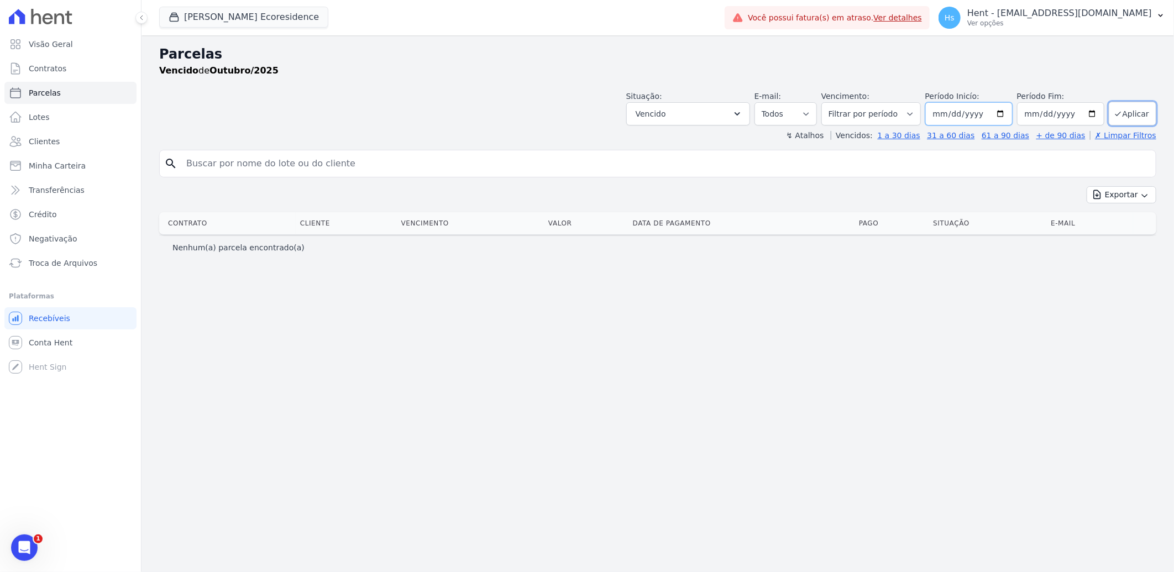
type input "2025-01-01"
type input "[DATE]"
click at [1091, 118] on input "2025-10-31" at bounding box center [1060, 113] width 87 height 23
click at [1095, 114] on input "2025-10-09" at bounding box center [1060, 113] width 87 height 23
type input "[DATE]"
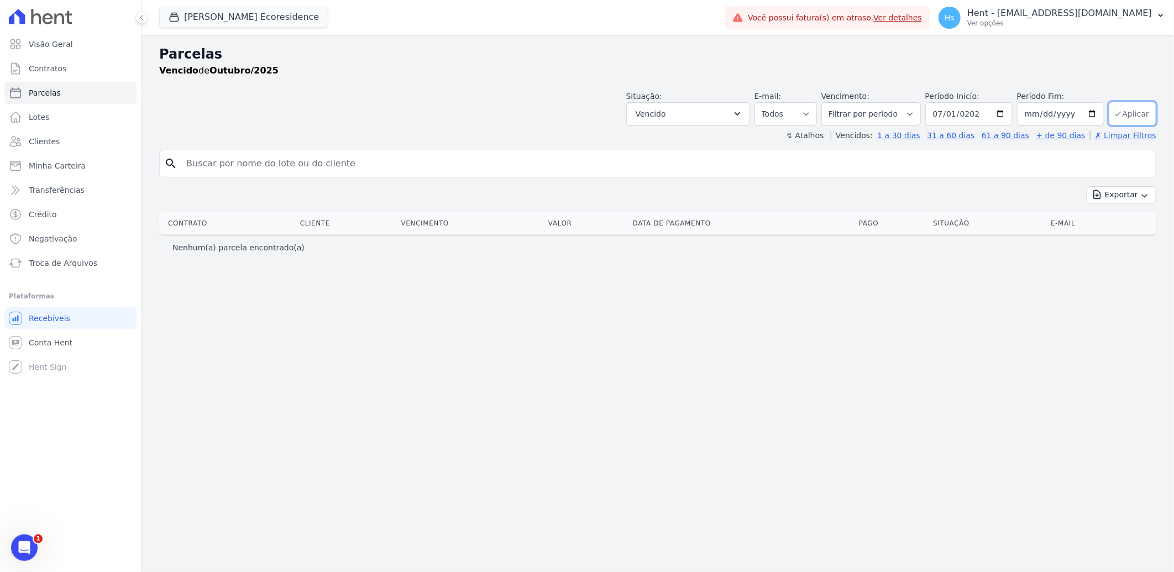
click at [1134, 118] on button "Aplicar" at bounding box center [1132, 114] width 48 height 24
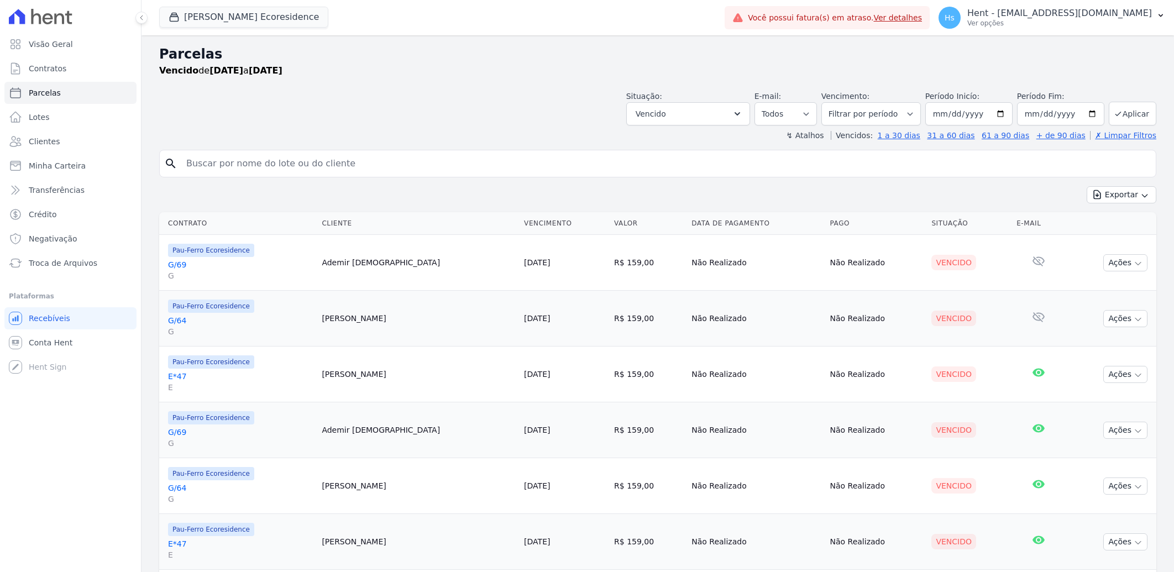
select select
click at [1111, 202] on button "Exportar" at bounding box center [1121, 194] width 70 height 17
click at [1118, 235] on span "Exportar CSV" at bounding box center [1120, 239] width 59 height 11
click at [29, 144] on span "Clientes" at bounding box center [44, 141] width 31 height 11
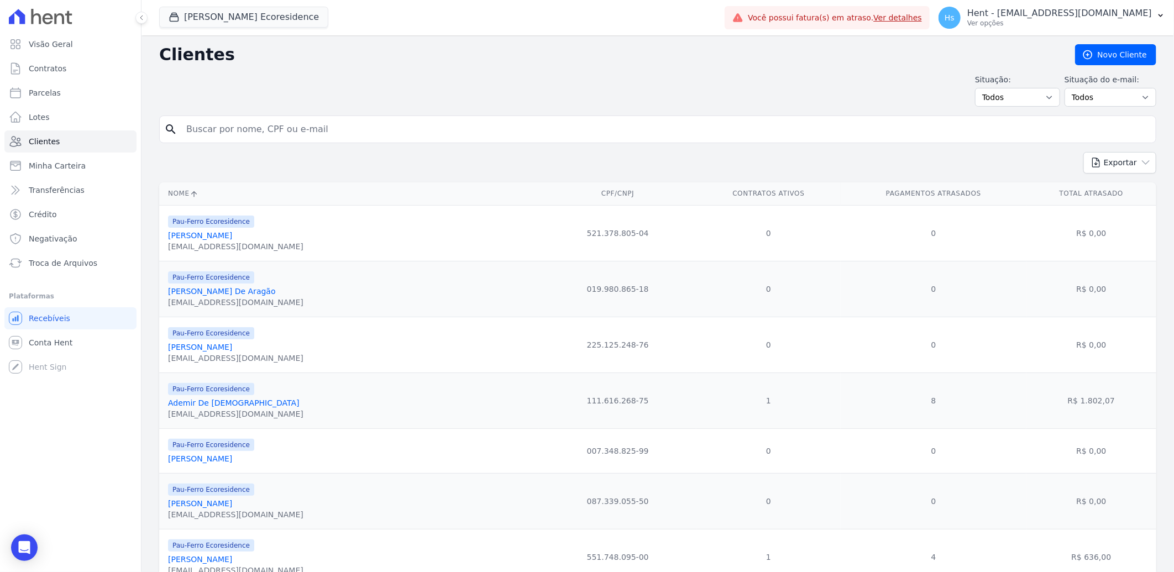
click at [258, 139] on input "search" at bounding box center [665, 129] width 971 height 22
paste input "[PERSON_NAME]"
type input "[PERSON_NAME]"
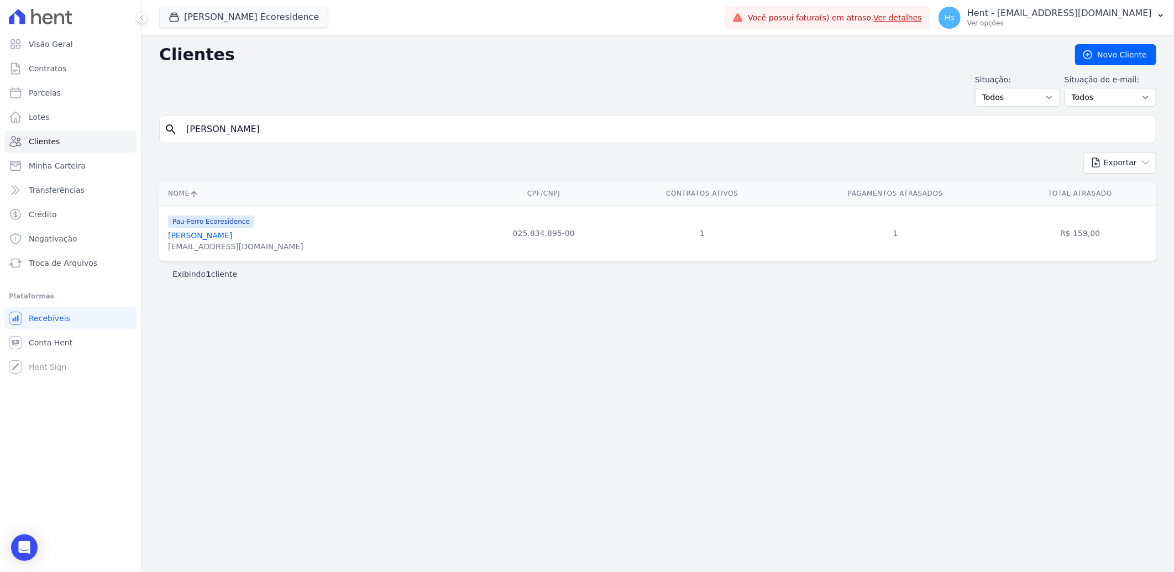
click at [216, 235] on link "[PERSON_NAME]" at bounding box center [200, 235] width 64 height 9
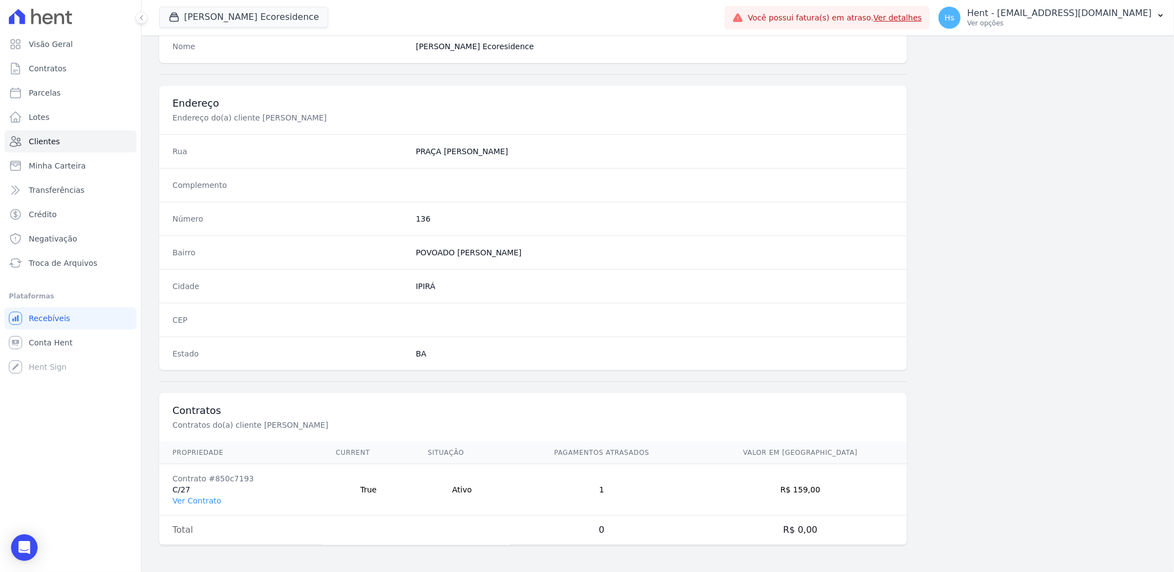
scroll to position [463, 0]
click at [199, 498] on link "Ver Contrato" at bounding box center [196, 500] width 49 height 9
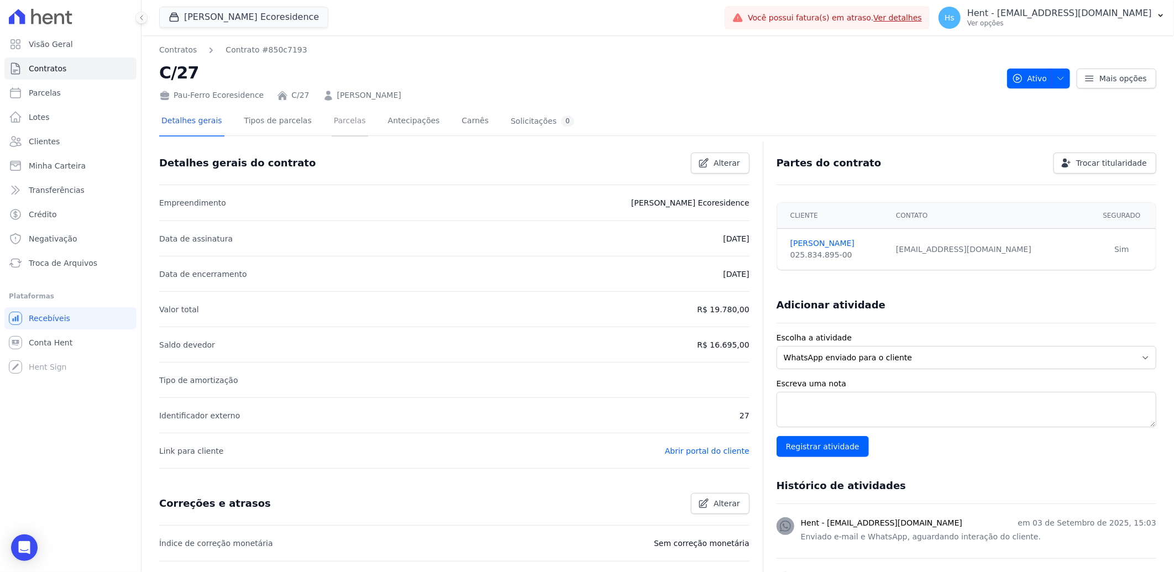
click at [340, 124] on link "Parcelas" at bounding box center [350, 121] width 36 height 29
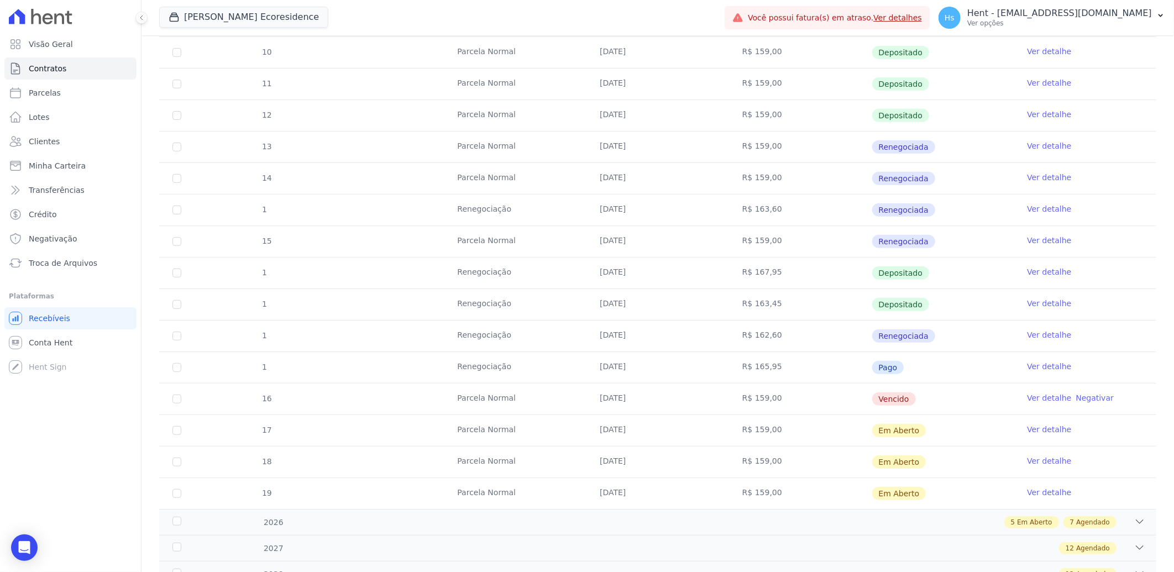
scroll to position [307, 0]
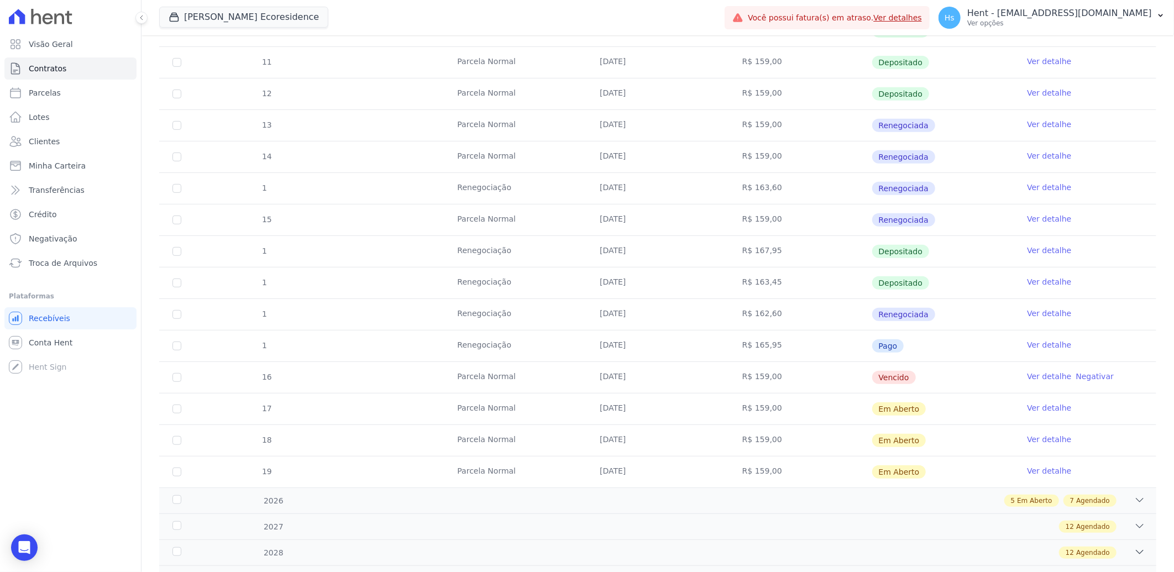
click at [1039, 374] on link "Ver detalhe" at bounding box center [1049, 376] width 44 height 11
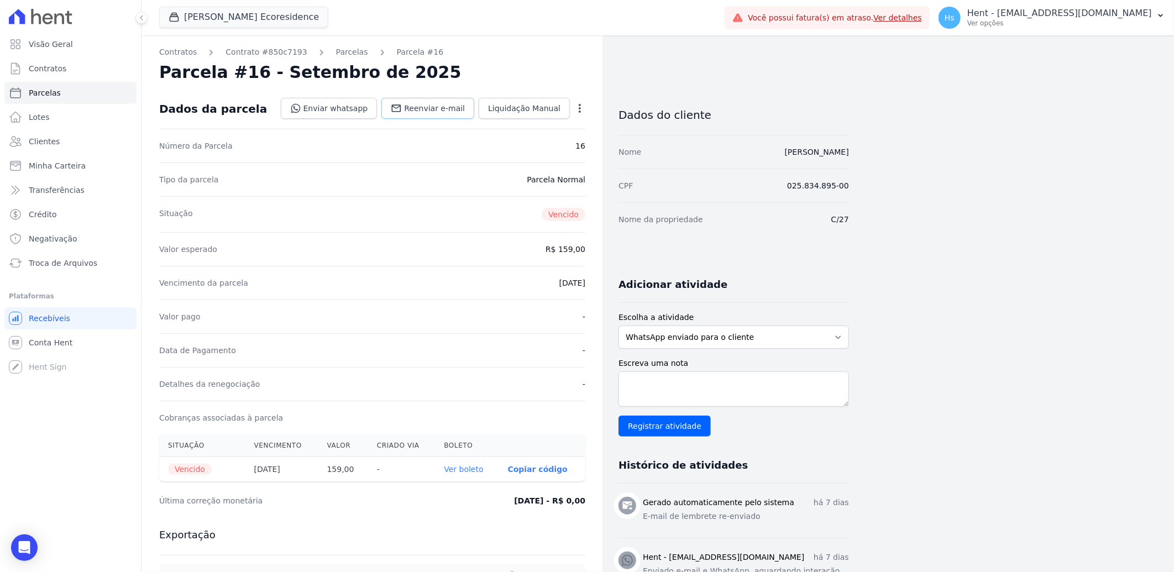
click at [402, 111] on icon at bounding box center [396, 108] width 11 height 11
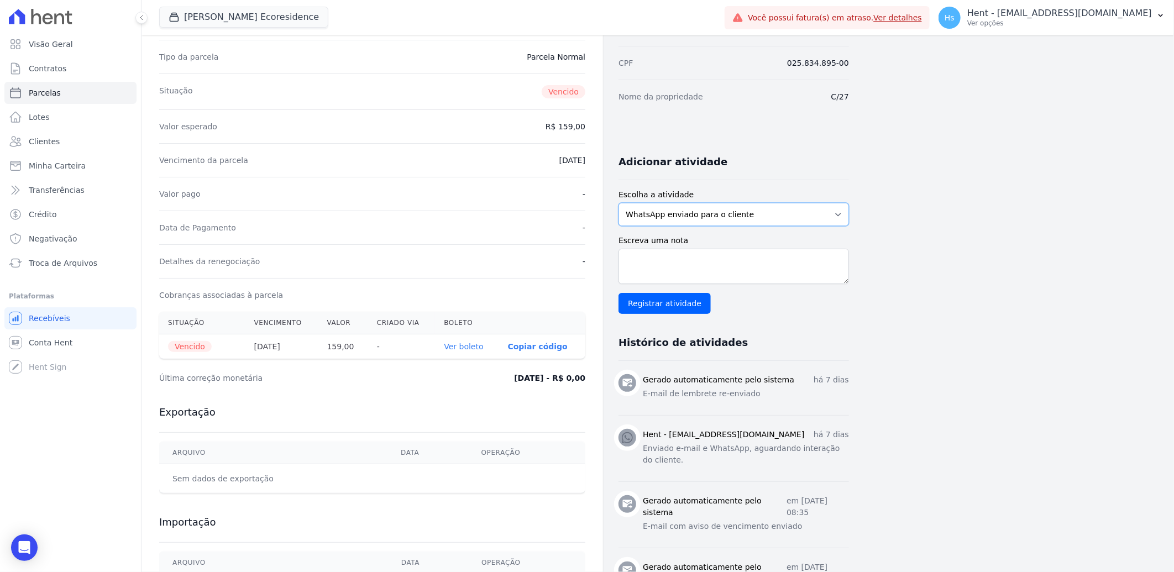
click at [660, 214] on select "WhatsApp enviado para o cliente Adicionar um comentário Ligação feita para o cl…" at bounding box center [733, 214] width 230 height 23
click at [618, 203] on select "WhatsApp enviado para o cliente Adicionar um comentário Ligação feita para o cl…" at bounding box center [733, 214] width 230 height 23
click at [750, 267] on textarea "Escreva uma nota" at bounding box center [733, 266] width 230 height 35
paste textarea "Enviado WhatsApp, aguardando interação do cliente."
type textarea "Enviado WhatsApp, aguardando interação do cliente."
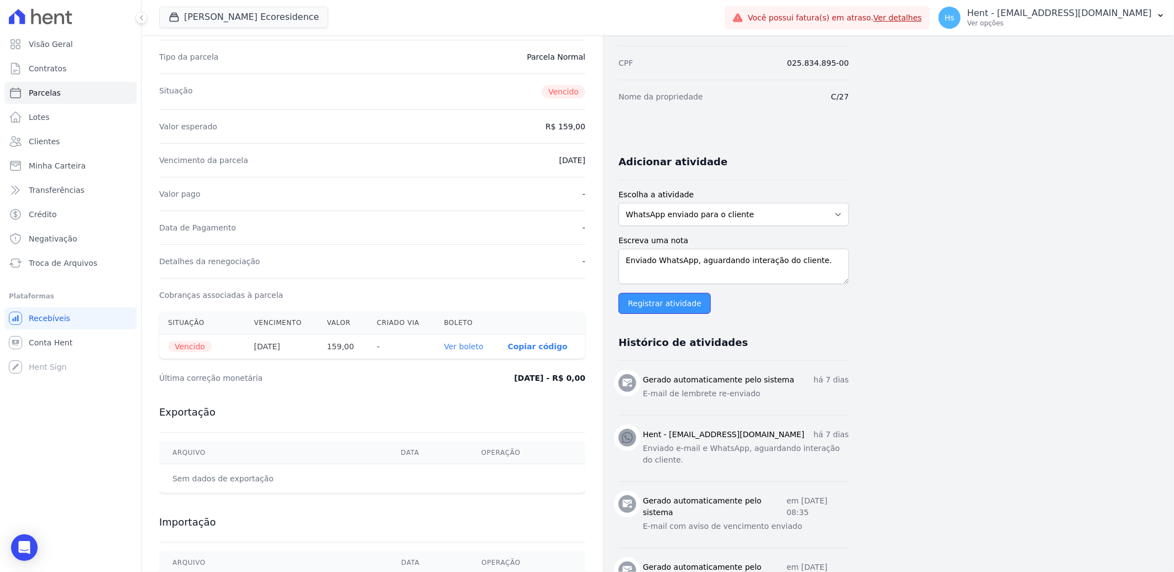
click at [653, 301] on input "Registrar atividade" at bounding box center [664, 303] width 92 height 21
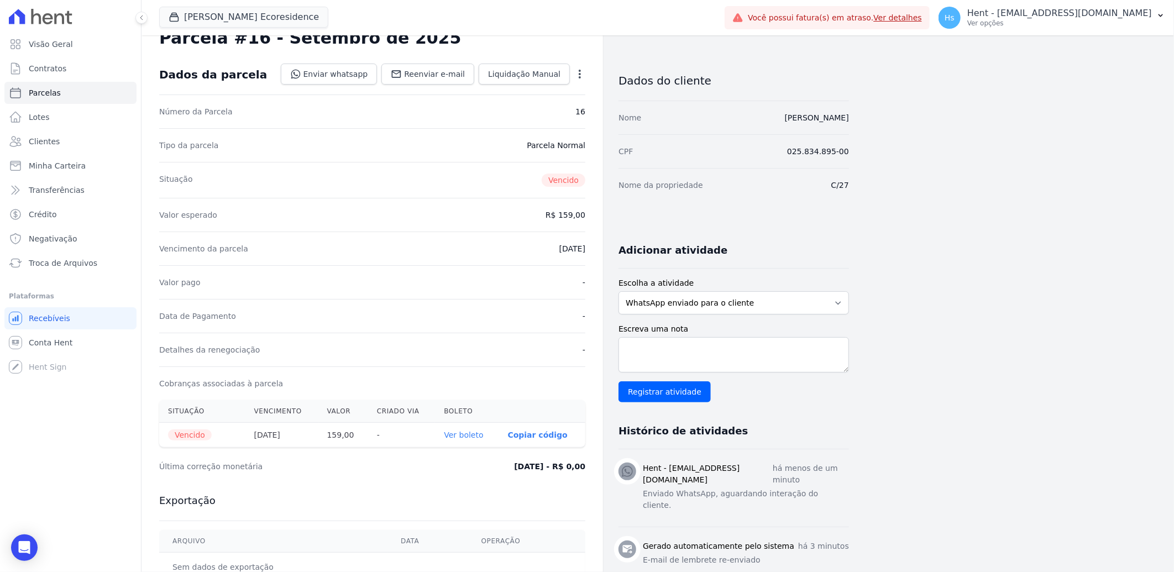
scroll to position [0, 0]
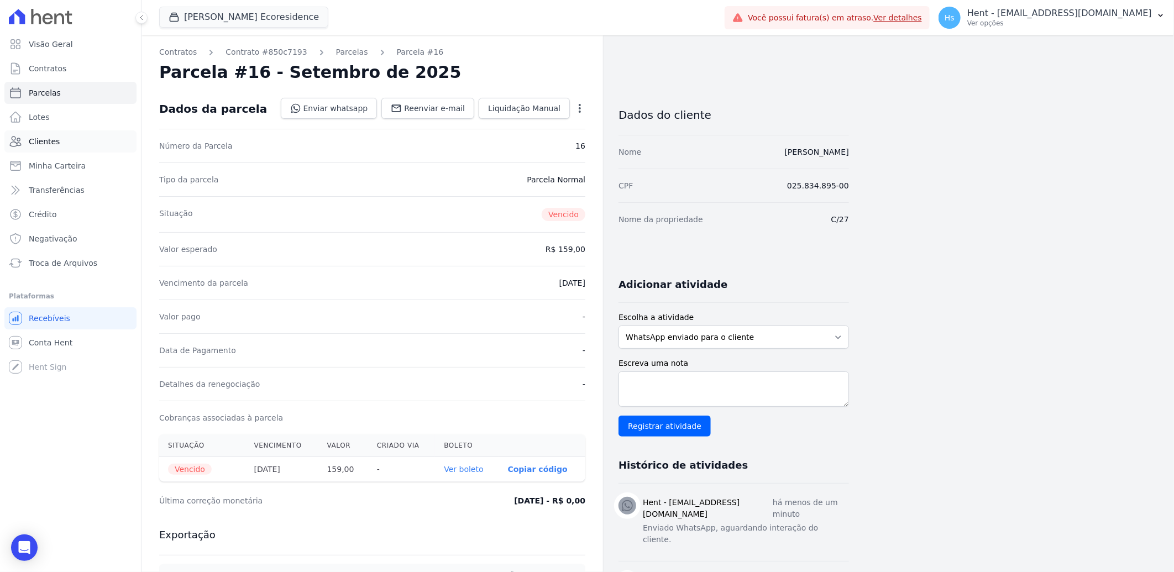
click at [46, 147] on link "Clientes" at bounding box center [70, 141] width 132 height 22
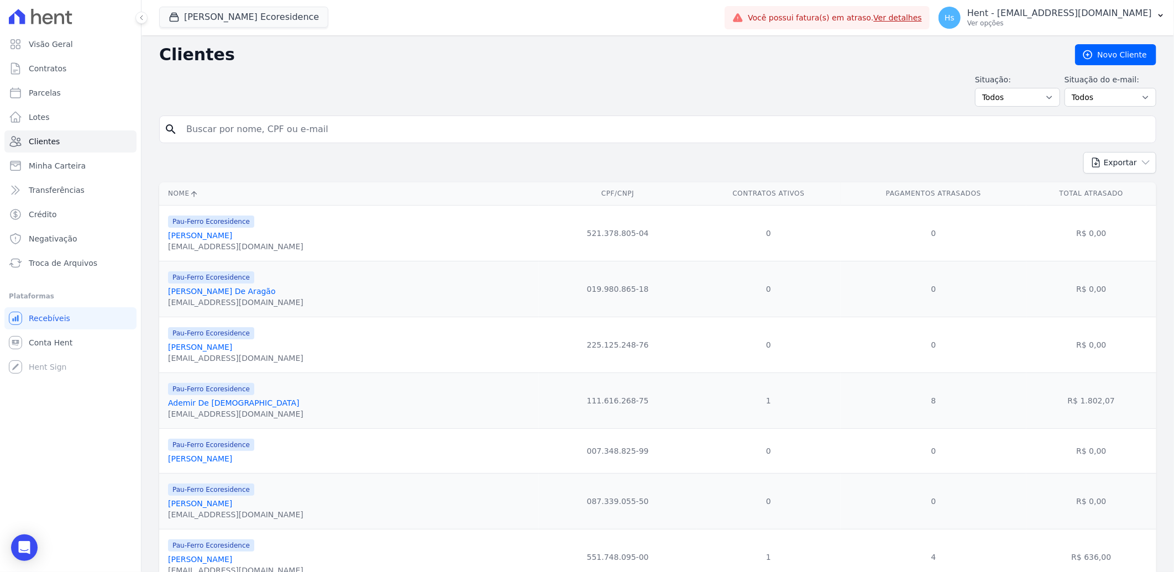
click at [253, 135] on input "search" at bounding box center [665, 129] width 971 height 22
paste input "[PERSON_NAME]"
type input "[PERSON_NAME]"
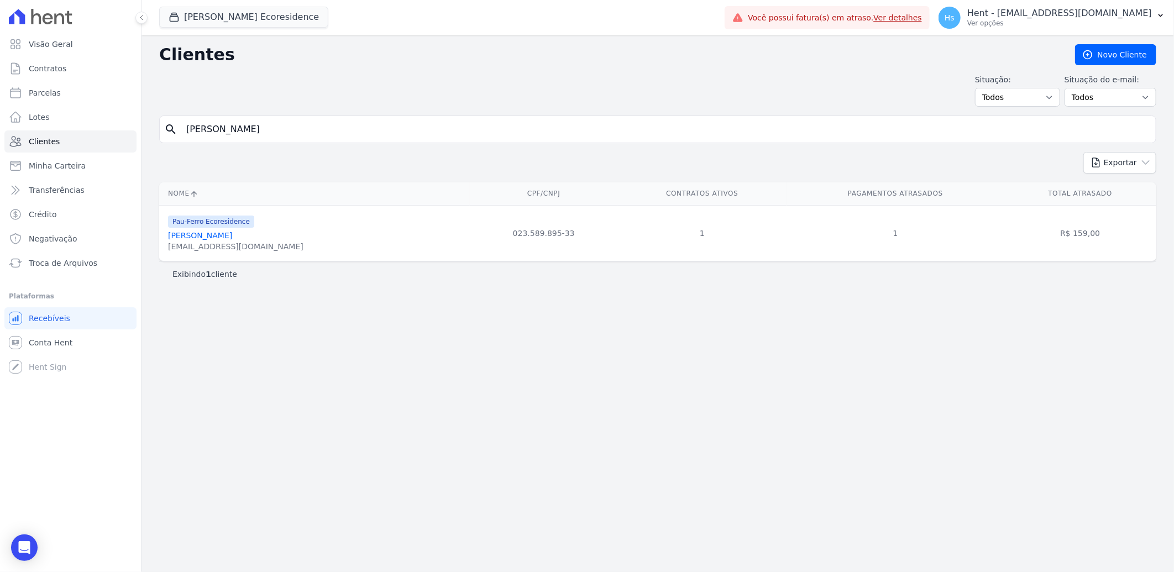
click at [213, 237] on link "[PERSON_NAME]" at bounding box center [200, 235] width 64 height 9
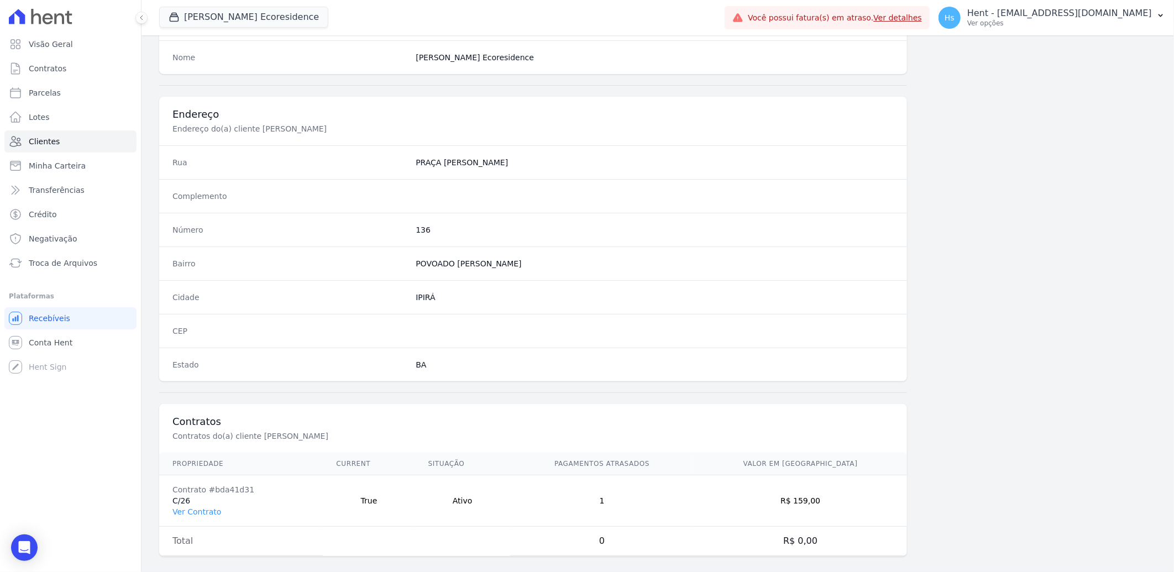
scroll to position [463, 0]
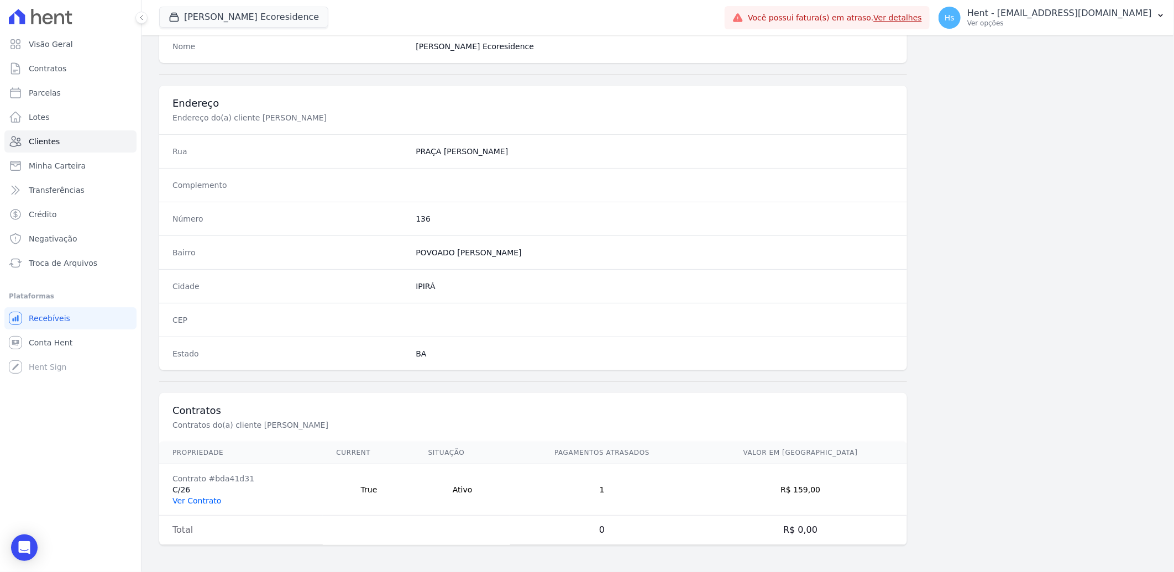
click at [206, 500] on link "Ver Contrato" at bounding box center [196, 500] width 49 height 9
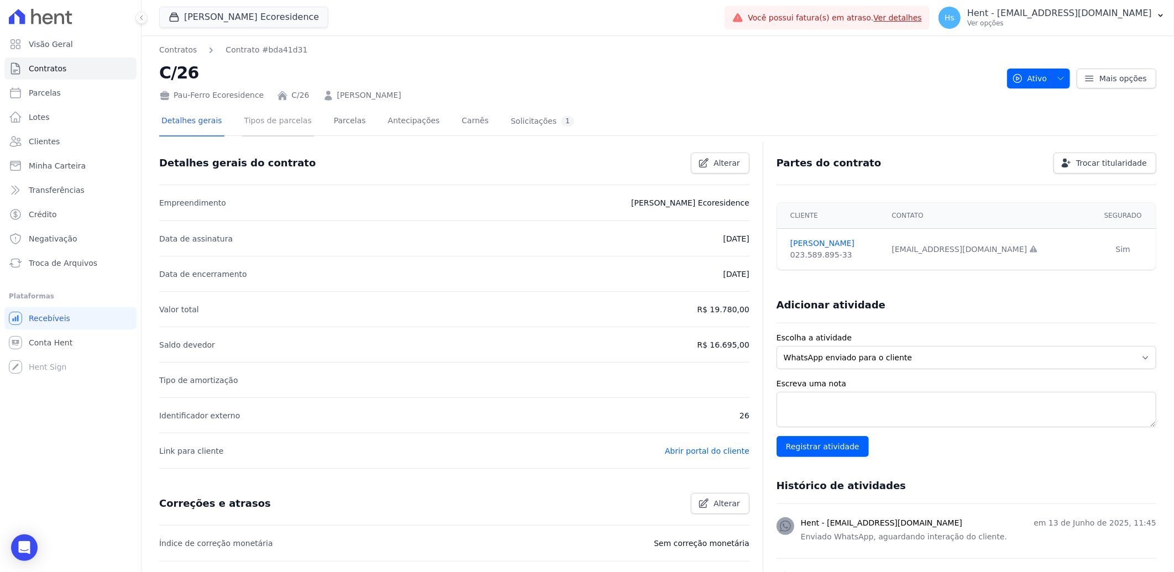
click at [280, 125] on link "Tipos de parcelas" at bounding box center [278, 121] width 72 height 29
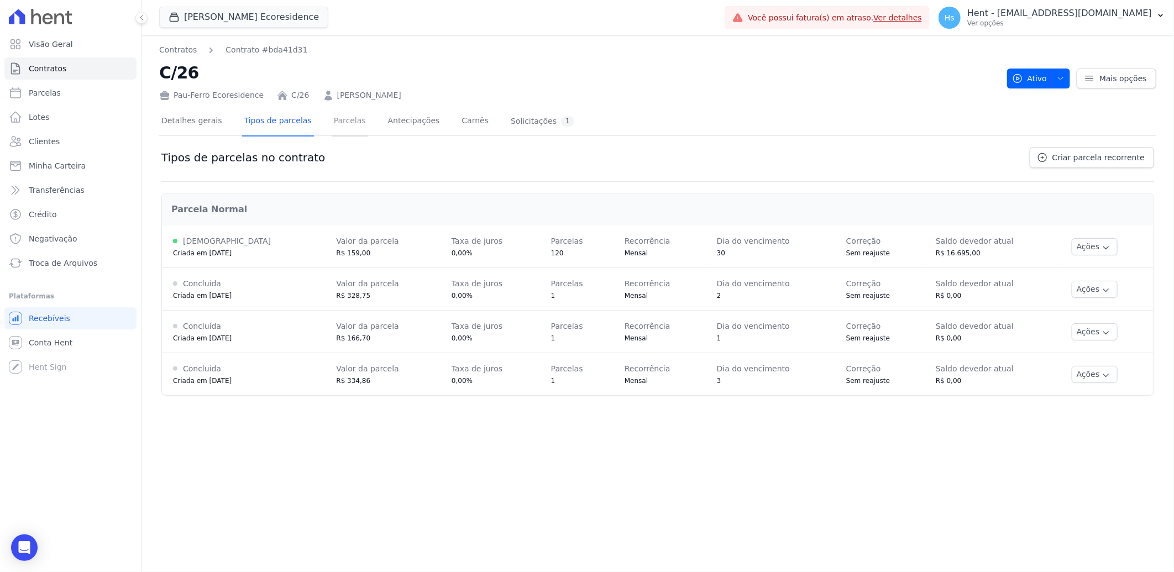
click at [336, 122] on link "Parcelas" at bounding box center [350, 121] width 36 height 29
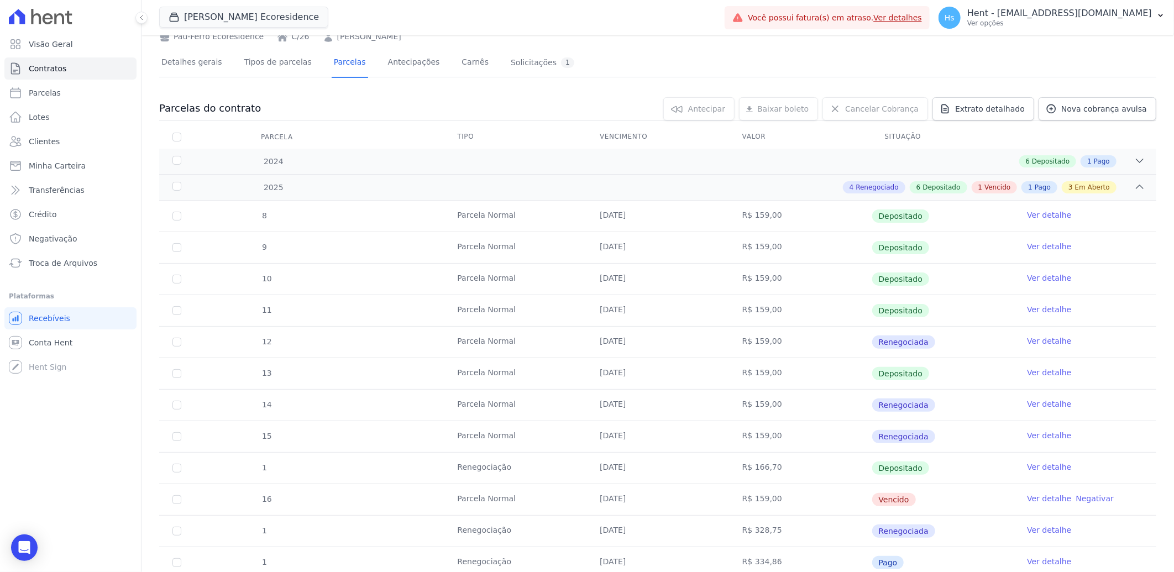
scroll to position [61, 0]
click at [1047, 496] on link "Ver detalhe" at bounding box center [1049, 495] width 44 height 11
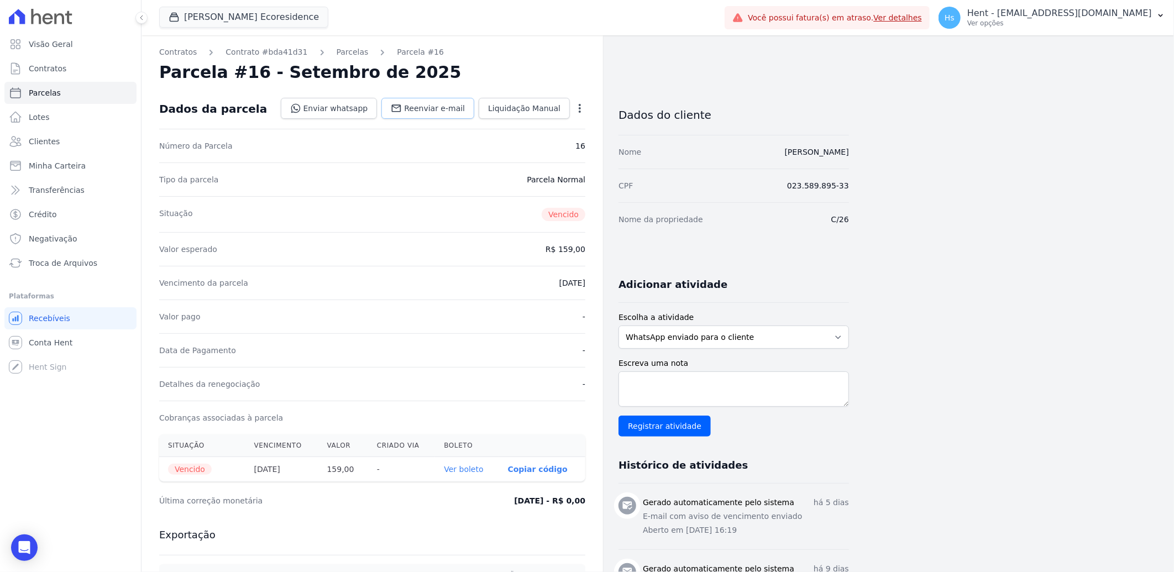
click at [415, 107] on link "Reenviar e-mail" at bounding box center [427, 108] width 93 height 21
click at [685, 384] on textarea "Escreva uma nota" at bounding box center [733, 388] width 230 height 35
paste textarea "Enviado WhatsApp, aguardando interação do cliente."
type textarea "Enviado WhatsApp, aguardando interação do cliente."
click at [683, 340] on select "WhatsApp enviado para o cliente Adicionar um comentário Ligação feita para o cl…" at bounding box center [733, 336] width 230 height 23
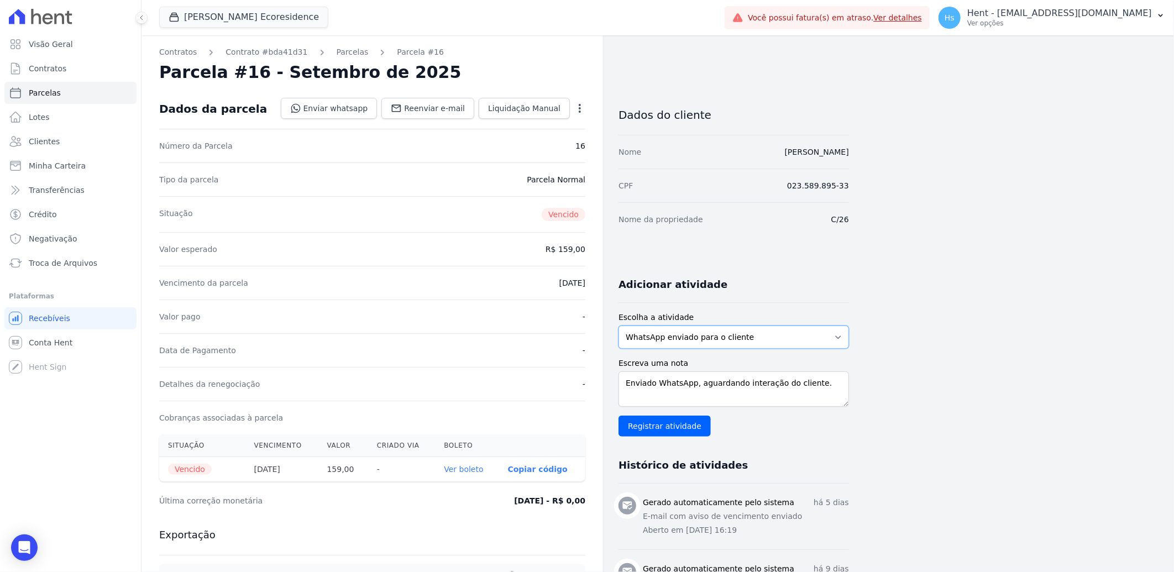
click at [618, 325] on select "WhatsApp enviado para o cliente Adicionar um comentário Ligação feita para o cl…" at bounding box center [733, 336] width 230 height 23
click at [669, 422] on input "Registrar atividade" at bounding box center [664, 426] width 92 height 21
click at [402, 109] on icon at bounding box center [396, 108] width 11 height 11
drag, startPoint x: 46, startPoint y: 135, endPoint x: 50, endPoint y: 122, distance: 13.7
click at [46, 136] on span "Clientes" at bounding box center [44, 141] width 31 height 11
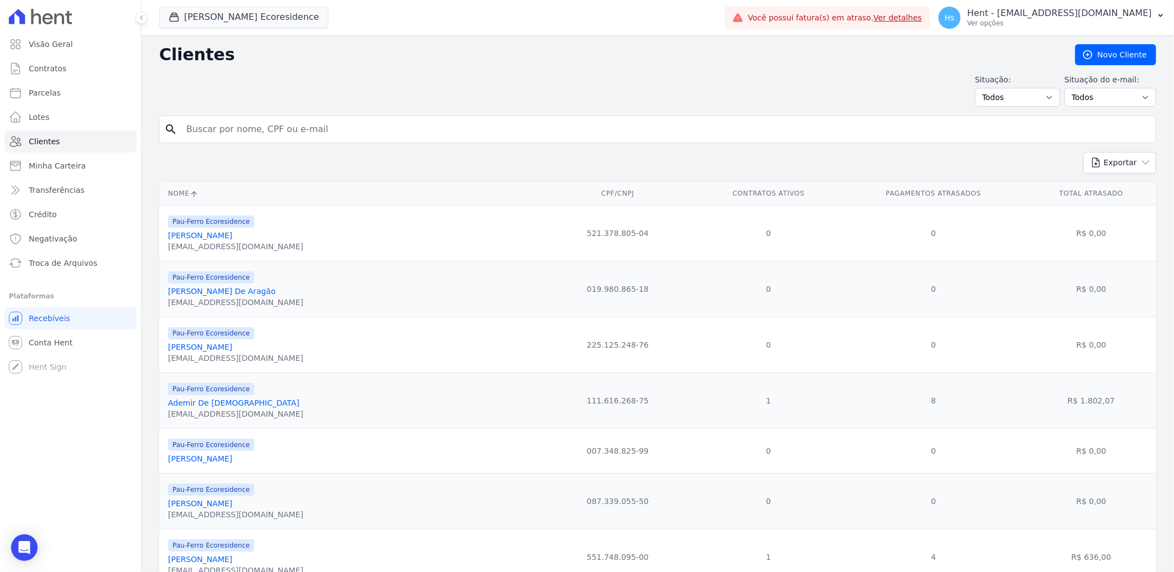
click at [222, 140] on div "search" at bounding box center [657, 129] width 997 height 28
click at [223, 136] on input "search" at bounding box center [665, 129] width 971 height 22
paste input "Ademir De [DEMOGRAPHIC_DATA]"
type input "Ademir De [DEMOGRAPHIC_DATA]"
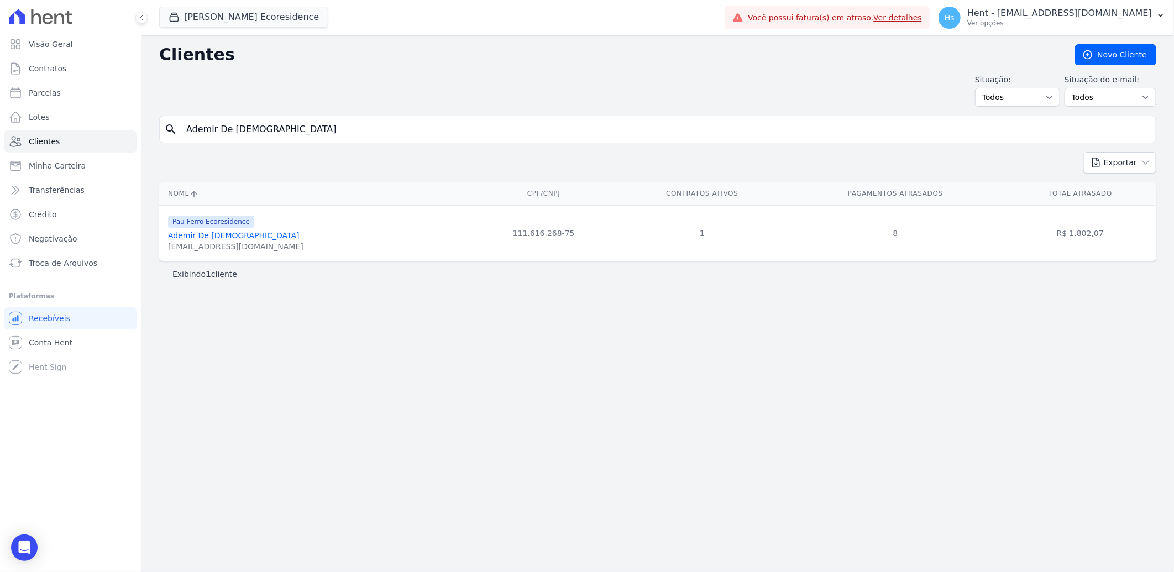
click at [207, 240] on link "Ademir De [DEMOGRAPHIC_DATA]" at bounding box center [234, 235] width 132 height 9
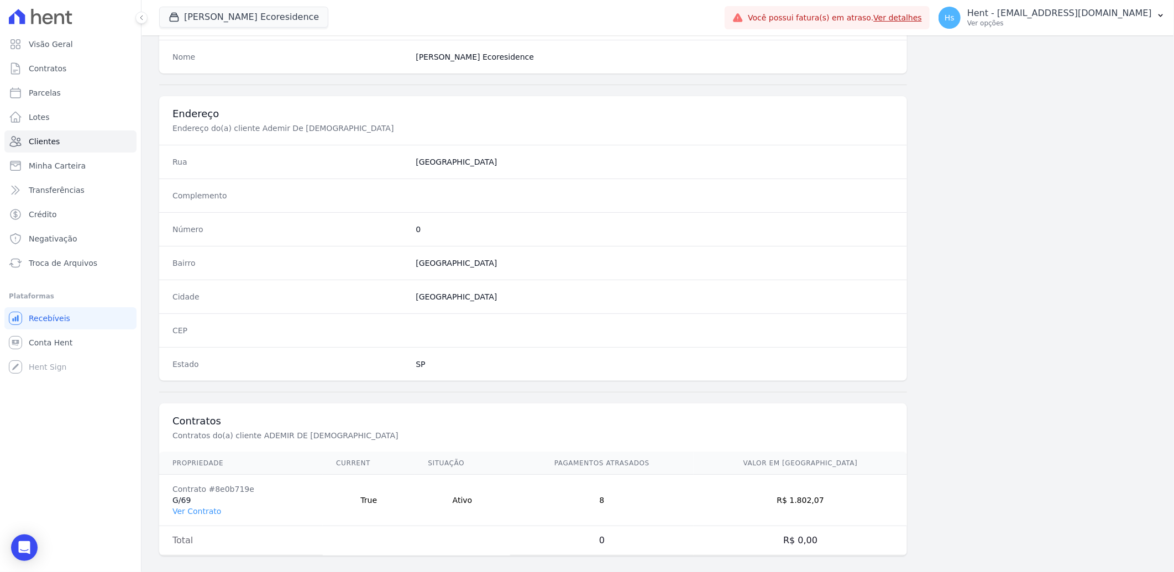
scroll to position [463, 0]
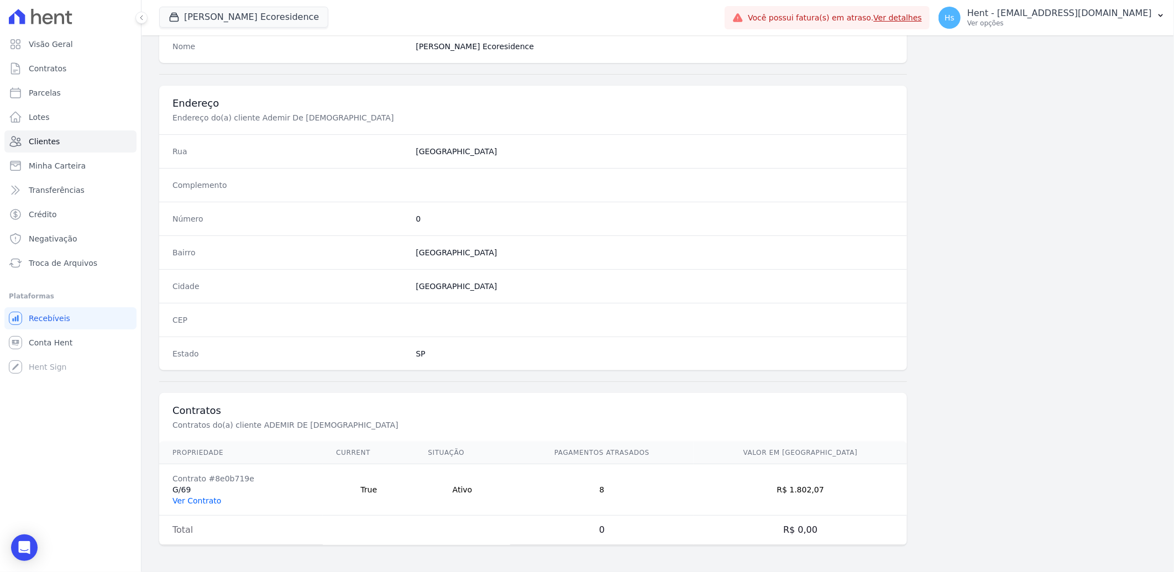
click at [202, 501] on link "Ver Contrato" at bounding box center [196, 500] width 49 height 9
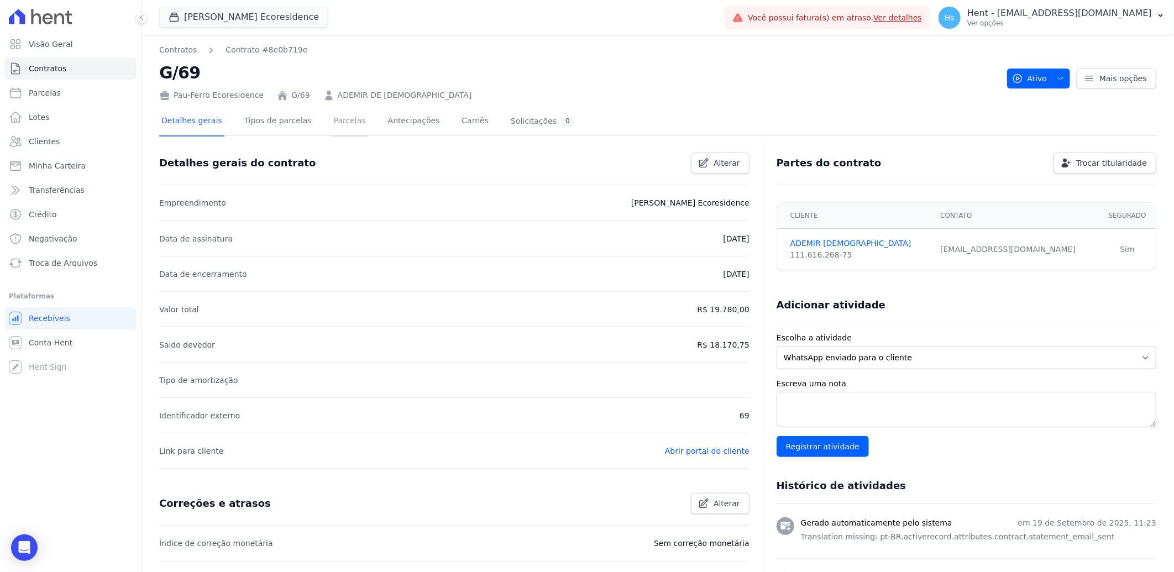
click at [333, 120] on link "Parcelas" at bounding box center [350, 121] width 36 height 29
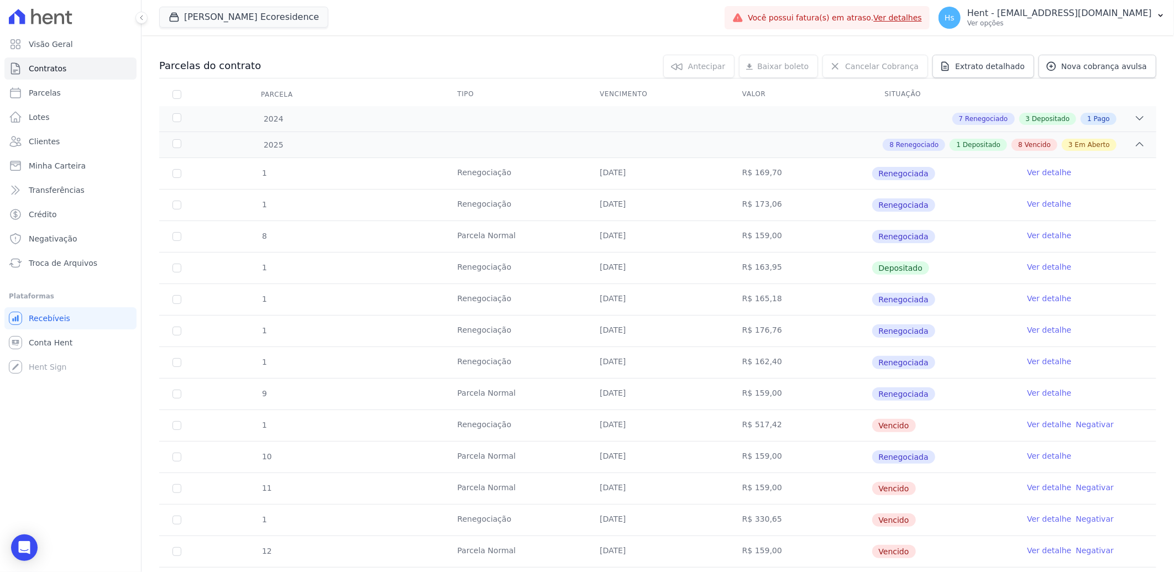
scroll to position [184, 0]
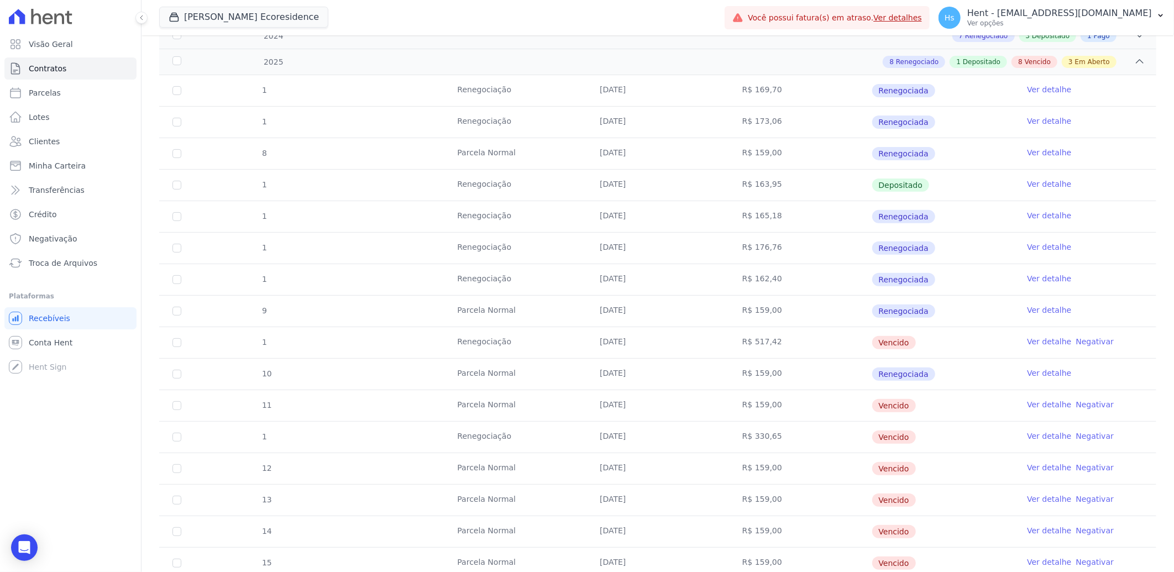
click at [1039, 346] on link "Ver detalhe" at bounding box center [1049, 341] width 44 height 11
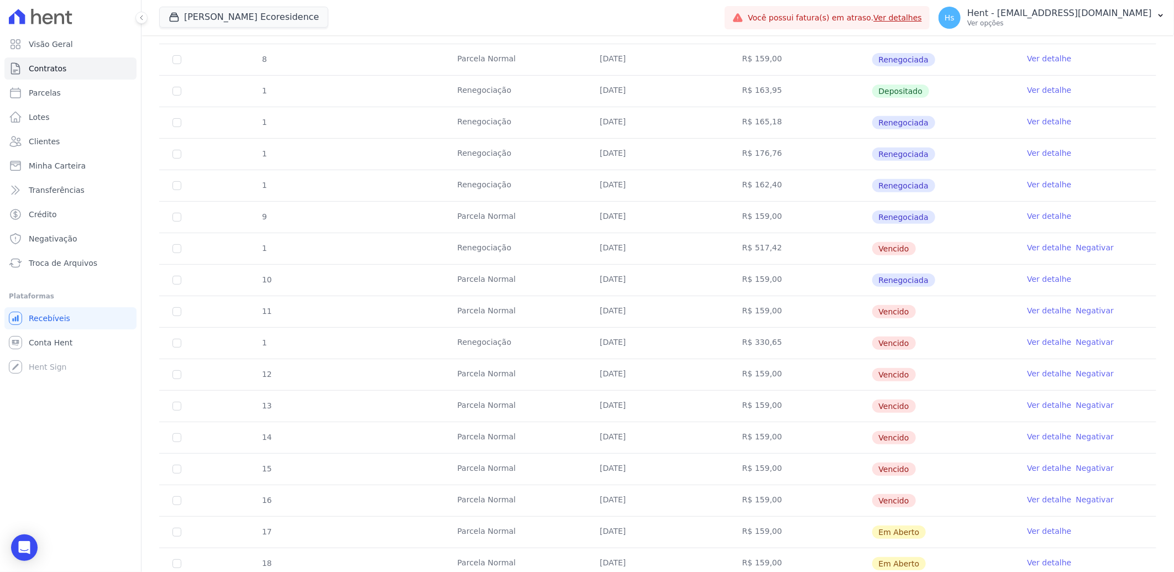
scroll to position [307, 0]
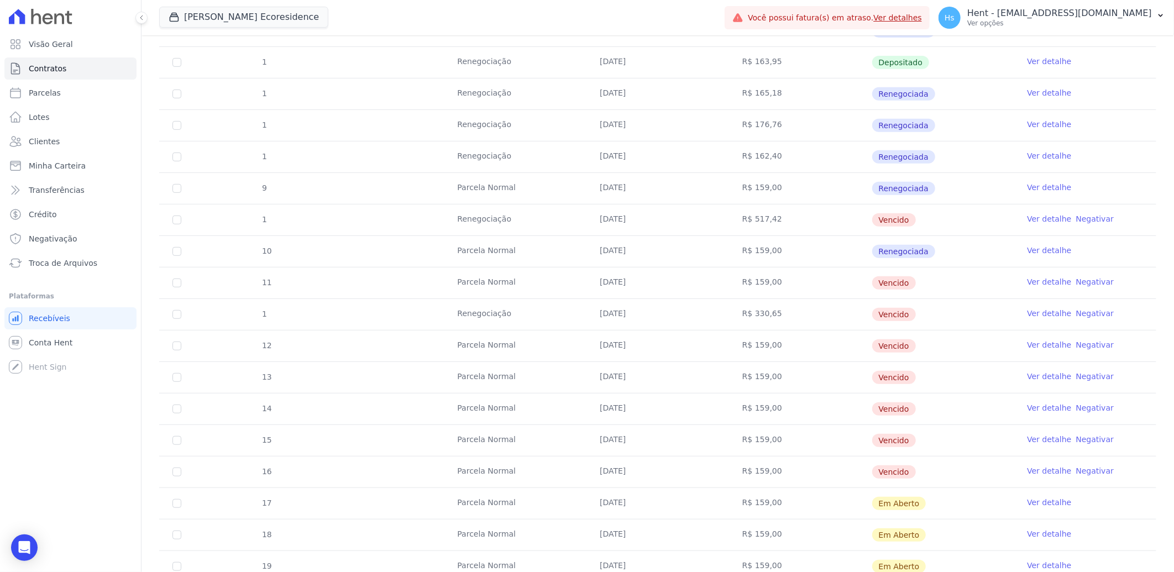
click at [1049, 214] on link "Ver detalhe" at bounding box center [1049, 218] width 44 height 11
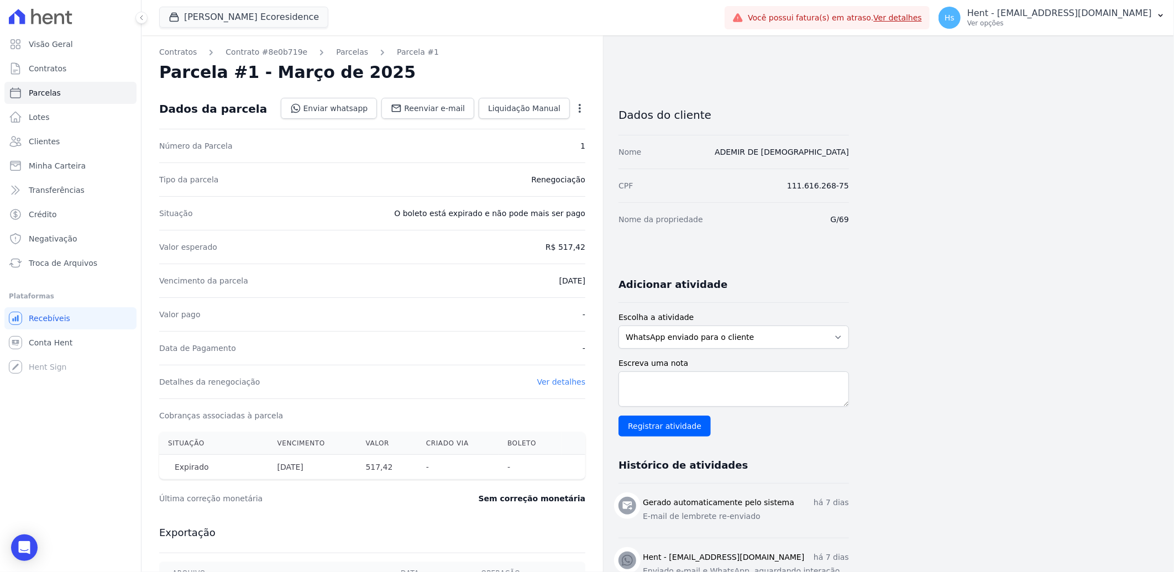
click at [395, 96] on div "Dados da parcela Enviar whatsapp Registrar envio de WhatsApp Caso o envio da me…" at bounding box center [372, 109] width 426 height 40
click at [429, 109] on span "Reenviar e-mail" at bounding box center [434, 108] width 61 height 11
click at [724, 388] on textarea "Escreva uma nota" at bounding box center [733, 388] width 230 height 35
paste textarea "Enviado WhatsApp, aguardando interação do cliente."
type textarea "Enviado WhatsApp, aguardando interação do cliente."
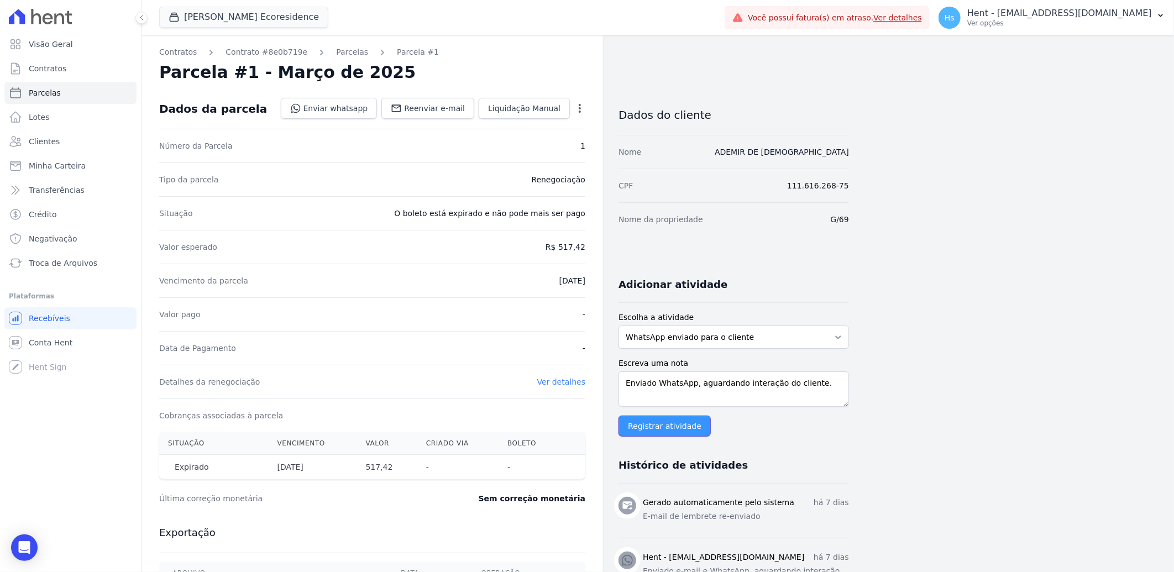
click at [648, 425] on input "Registrar atividade" at bounding box center [664, 426] width 92 height 21
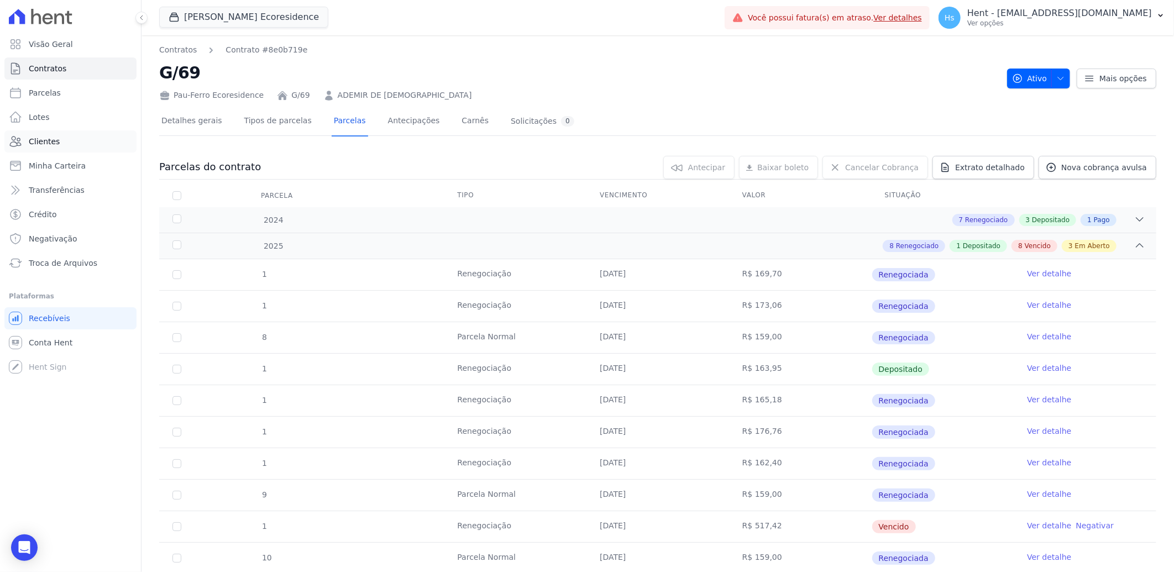
click at [69, 134] on link "Clientes" at bounding box center [70, 141] width 132 height 22
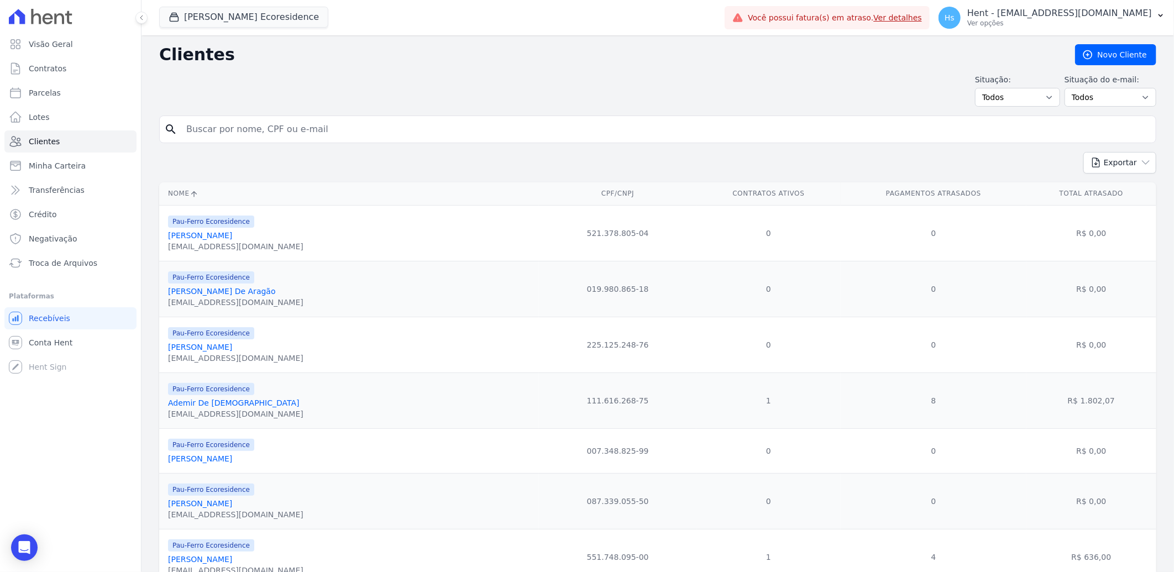
click at [262, 137] on input "search" at bounding box center [665, 129] width 971 height 22
paste input "[PERSON_NAME]"
type input "[PERSON_NAME]"
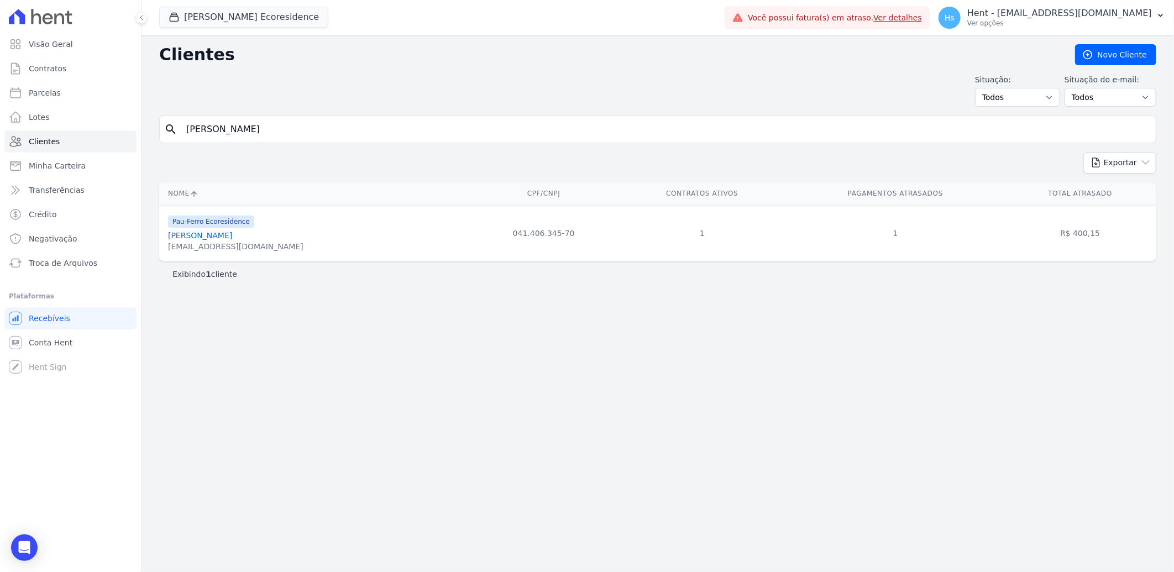
click at [218, 241] on div "[EMAIL_ADDRESS][DOMAIN_NAME]" at bounding box center [235, 246] width 135 height 11
click at [225, 234] on link "[PERSON_NAME]" at bounding box center [200, 235] width 64 height 9
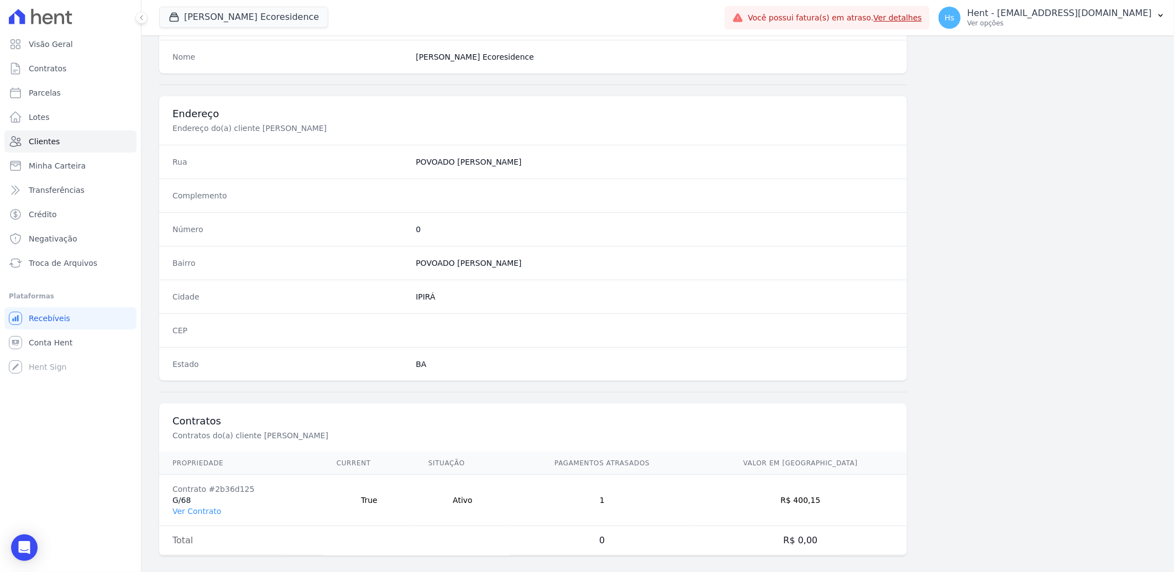
scroll to position [463, 0]
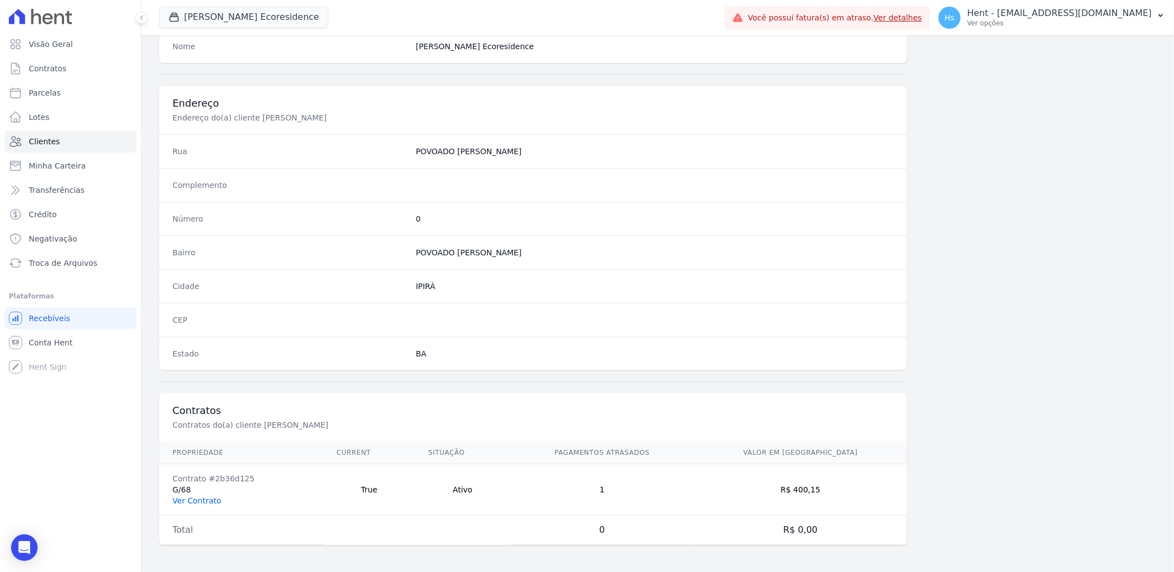
click at [197, 497] on link "Ver Contrato" at bounding box center [196, 500] width 49 height 9
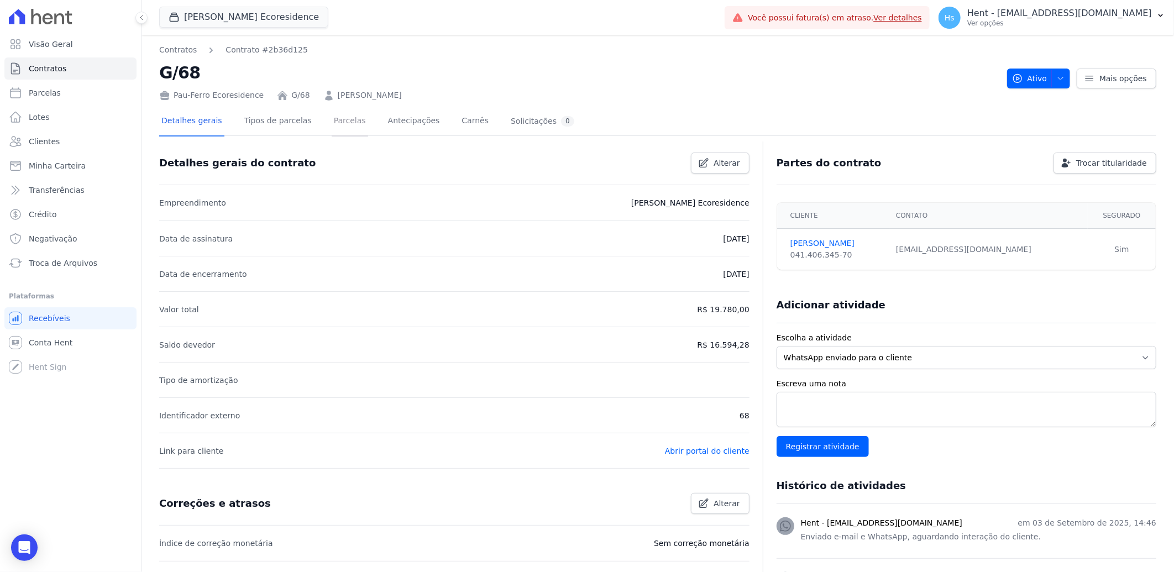
click at [343, 120] on link "Parcelas" at bounding box center [350, 121] width 36 height 29
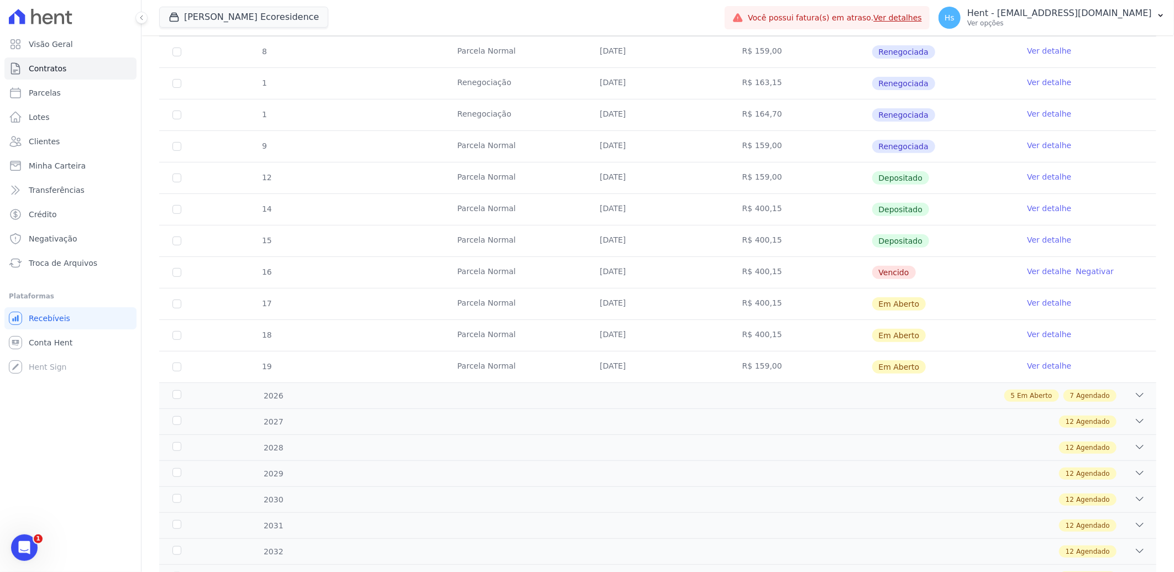
scroll to position [245, 0]
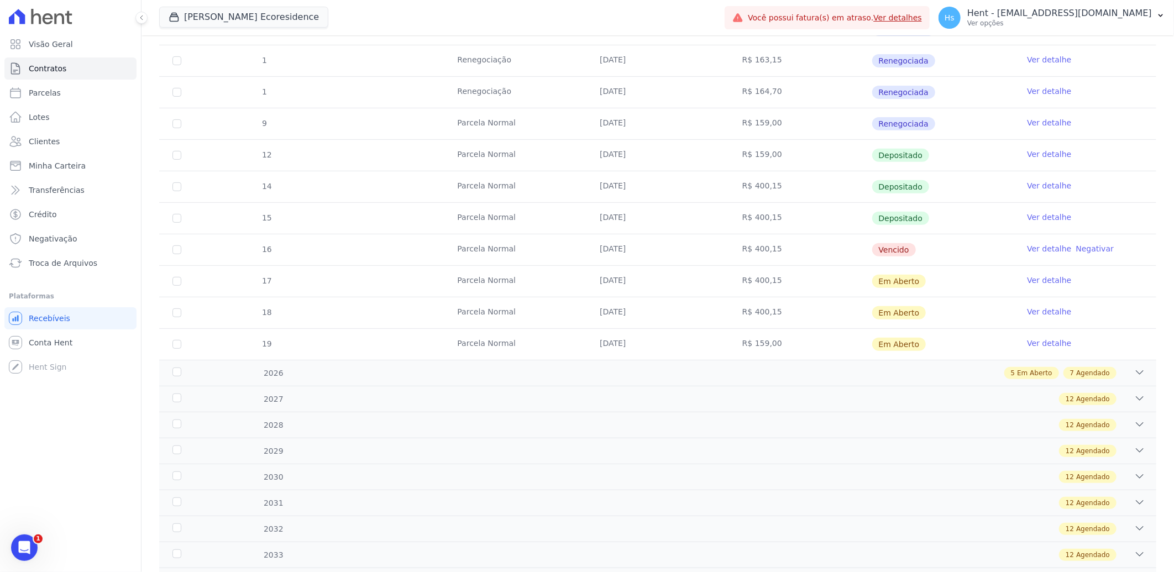
click at [1044, 246] on link "Ver detalhe" at bounding box center [1049, 248] width 44 height 11
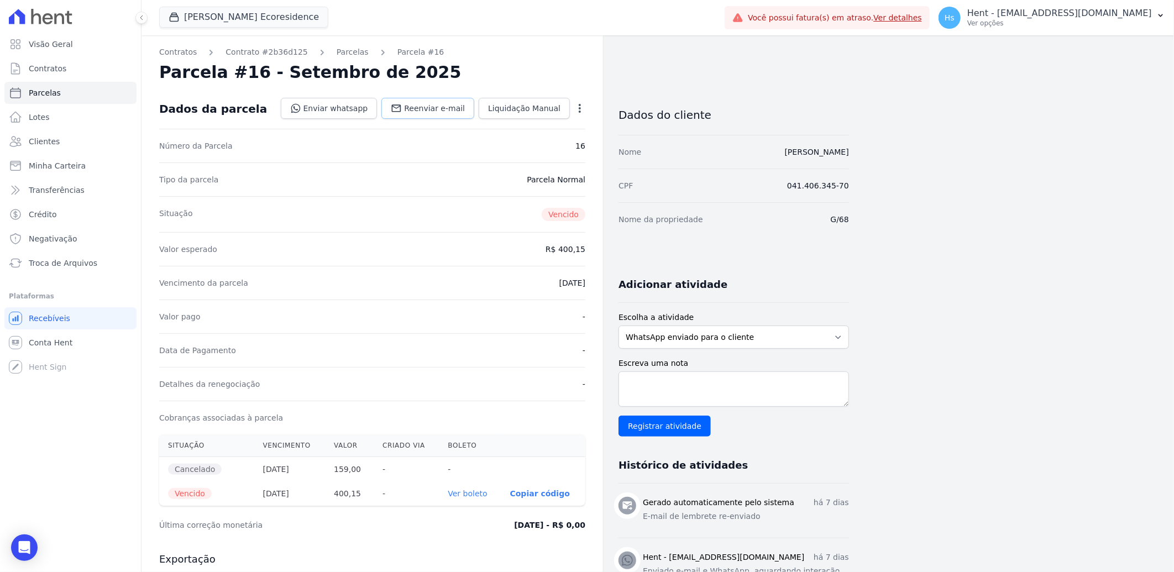
click at [435, 109] on span "Reenviar e-mail" at bounding box center [434, 108] width 61 height 11
click at [725, 332] on select "WhatsApp enviado para o cliente Adicionar um comentário Ligação feita para o cl…" at bounding box center [733, 336] width 230 height 23
click at [618, 325] on select "WhatsApp enviado para o cliente Adicionar um comentário Ligação feita para o cl…" at bounding box center [733, 336] width 230 height 23
paste textarea "Enviado WhatsApp, aguardando interação do cliente."
type textarea "Enviado WhatsApp, aguardando interação do cliente."
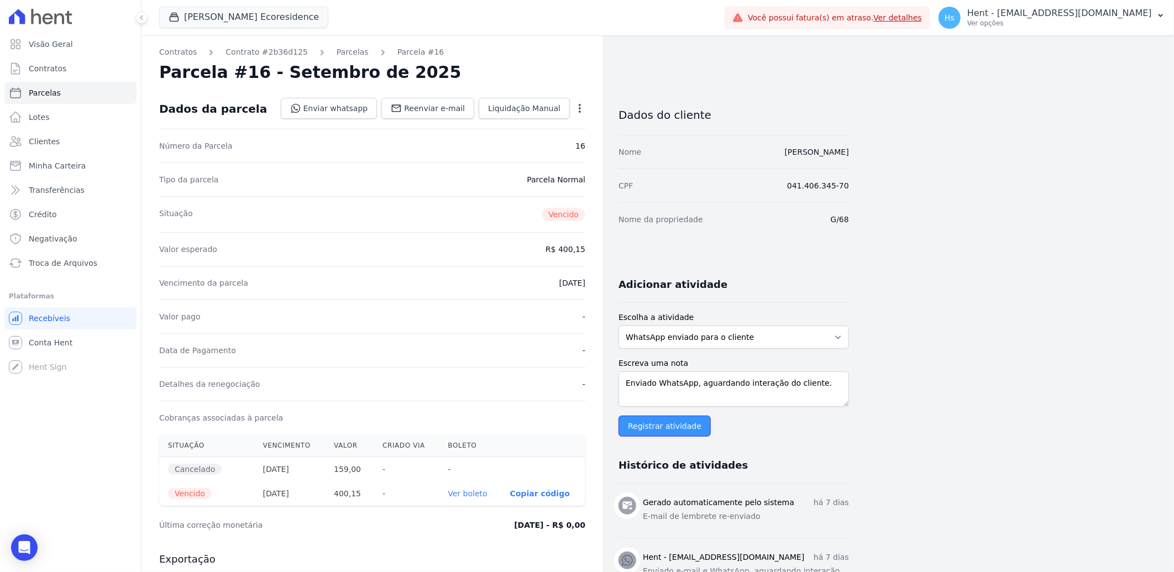
click at [668, 432] on input "Registrar atividade" at bounding box center [664, 426] width 92 height 21
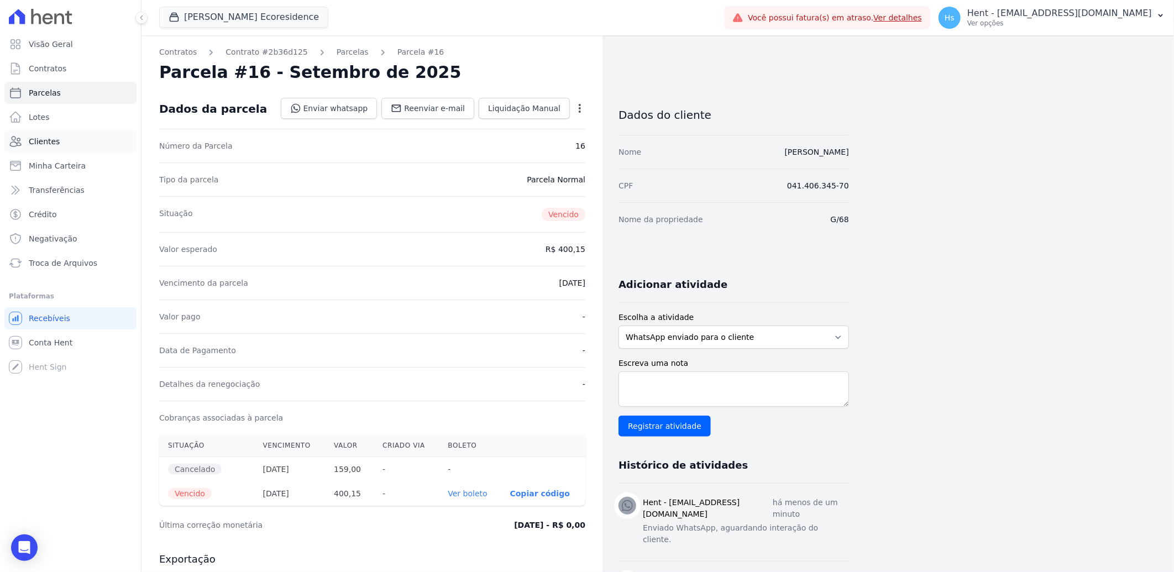
click at [57, 140] on link "Clientes" at bounding box center [70, 141] width 132 height 22
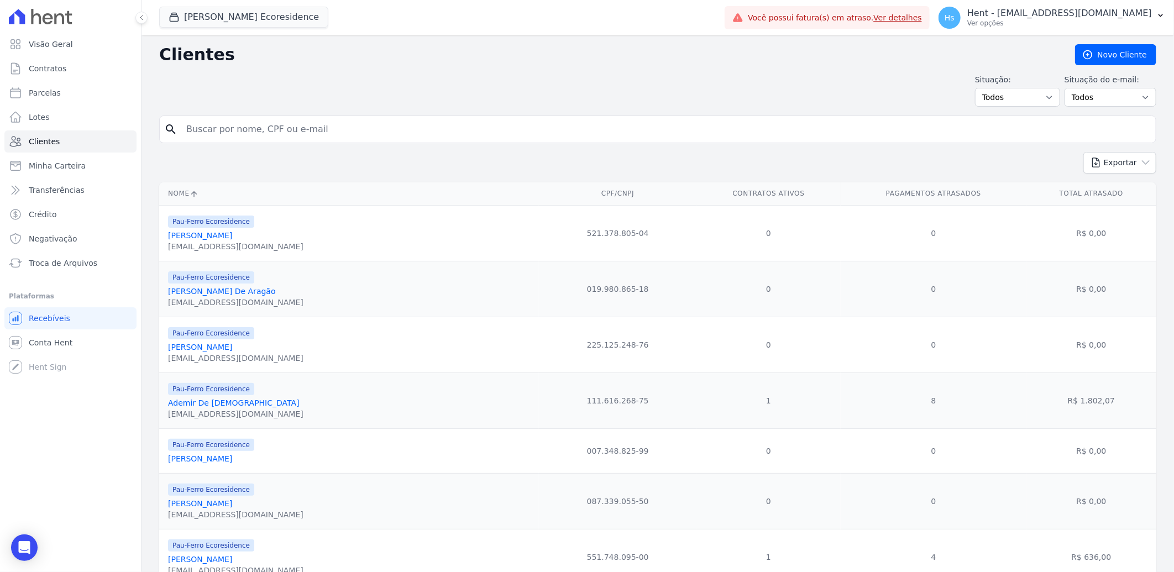
click at [251, 140] on div "search" at bounding box center [657, 129] width 997 height 28
click at [253, 135] on input "search" at bounding box center [665, 129] width 971 height 22
paste input "[PERSON_NAME]"
type input "[PERSON_NAME]"
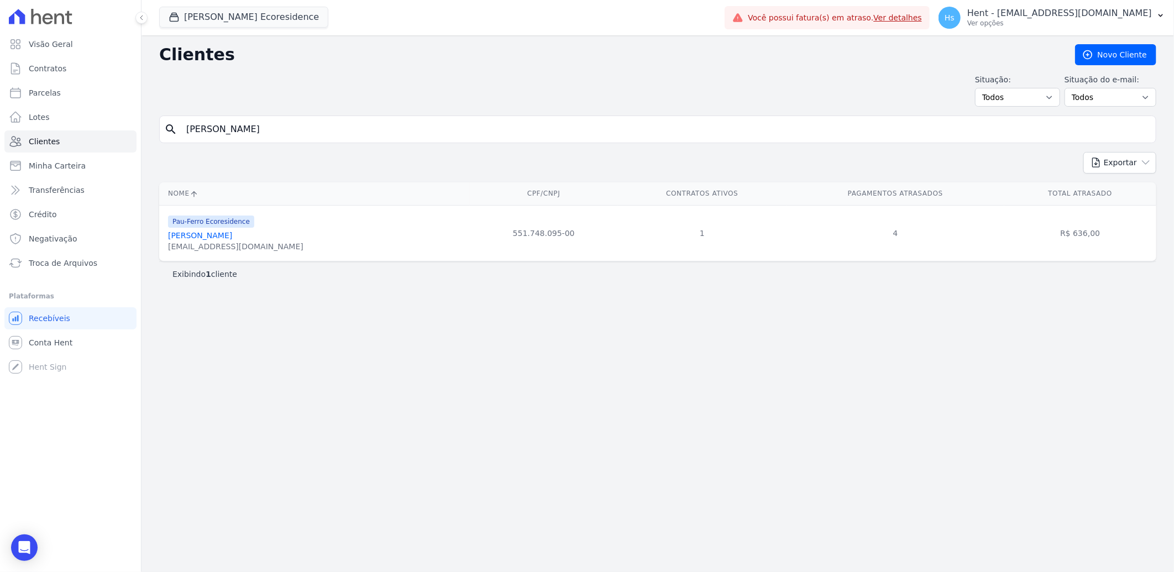
click at [187, 239] on link "[PERSON_NAME]" at bounding box center [200, 235] width 64 height 9
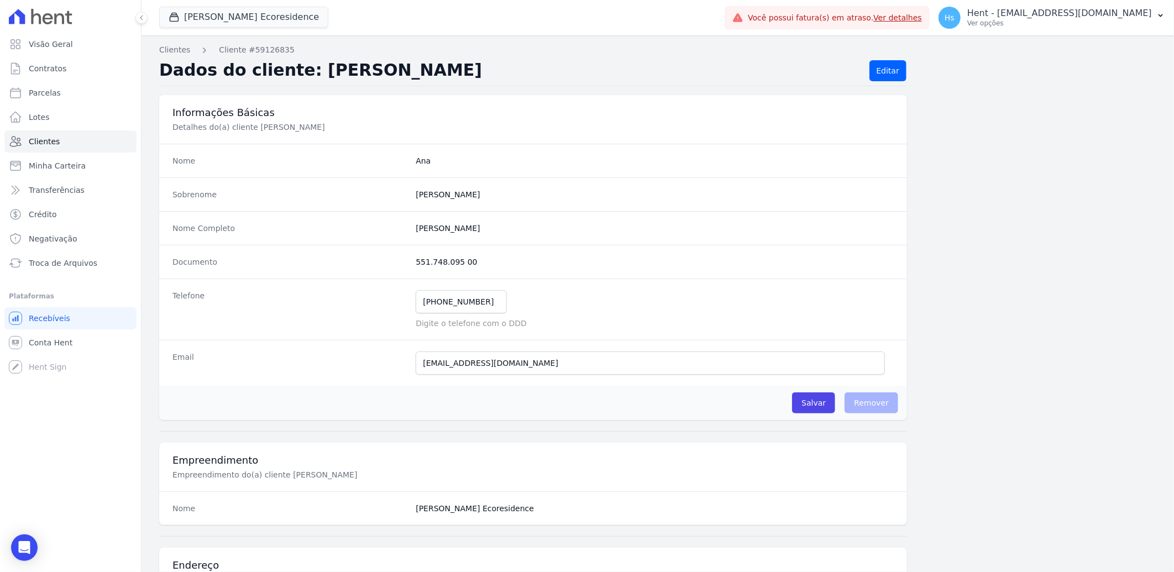
drag, startPoint x: 476, startPoint y: 262, endPoint x: 387, endPoint y: 258, distance: 89.6
click at [387, 258] on div "Documento 551.748.095 00" at bounding box center [533, 262] width 748 height 34
drag, startPoint x: 387, startPoint y: 258, endPoint x: 440, endPoint y: 263, distance: 53.3
copy div "551.748.095 00"
click at [40, 142] on span "Clientes" at bounding box center [44, 141] width 31 height 11
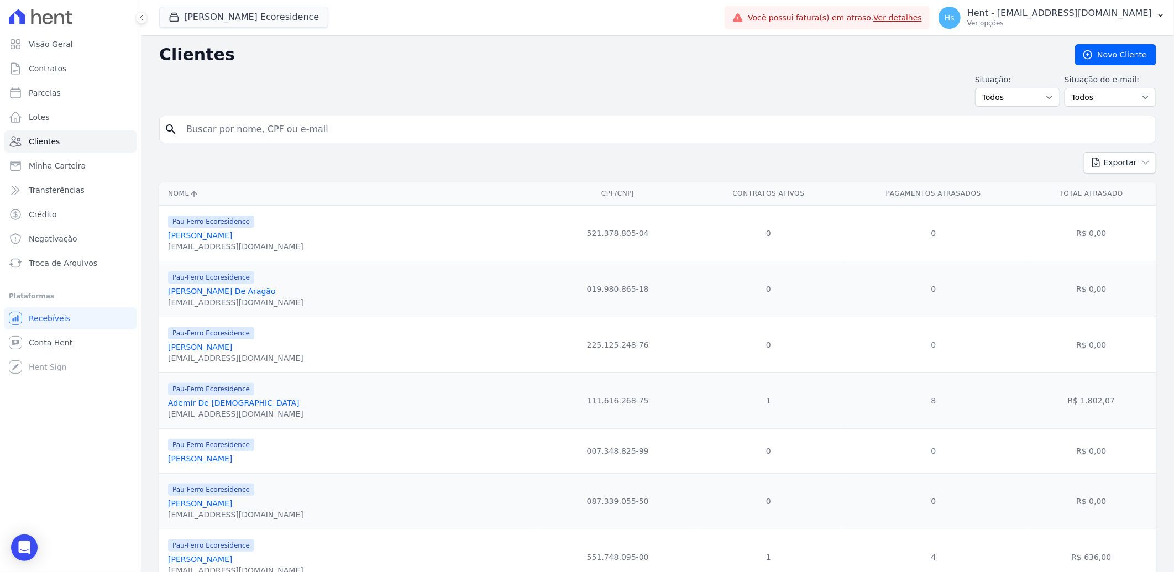
click at [202, 126] on input "search" at bounding box center [665, 129] width 971 height 22
paste input "[PERSON_NAME]"
type input "[PERSON_NAME]"
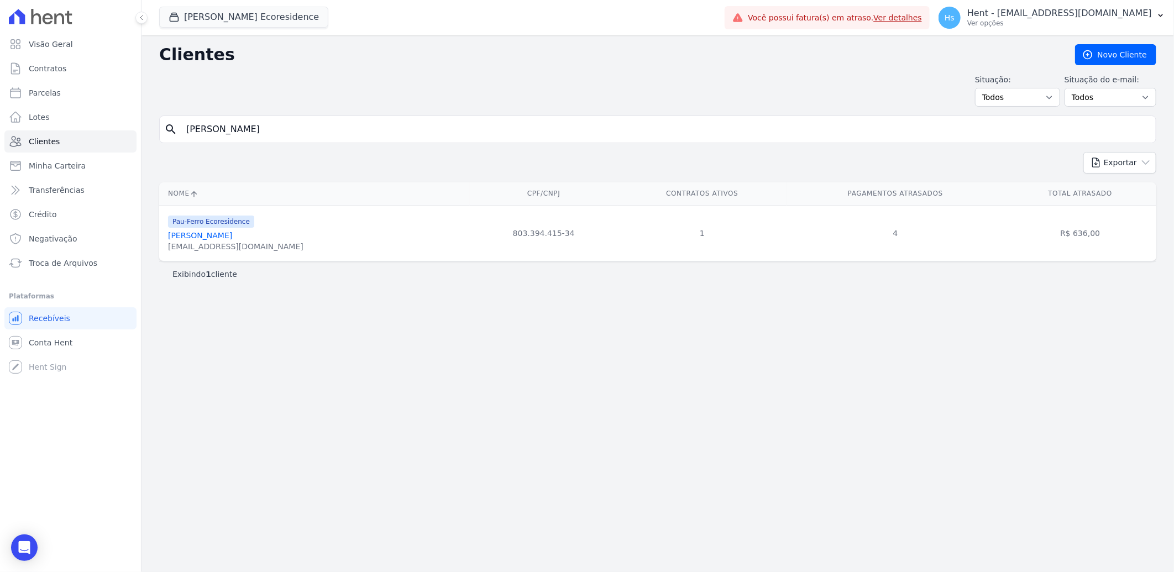
click at [243, 229] on div "Pau-Ferro Ecoresidence [PERSON_NAME] [EMAIL_ADDRESS][DOMAIN_NAME]" at bounding box center [235, 233] width 135 height 38
click at [232, 238] on link "[PERSON_NAME]" at bounding box center [200, 235] width 64 height 9
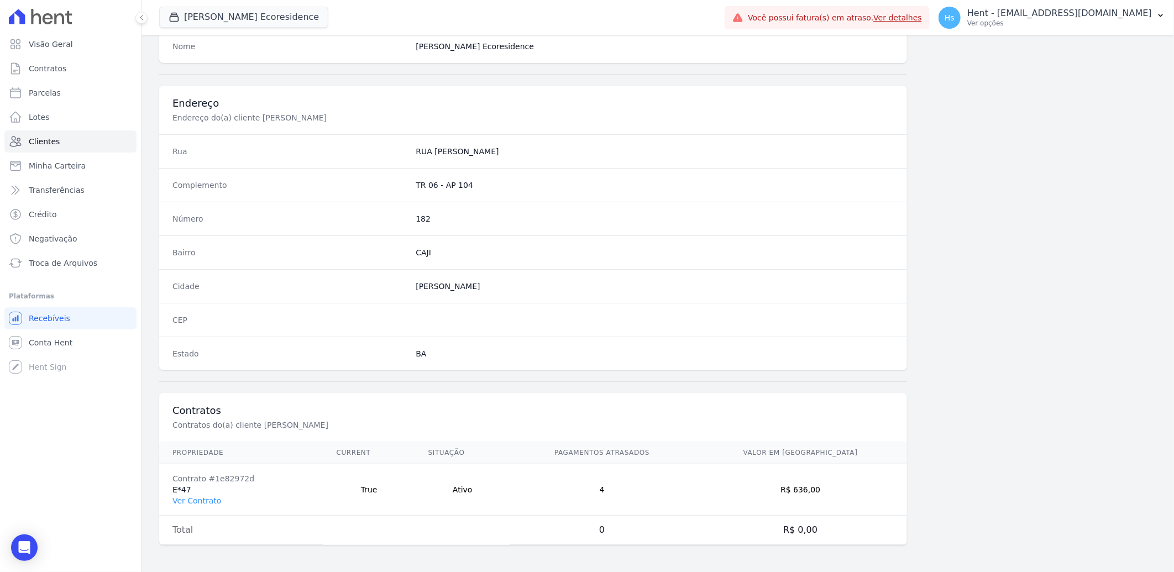
scroll to position [463, 0]
click at [206, 500] on link "Ver Contrato" at bounding box center [196, 500] width 49 height 9
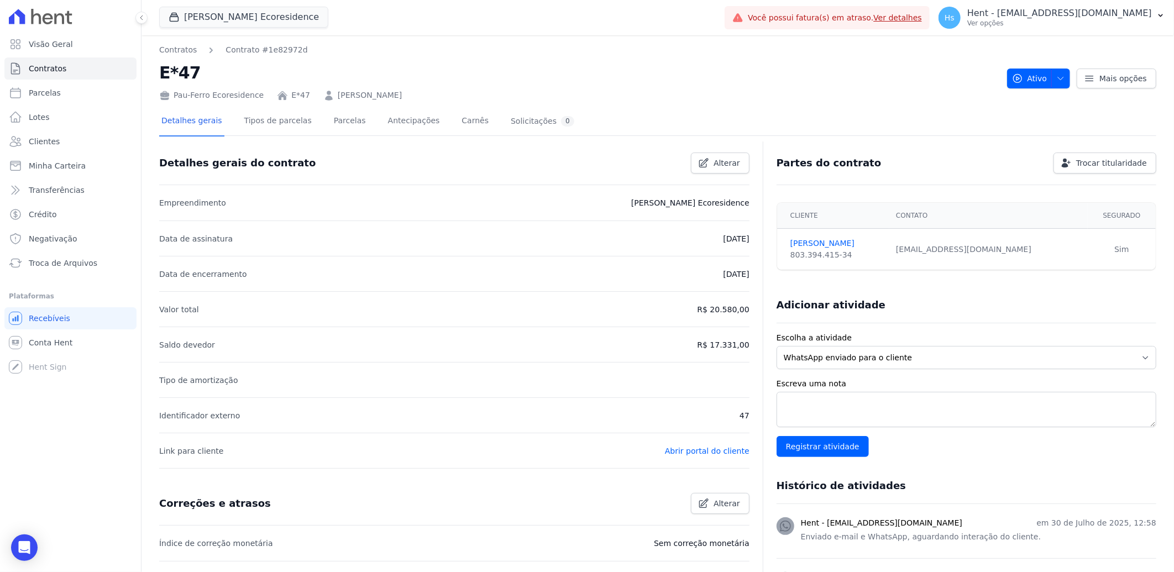
click at [304, 113] on div "Detalhes gerais Tipos de parcelas [GEOGRAPHIC_DATA] Antecipações Carnês Solicit…" at bounding box center [367, 121] width 417 height 29
click at [340, 120] on link "Parcelas" at bounding box center [350, 121] width 36 height 29
